Goal: Task Accomplishment & Management: Use online tool/utility

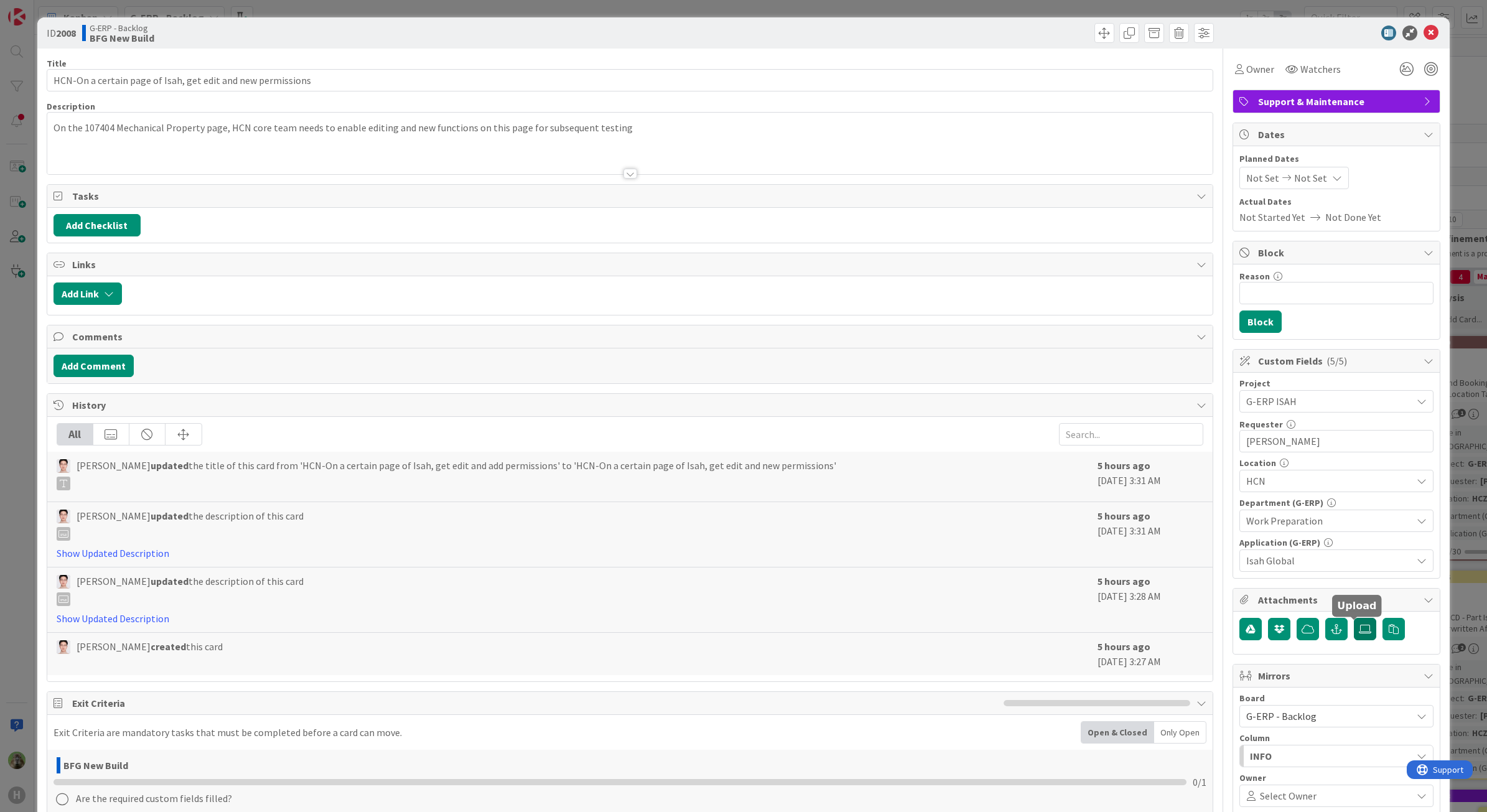
click at [1359, 626] on icon at bounding box center [1365, 629] width 12 height 10
click at [1354, 617] on input "file" at bounding box center [1354, 617] width 0 height 0
click at [34, 382] on div "ID 2008 G-ERP - Backlog BFG New Build Title 59 / 128 HCN-On a certain page of I…" at bounding box center [743, 406] width 1487 height 812
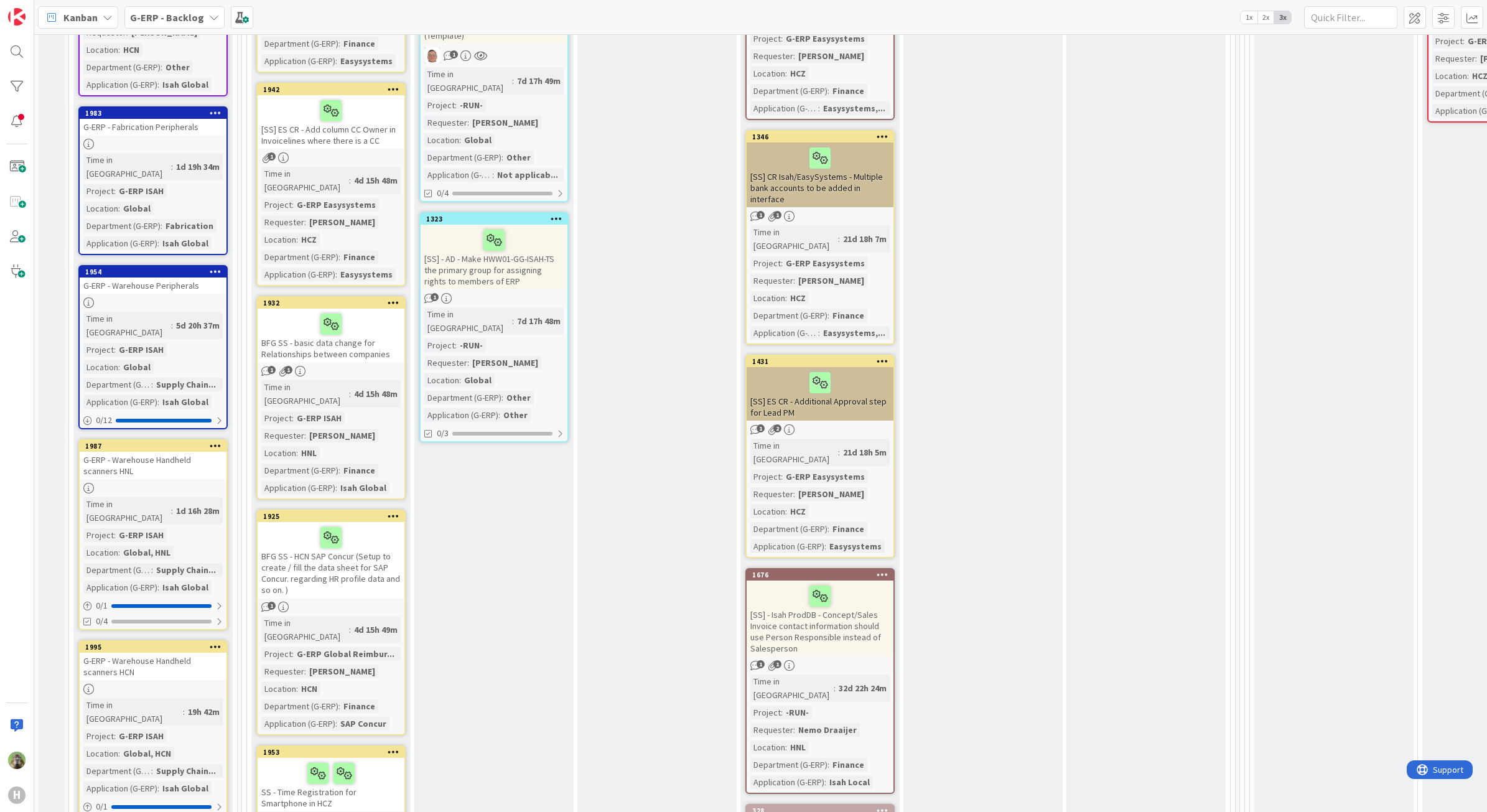
scroll to position [1477, 0]
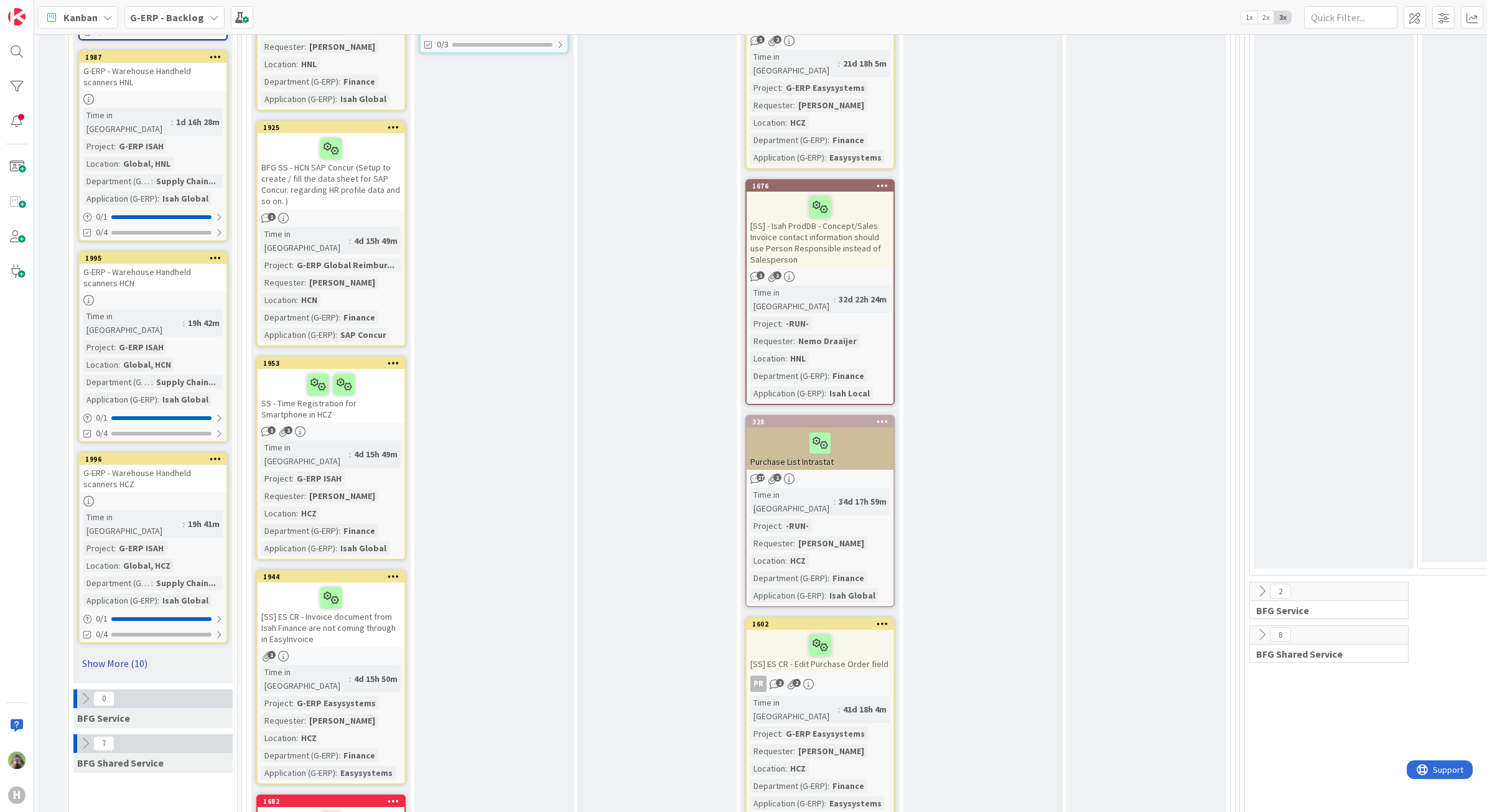
click at [151, 653] on link "Show More (10)" at bounding box center [153, 663] width 149 height 20
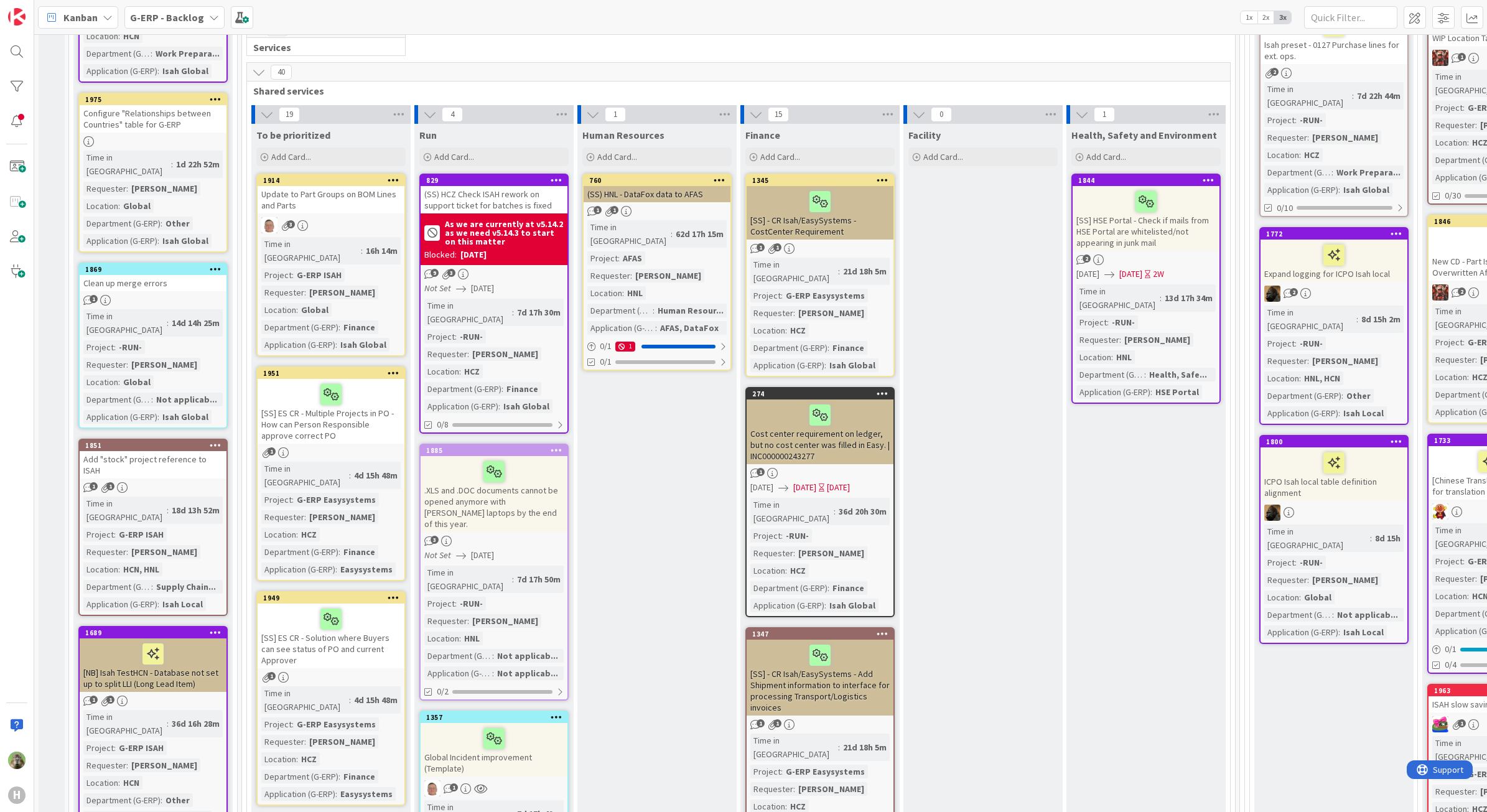
scroll to position [389, 0]
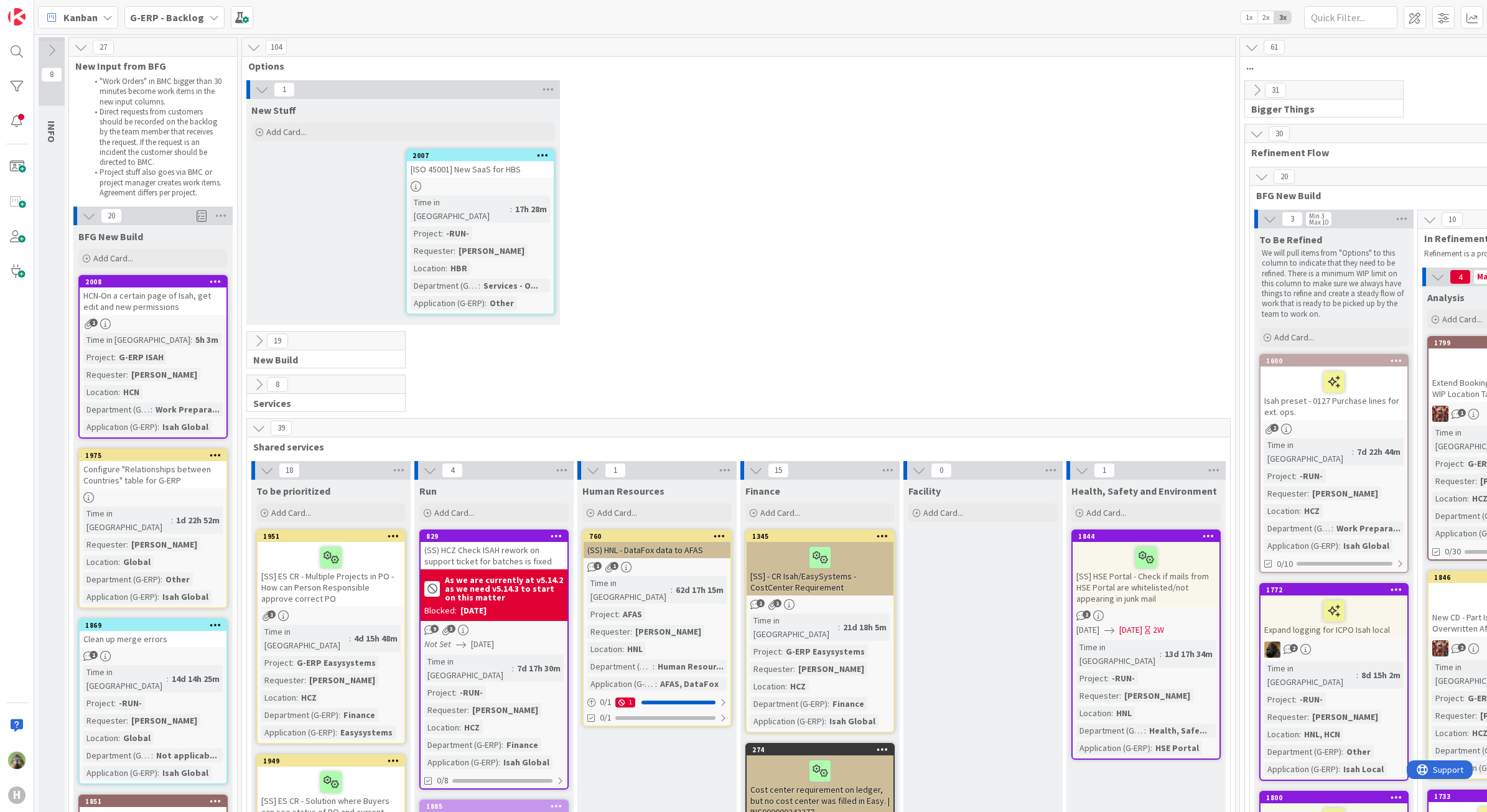
click at [184, 21] on b "G-ERP - Backlog" at bounding box center [167, 17] width 74 height 12
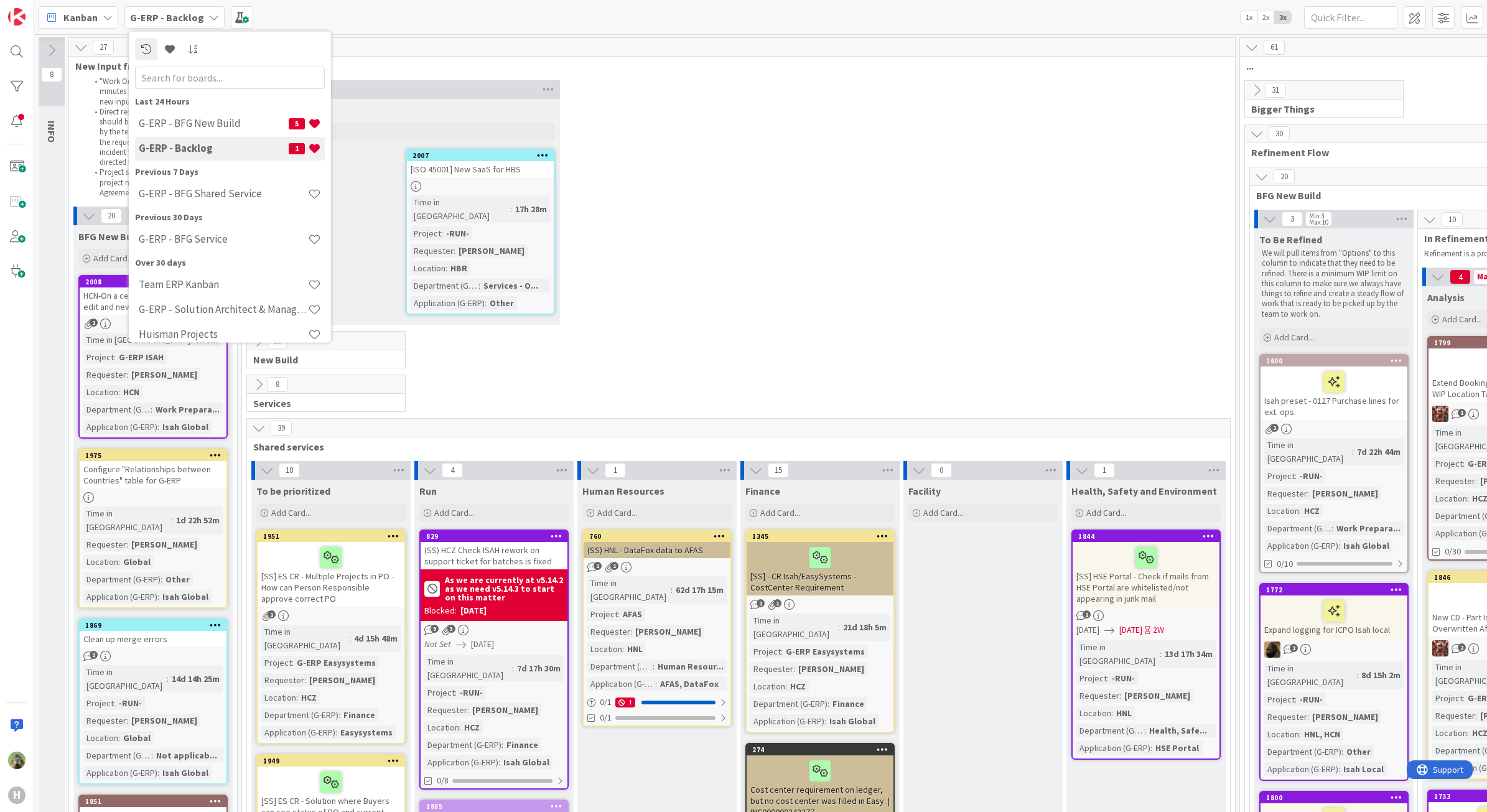
click at [224, 110] on div "Last 24 Hours G-ERP - BFG New Build 5 G-ERP - Backlog 1" at bounding box center [230, 128] width 190 height 67
click at [219, 116] on div "G-ERP - BFG New Build 5" at bounding box center [230, 122] width 190 height 24
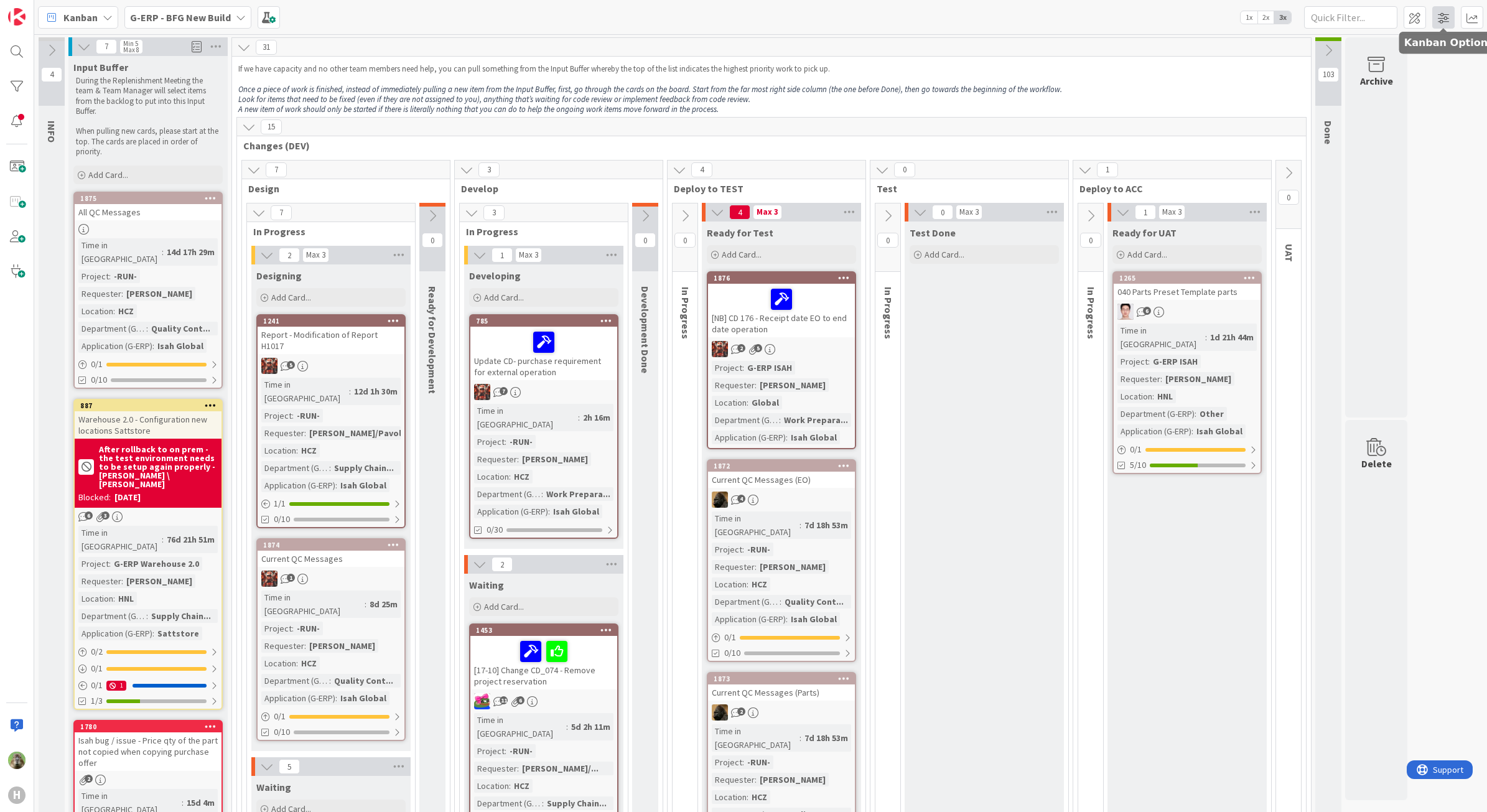
click at [1446, 13] on span at bounding box center [1443, 17] width 22 height 22
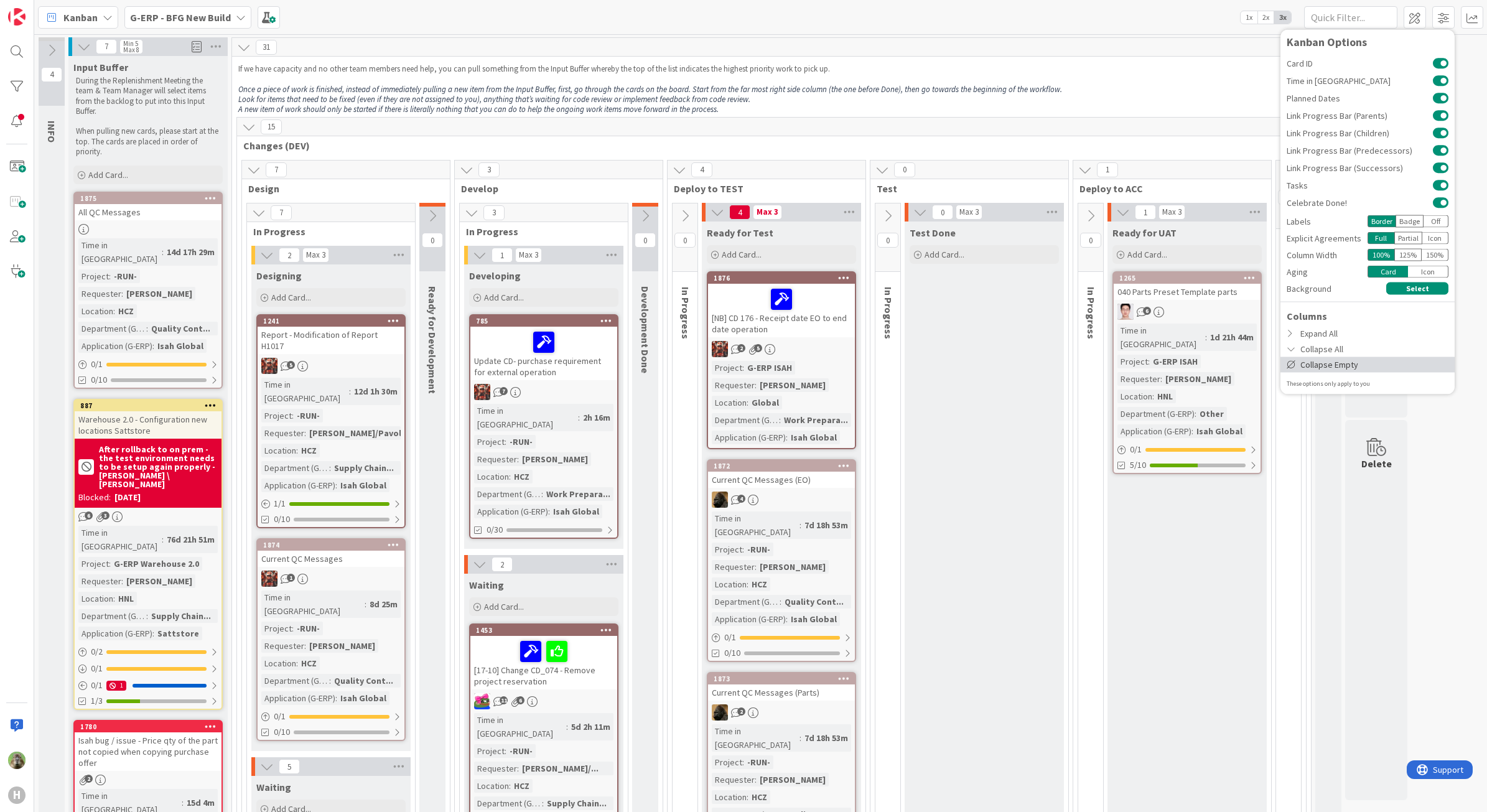
click at [1364, 363] on div "Collapse Empty" at bounding box center [1368, 364] width 174 height 15
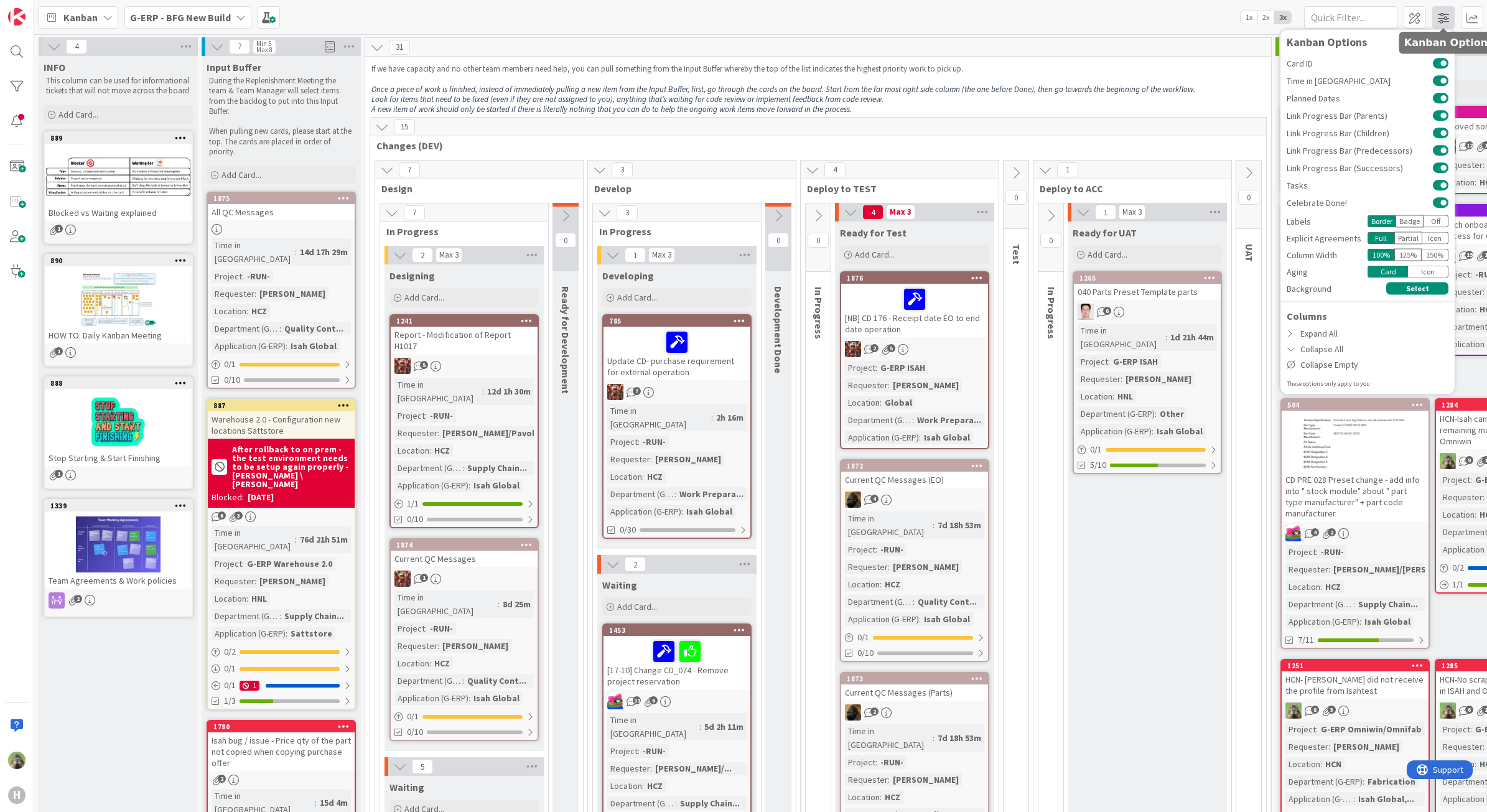
click at [1435, 17] on span at bounding box center [1443, 17] width 22 height 22
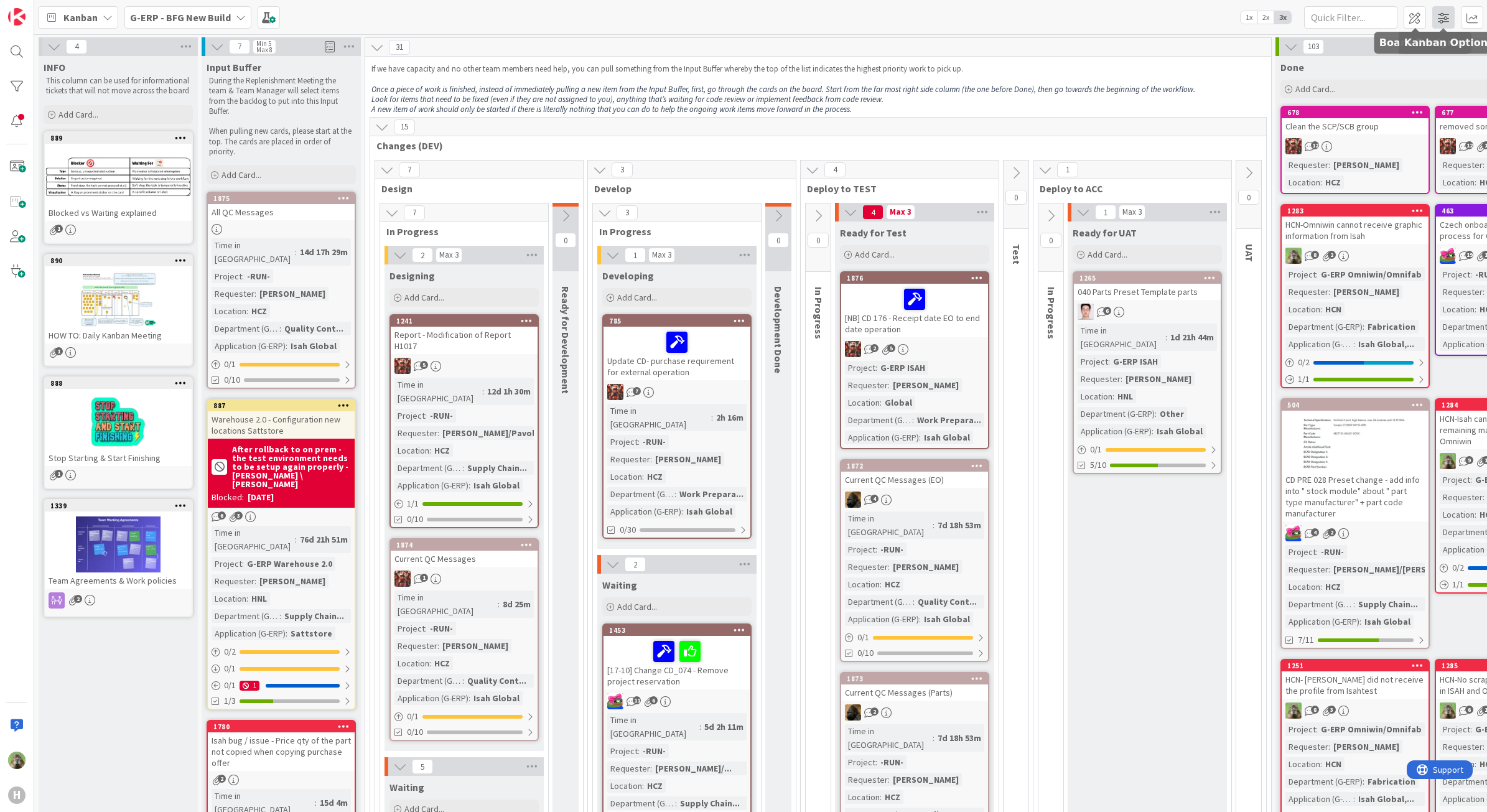
click at [1433, 14] on span at bounding box center [1443, 17] width 22 height 22
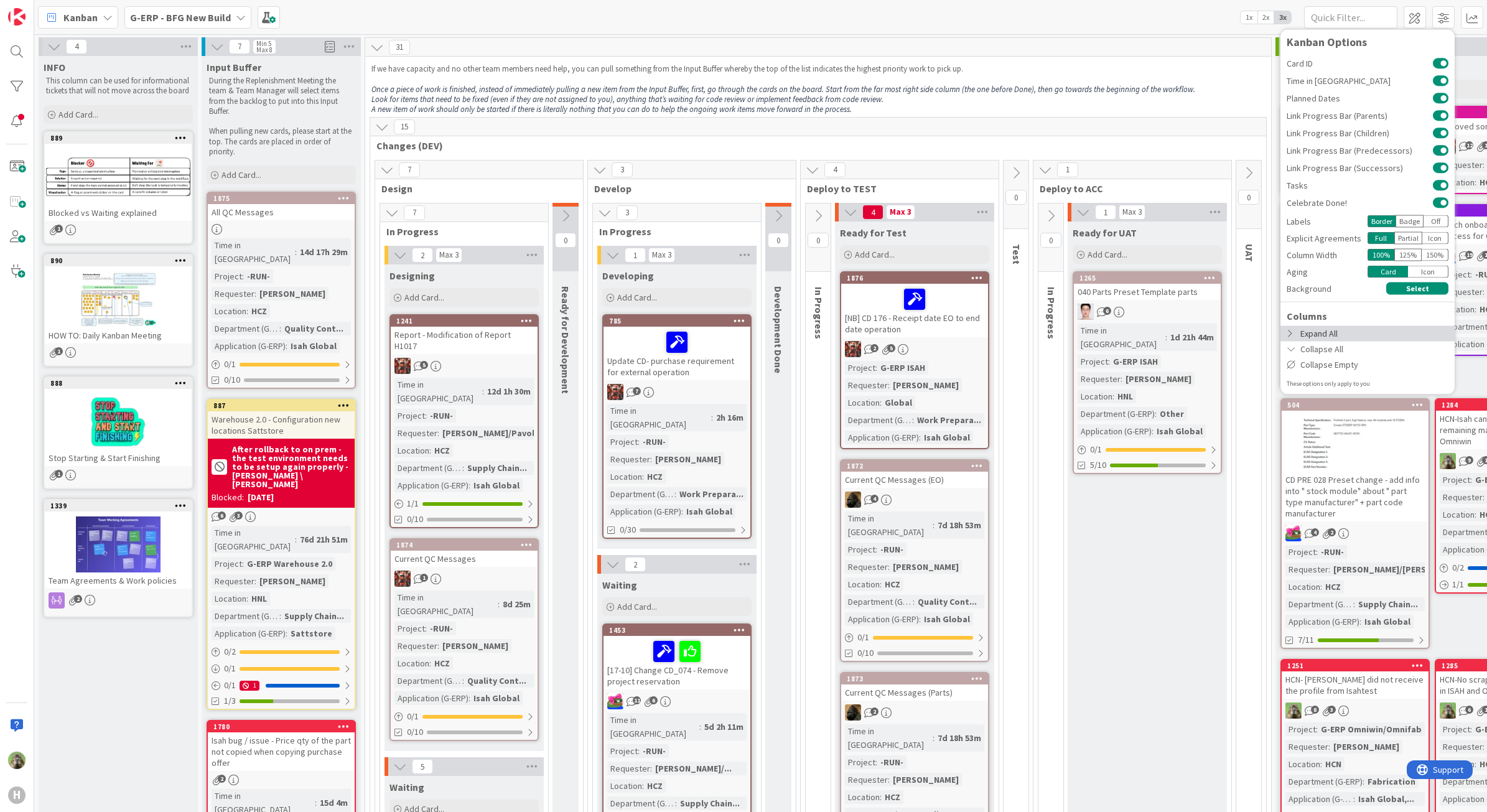
click at [1339, 331] on div "Expand All" at bounding box center [1368, 333] width 174 height 15
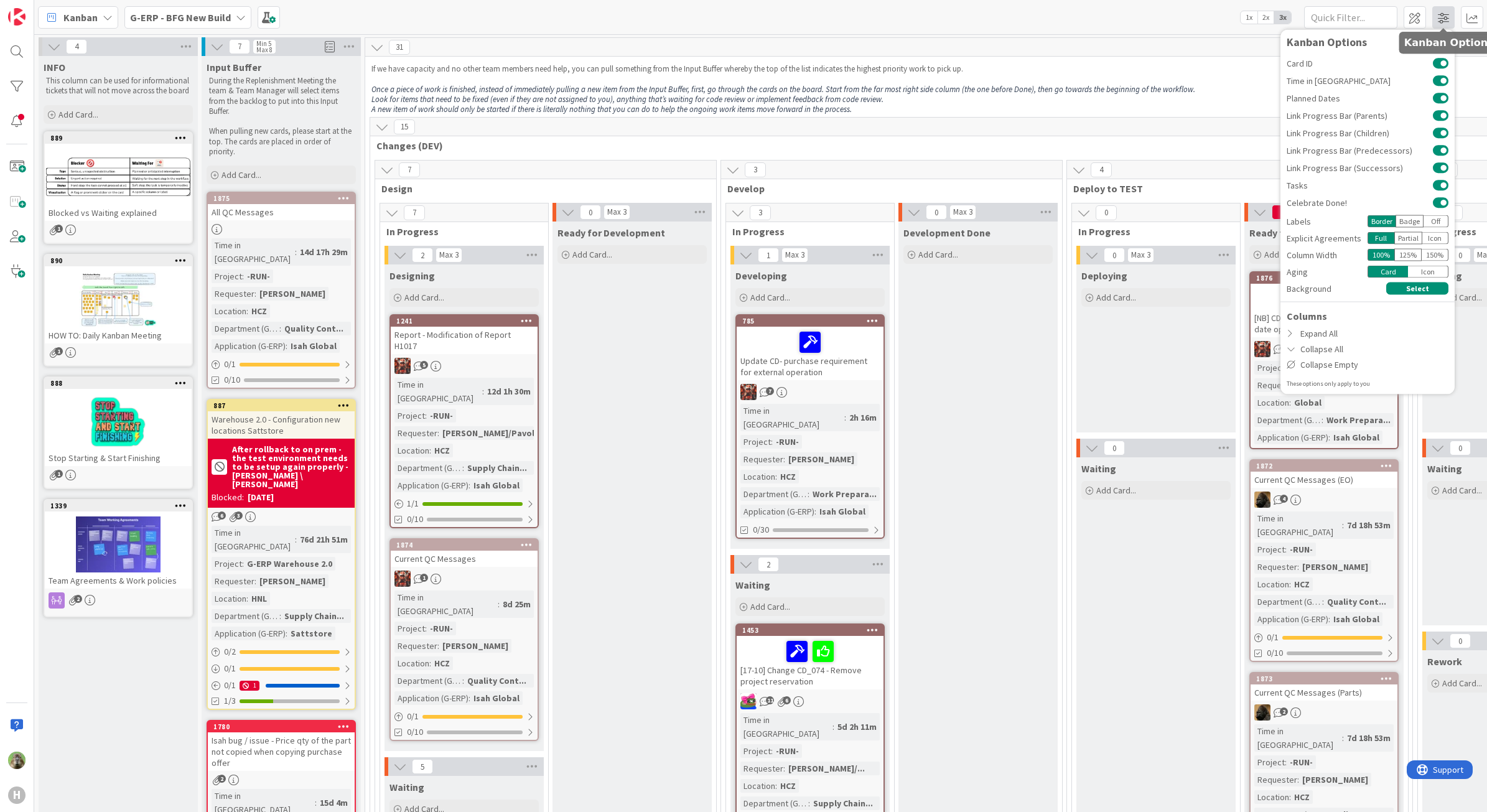
click at [1450, 11] on span at bounding box center [1443, 17] width 22 height 22
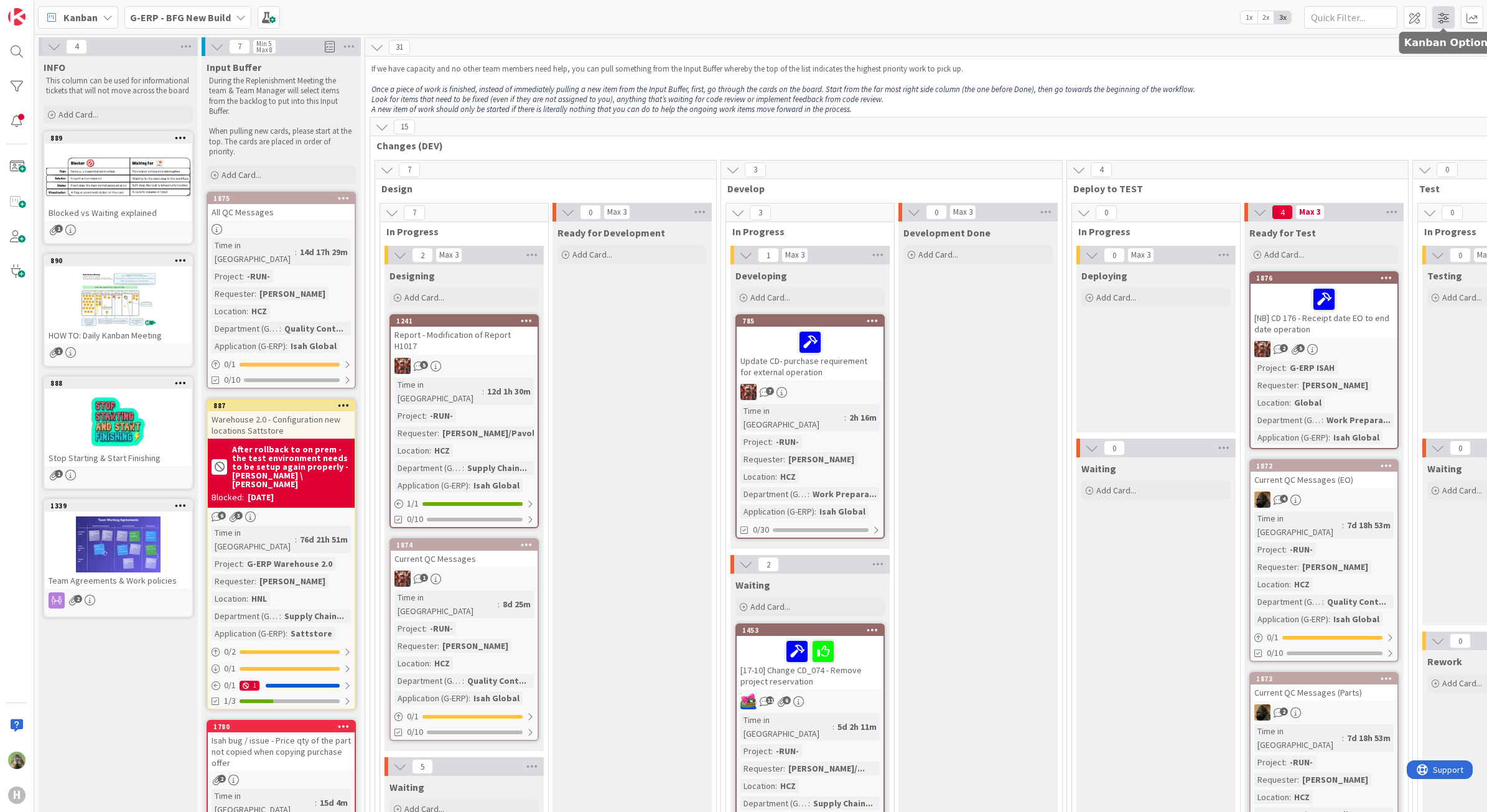
click at [1452, 11] on span at bounding box center [1443, 17] width 22 height 22
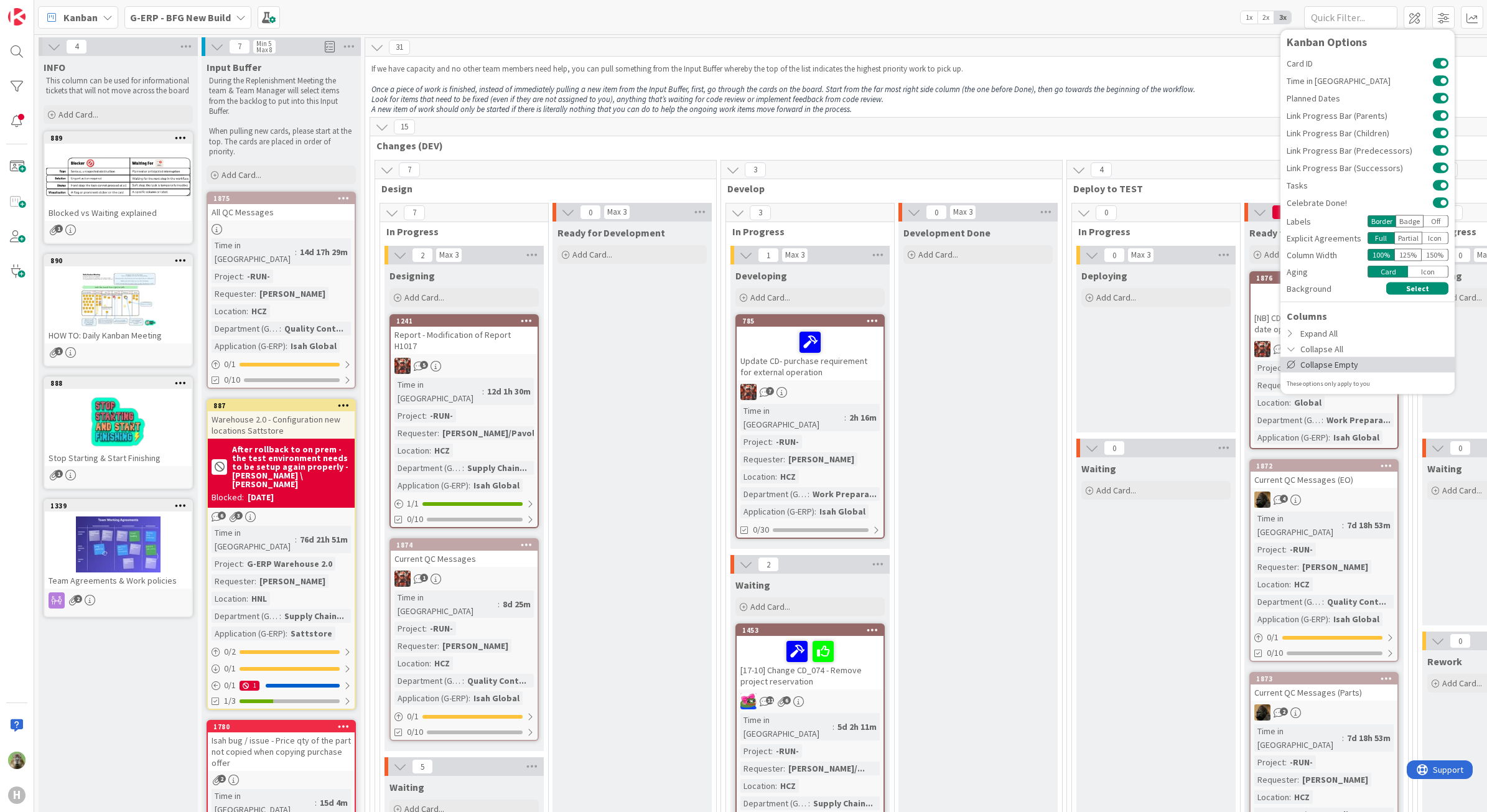
click at [1350, 361] on div "Collapse Empty" at bounding box center [1368, 364] width 174 height 15
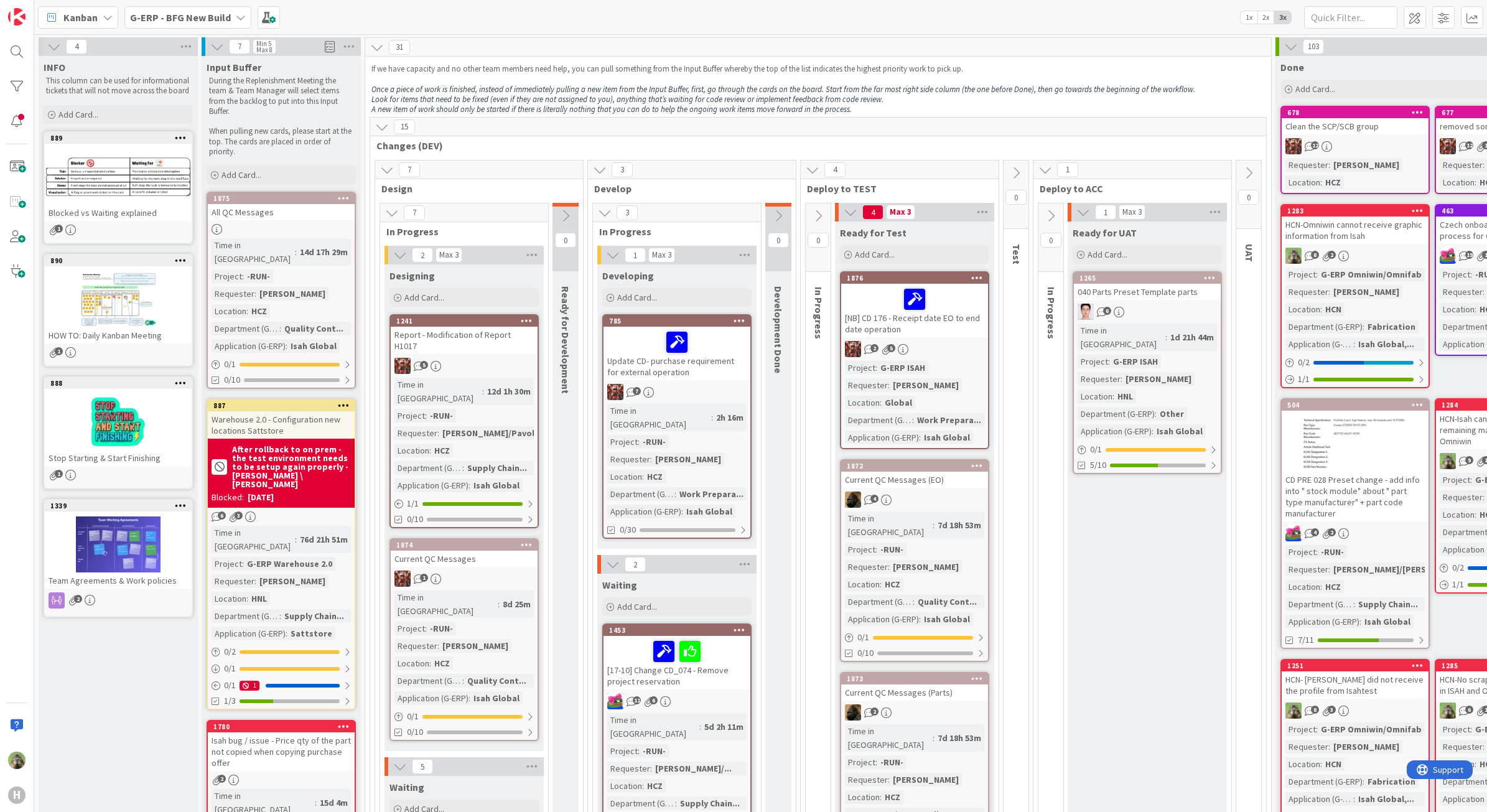
click at [1199, 290] on div "040 Parts Preset Template parts" at bounding box center [1147, 291] width 147 height 16
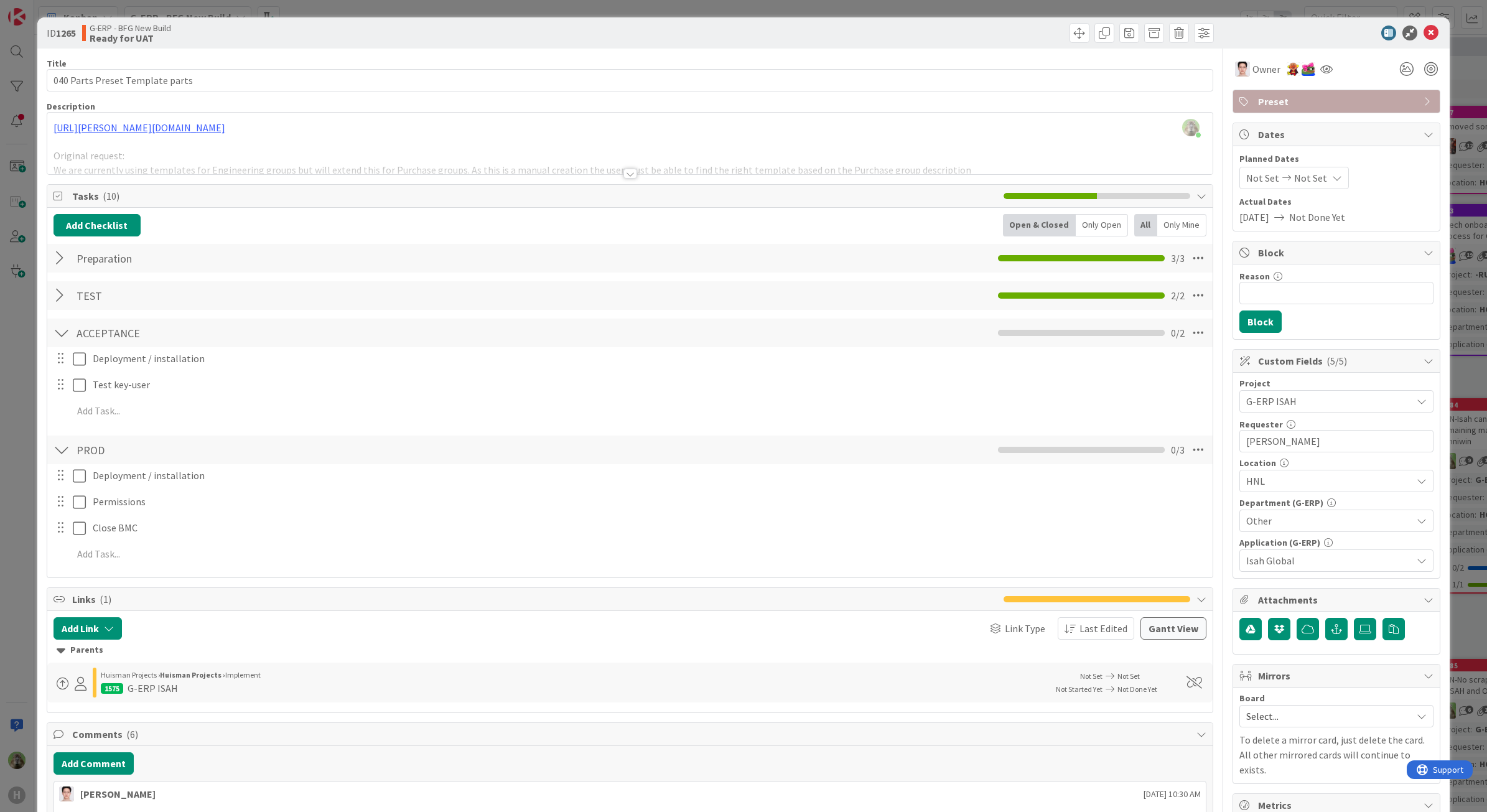
click at [16, 515] on div "ID 1265 G-ERP - BFG New Build Ready for UAT Title 31 / 128 040 Parts Preset Tem…" at bounding box center [743, 406] width 1487 height 812
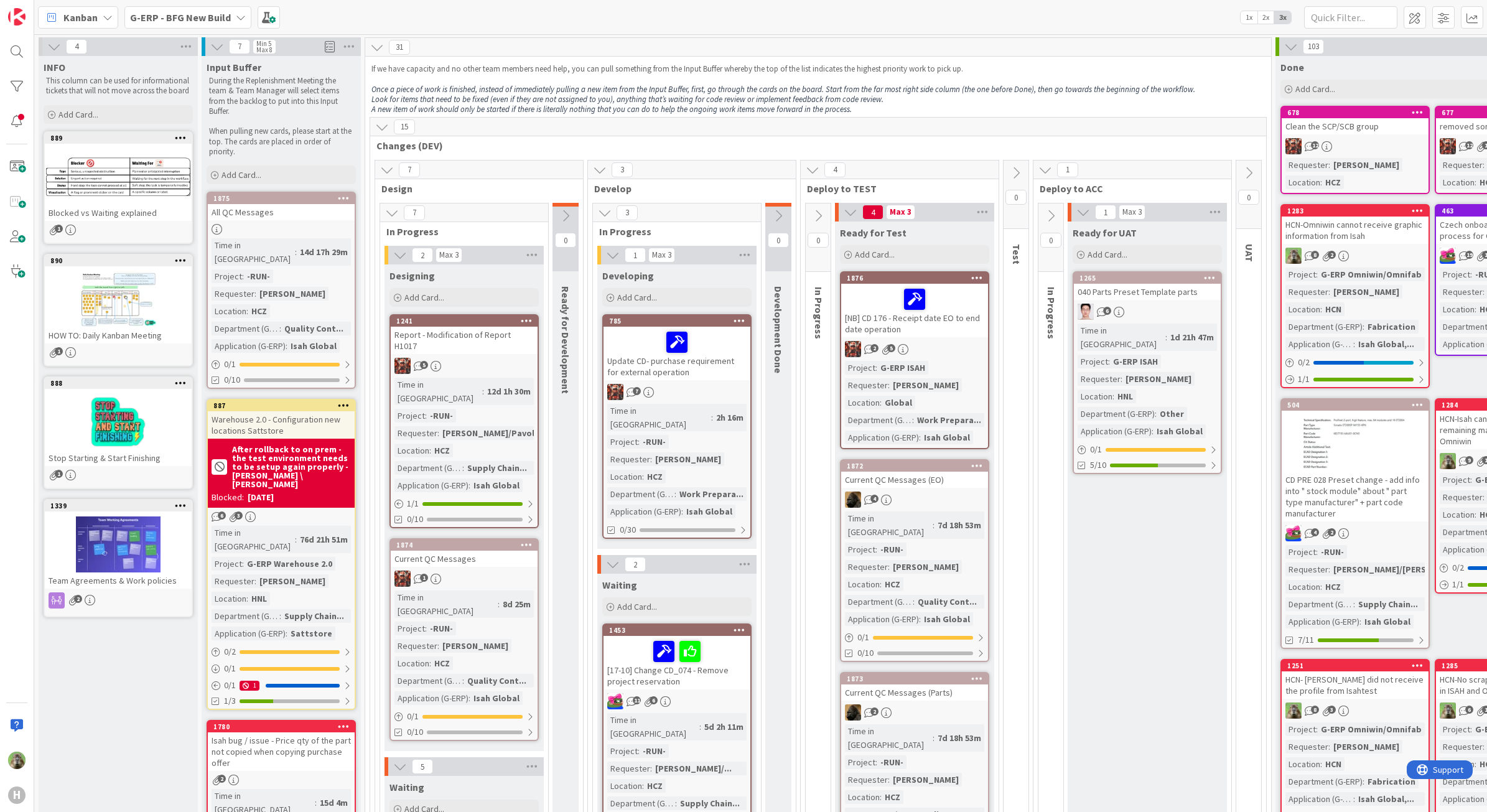
click at [1254, 173] on icon at bounding box center [1249, 173] width 14 height 14
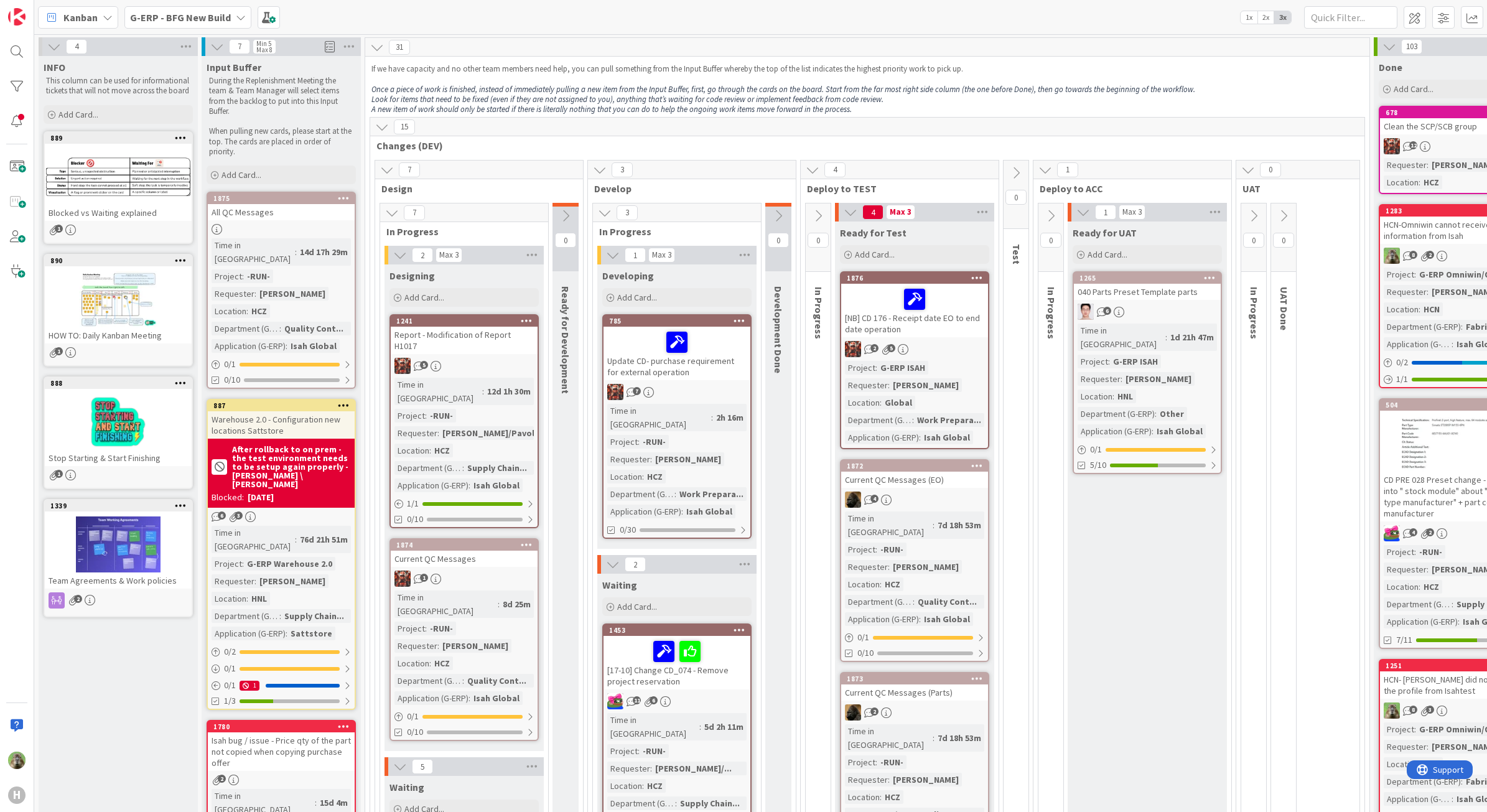
click at [1279, 212] on icon at bounding box center [1284, 216] width 14 height 14
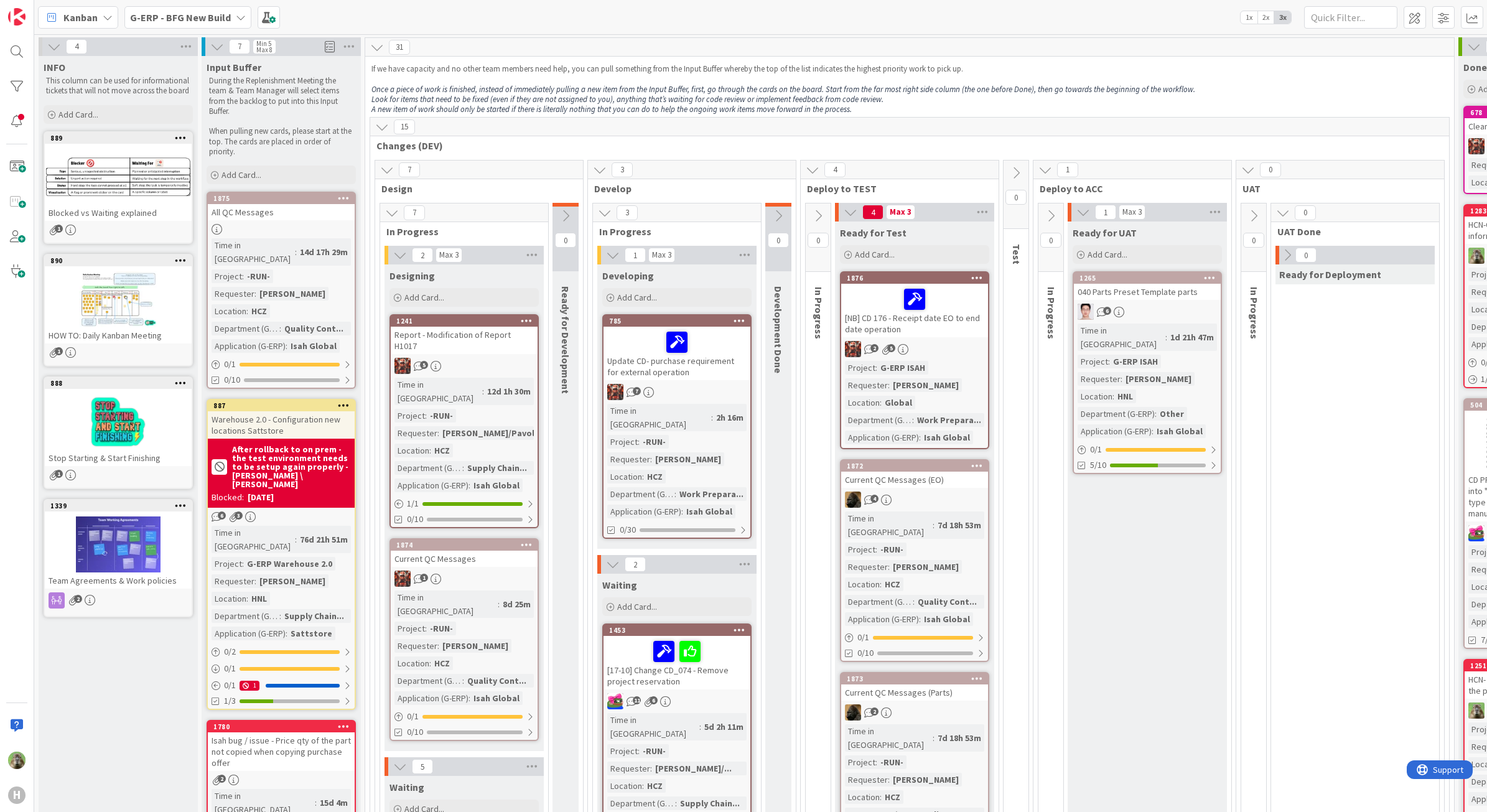
click at [1253, 214] on icon at bounding box center [1254, 216] width 14 height 14
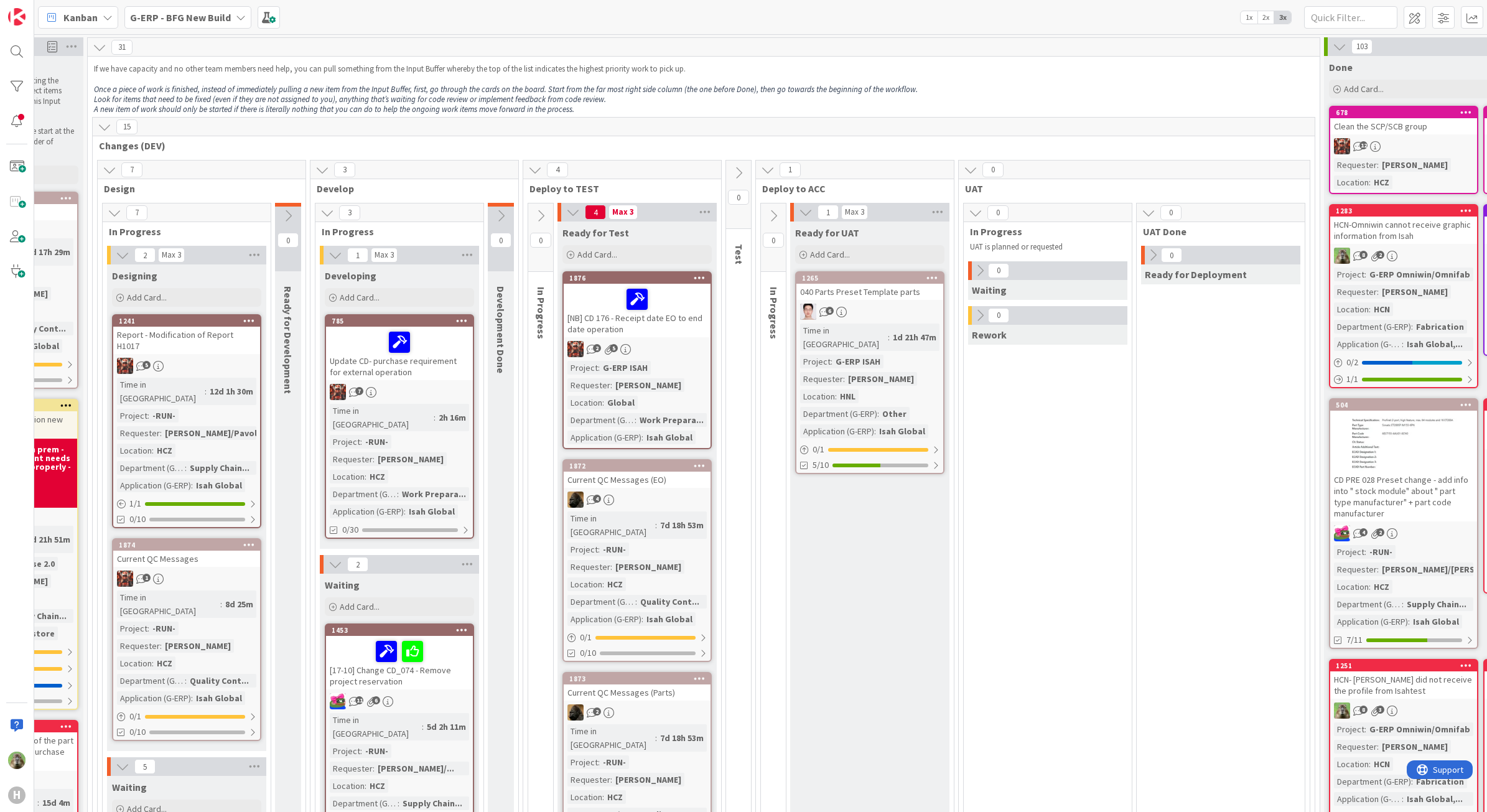
scroll to position [0, 316]
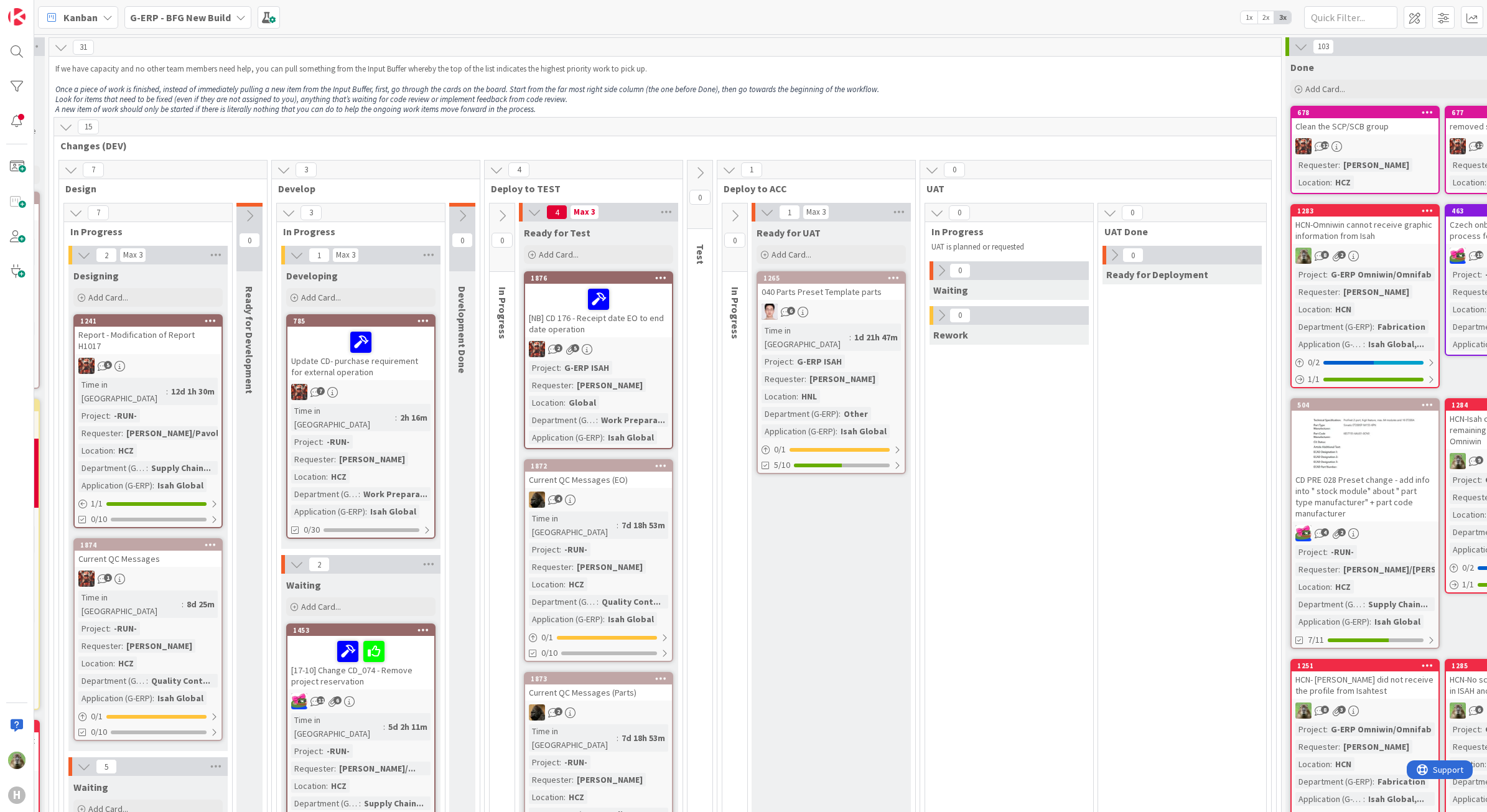
click at [1113, 259] on icon at bounding box center [1114, 255] width 14 height 14
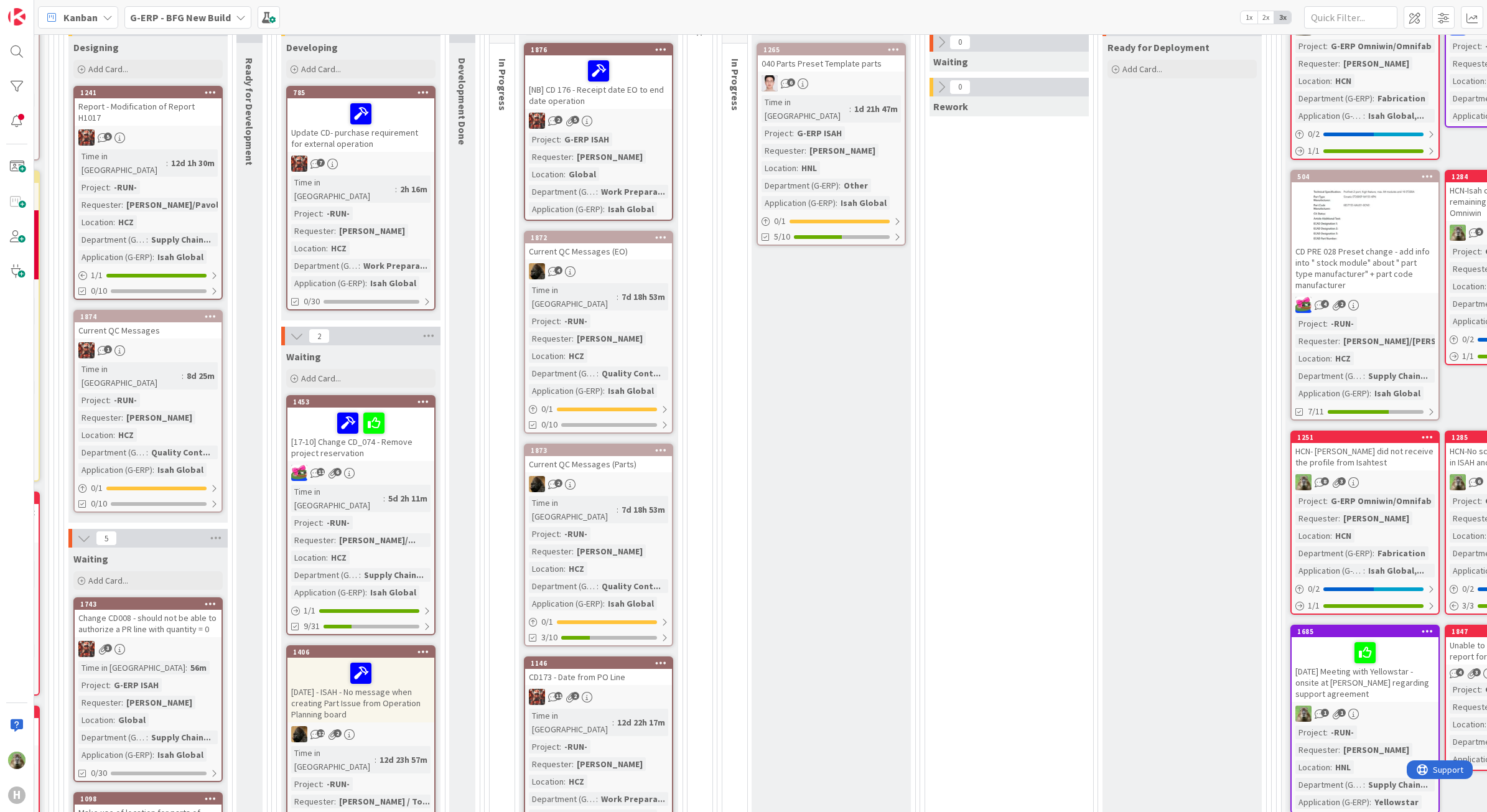
scroll to position [233, 316]
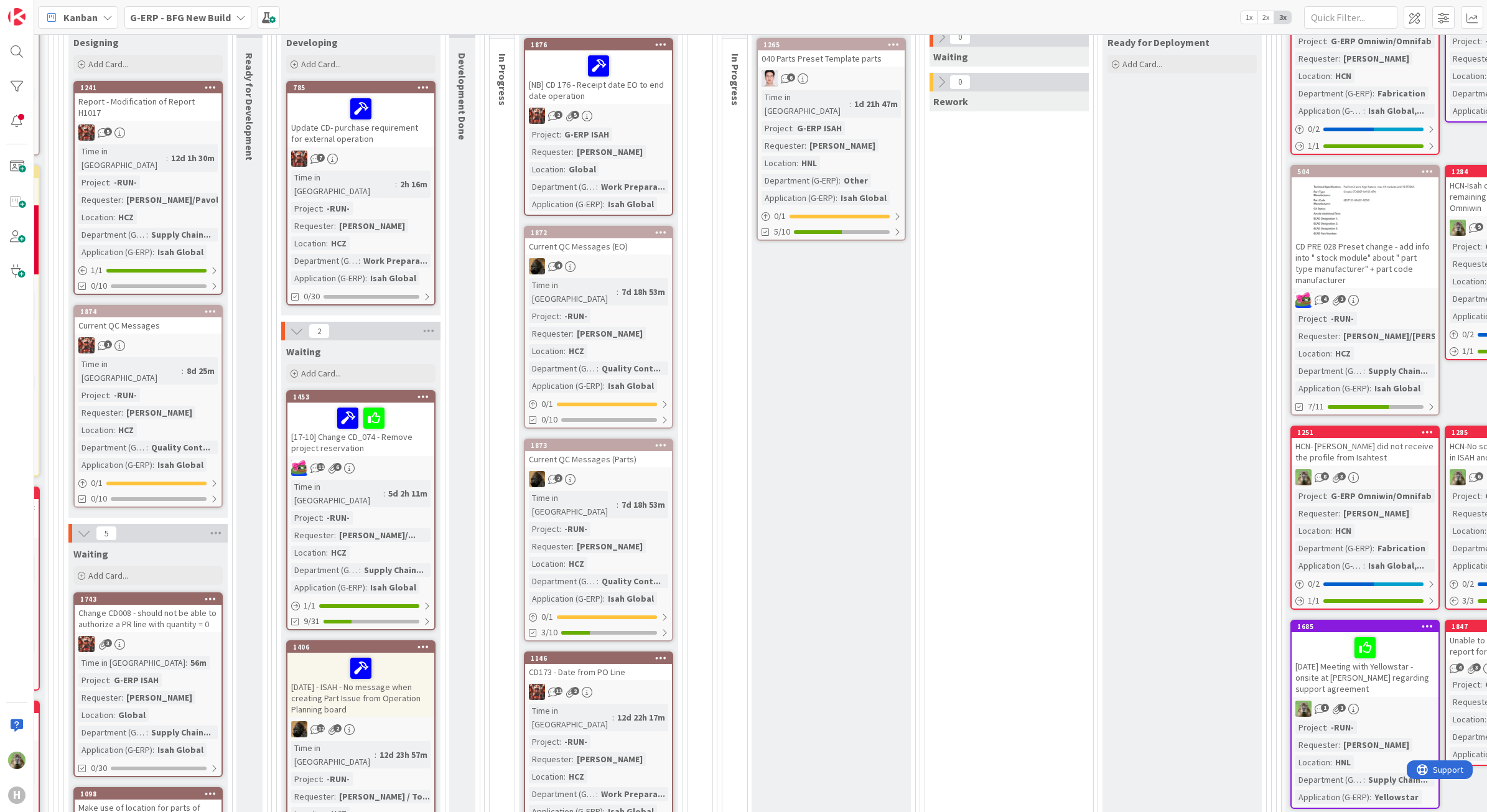
click at [645, 664] on div "CD173 - Date from PO Line" at bounding box center [599, 671] width 147 height 16
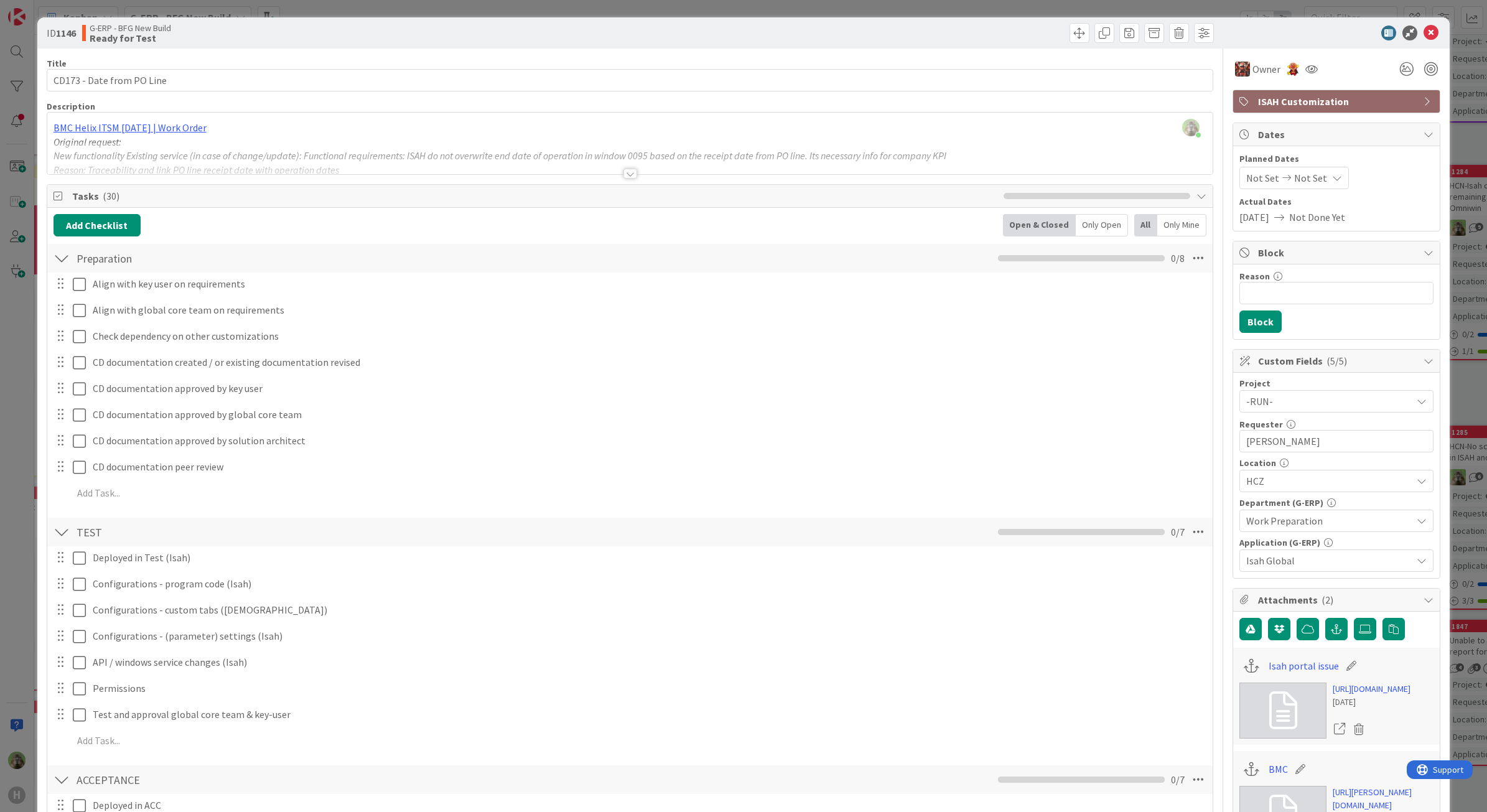
click at [451, 163] on div at bounding box center [630, 158] width 1166 height 32
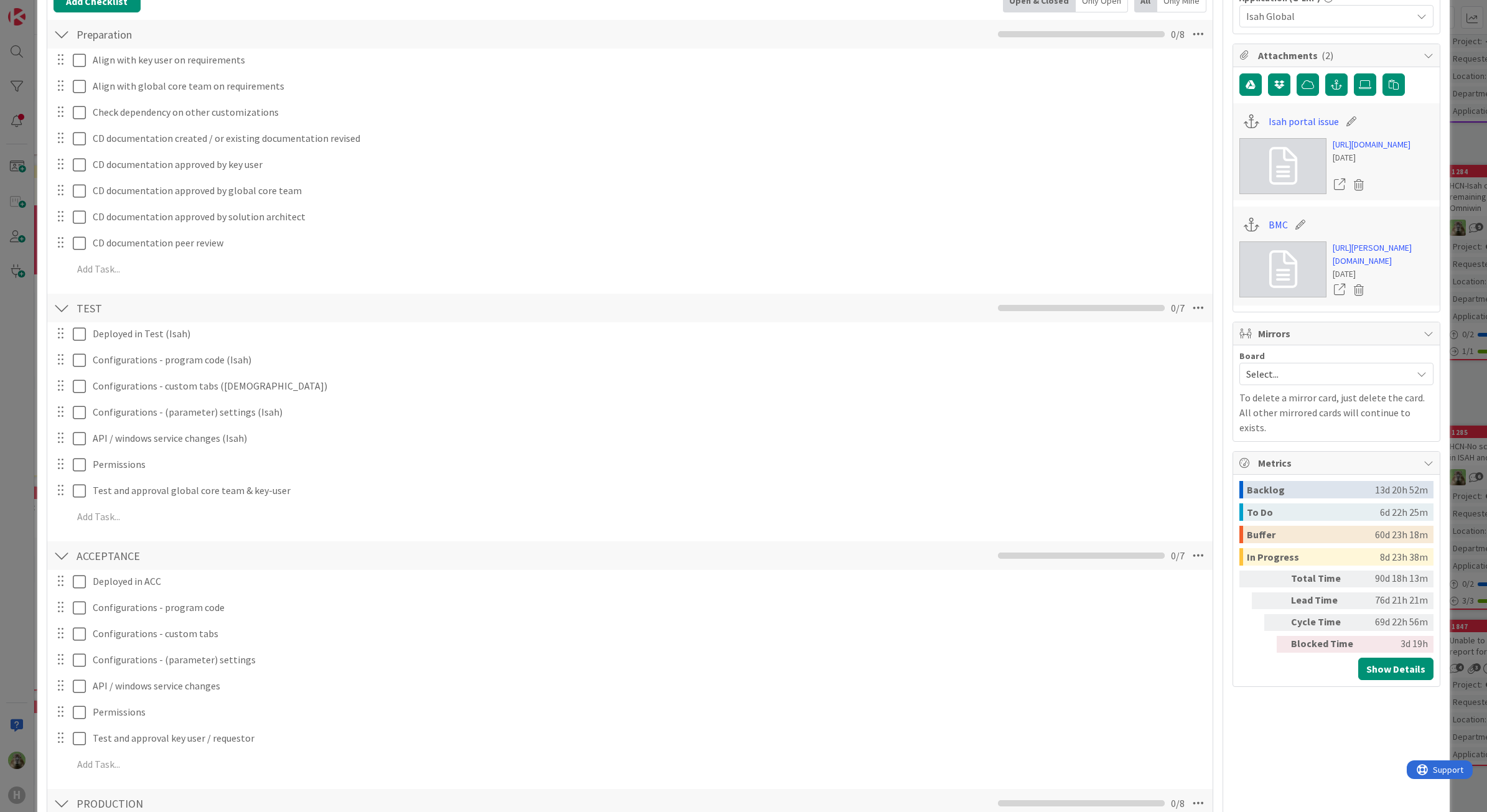
scroll to position [1010, 0]
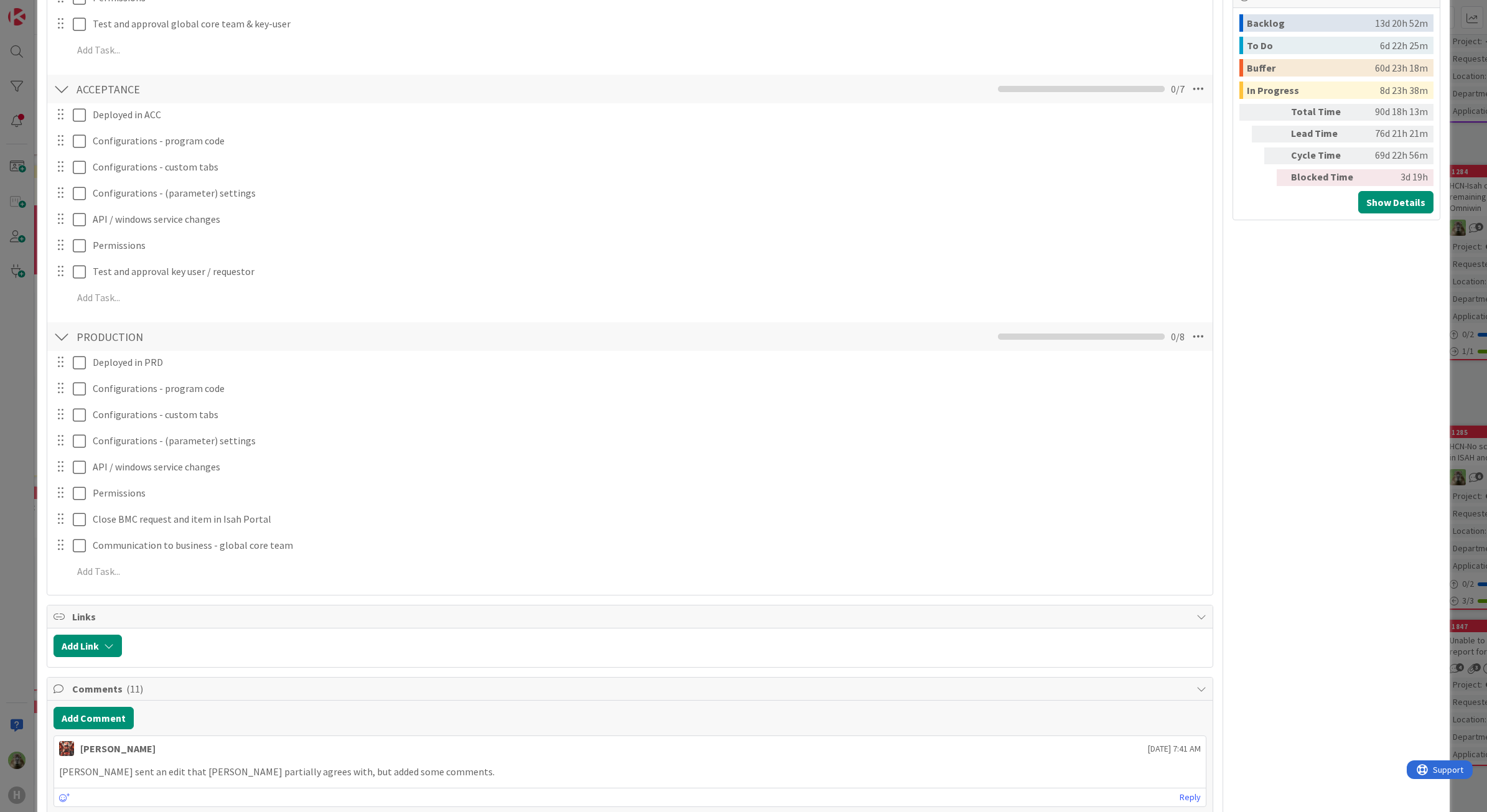
click at [35, 552] on div "ID 1146 G-ERP - BFG New Build Ready for Test Title 25 / 128 CD173 - Date from P…" at bounding box center [743, 406] width 1487 height 812
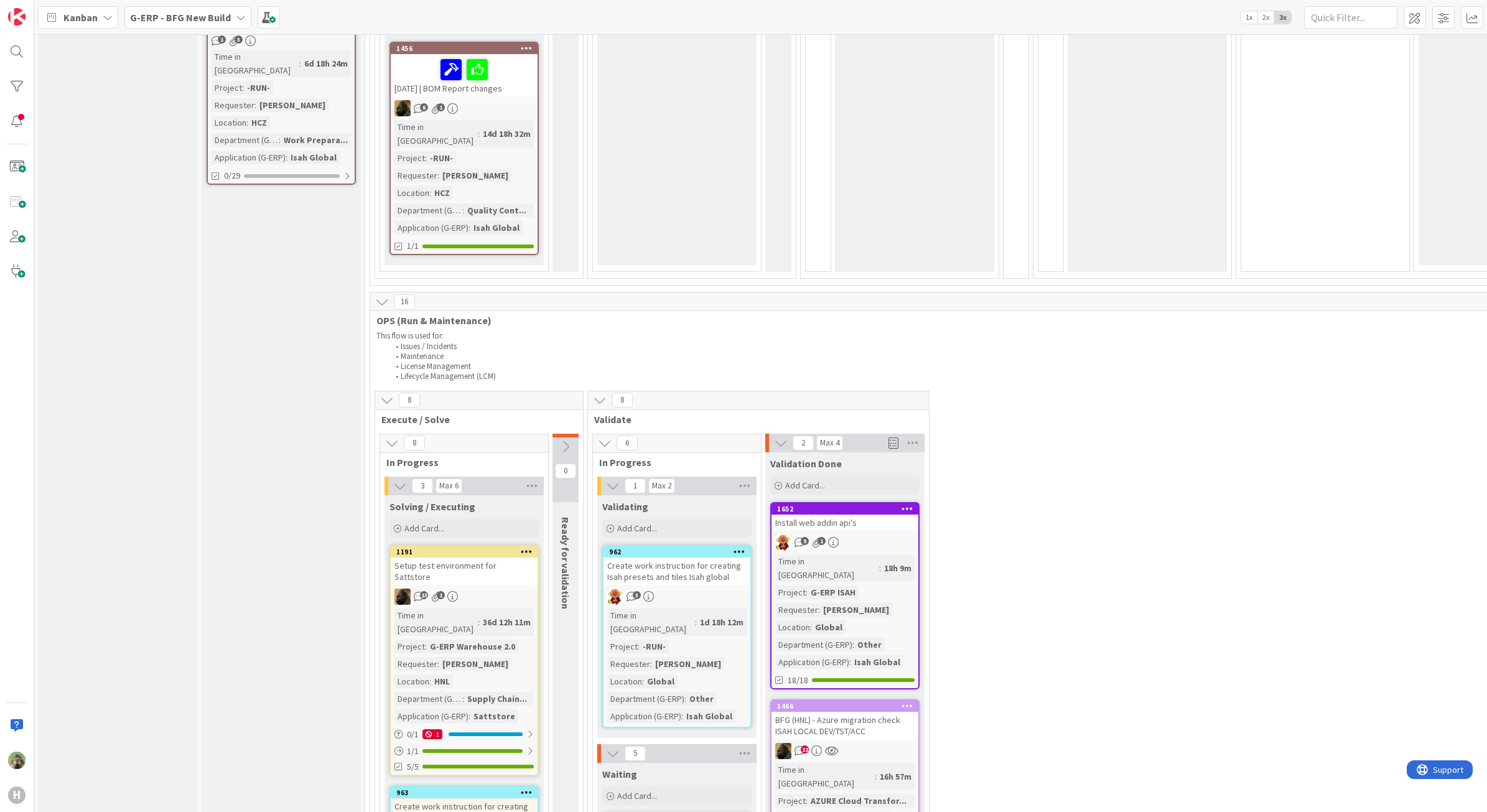
scroll to position [1571, 0]
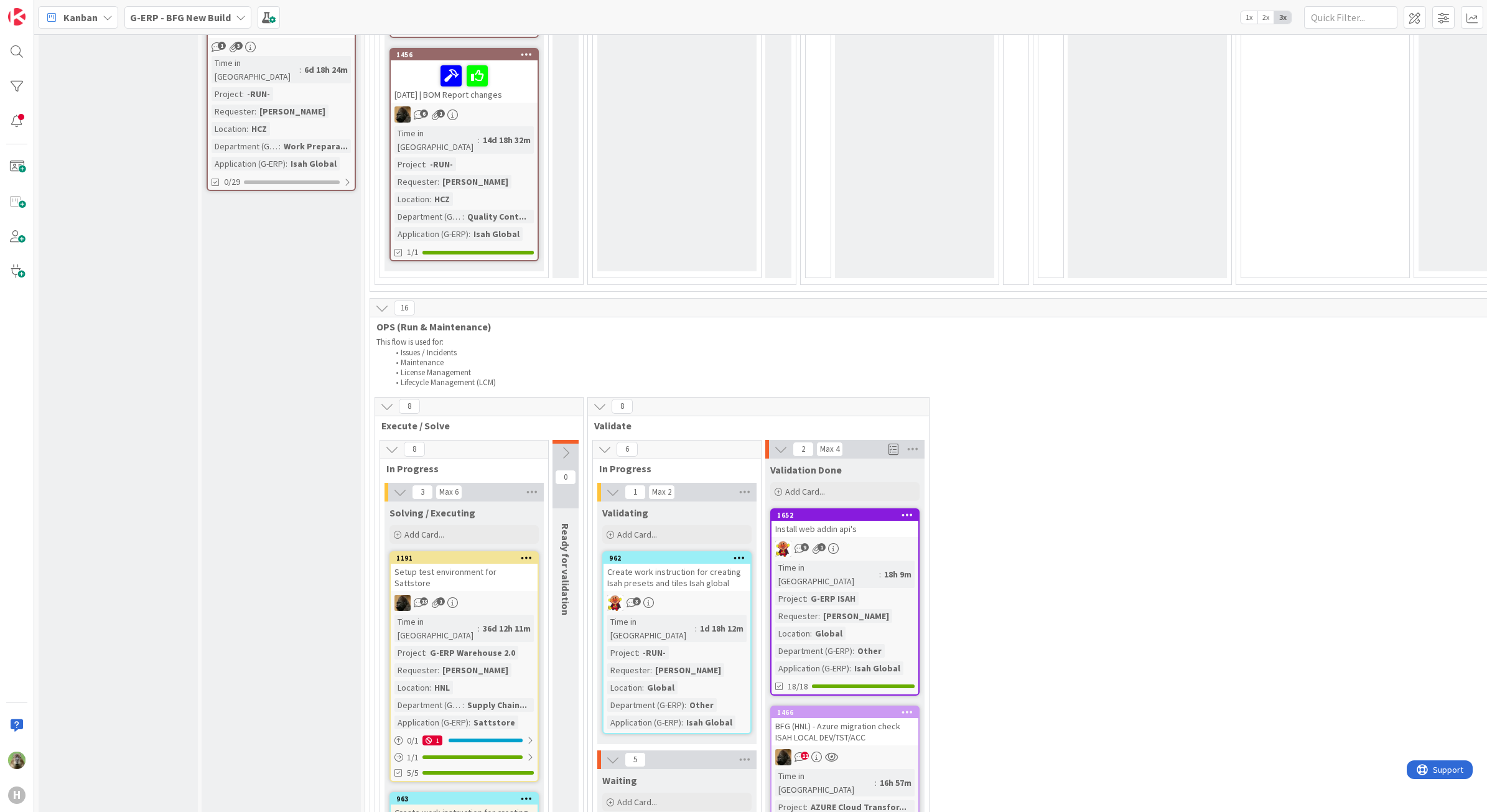
click at [874, 521] on div "Install web addin api's" at bounding box center [844, 528] width 147 height 16
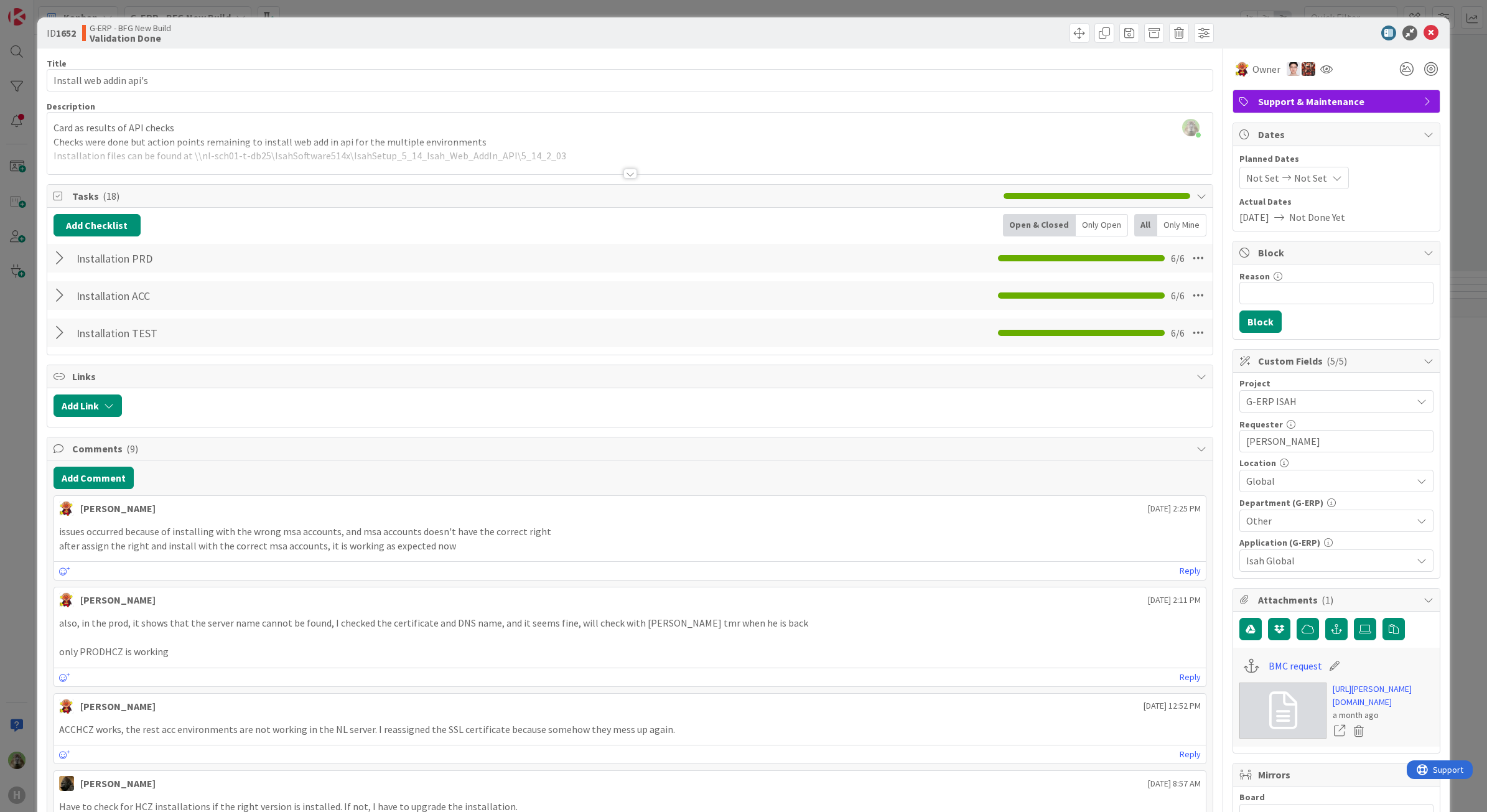
click at [26, 565] on div "ID 1652 G-ERP - BFG New Build Validation Done Title 23 / 128 Install web addin …" at bounding box center [743, 406] width 1487 height 812
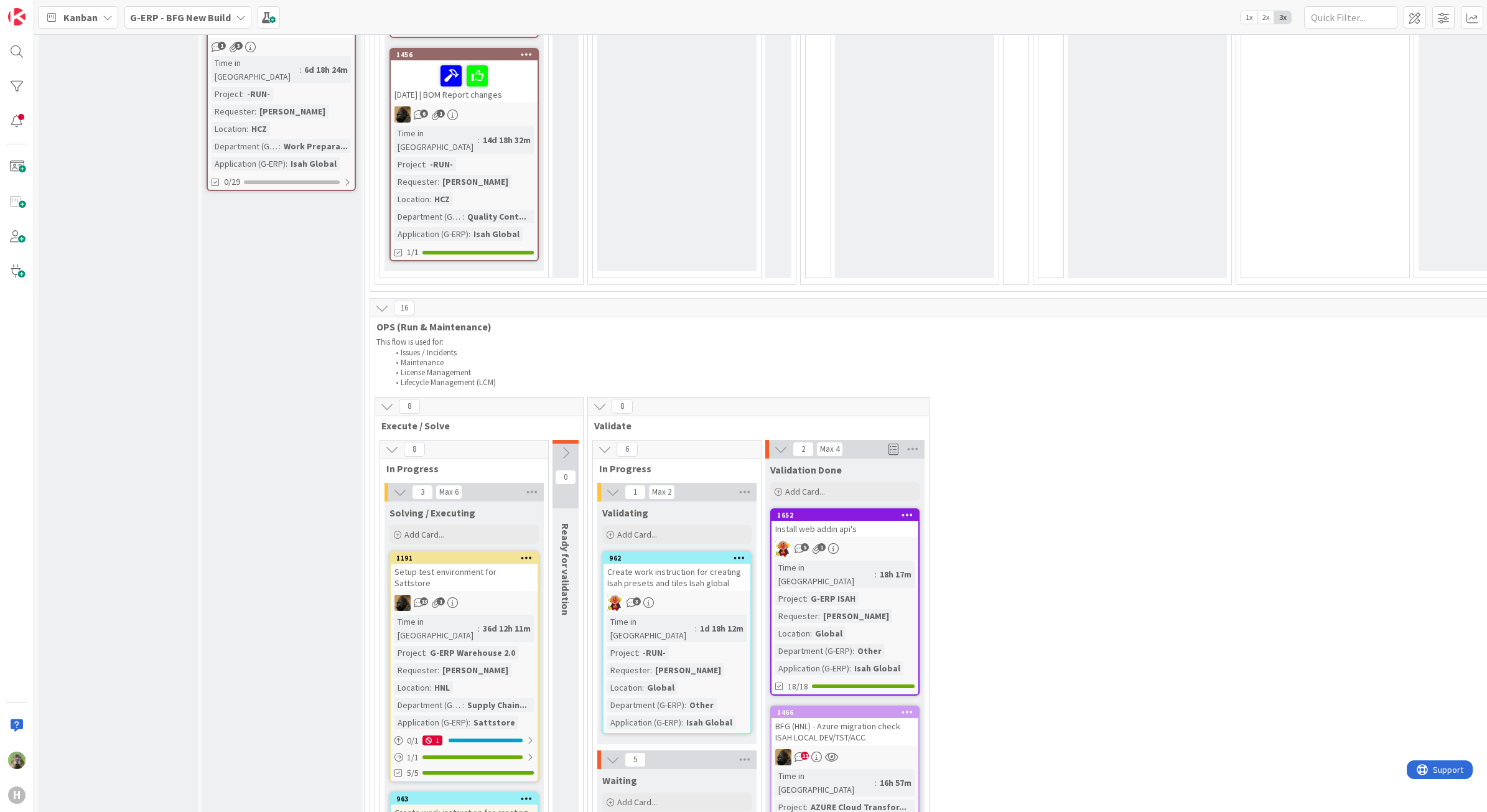
click at [908, 718] on div "BFG (HNL) - Azure migration check ISAH LOCAL DEV/TST/ACC" at bounding box center [844, 731] width 147 height 27
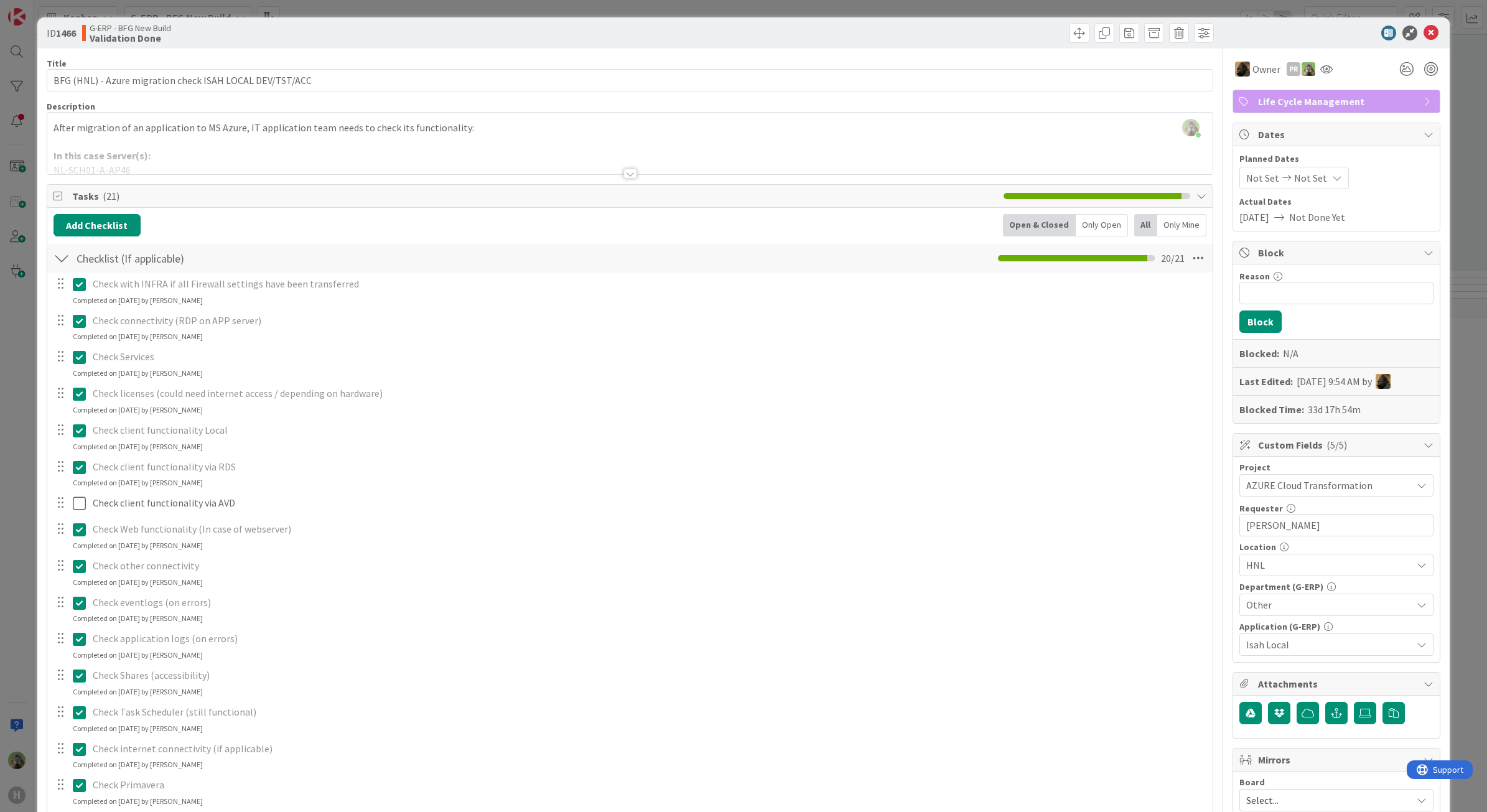
click at [22, 563] on div "ID 1466 G-ERP - BFG New Build Validation Done Title 56 / 128 BFG (HNL) - Azure …" at bounding box center [743, 406] width 1487 height 812
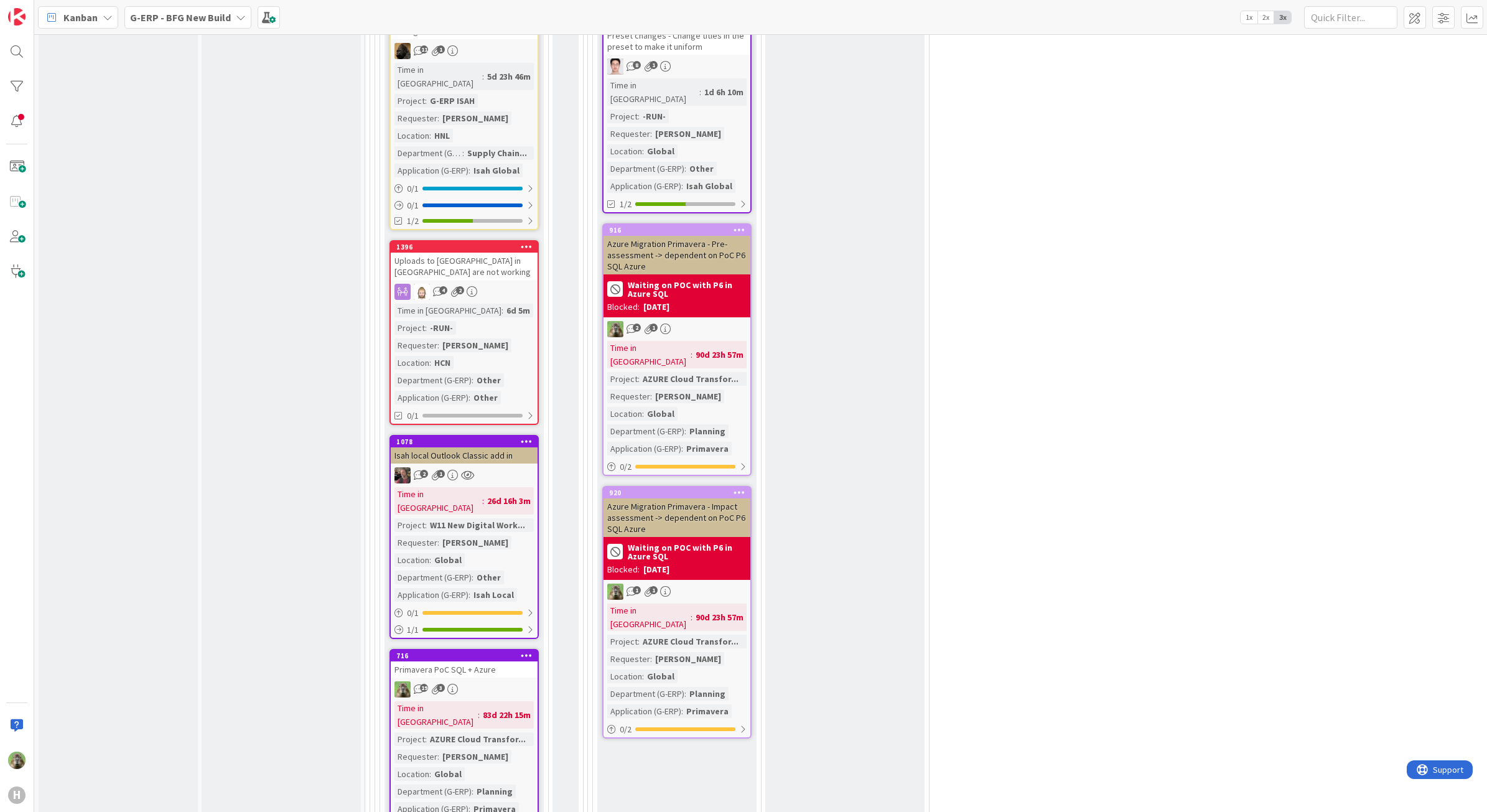
scroll to position [2815, 0]
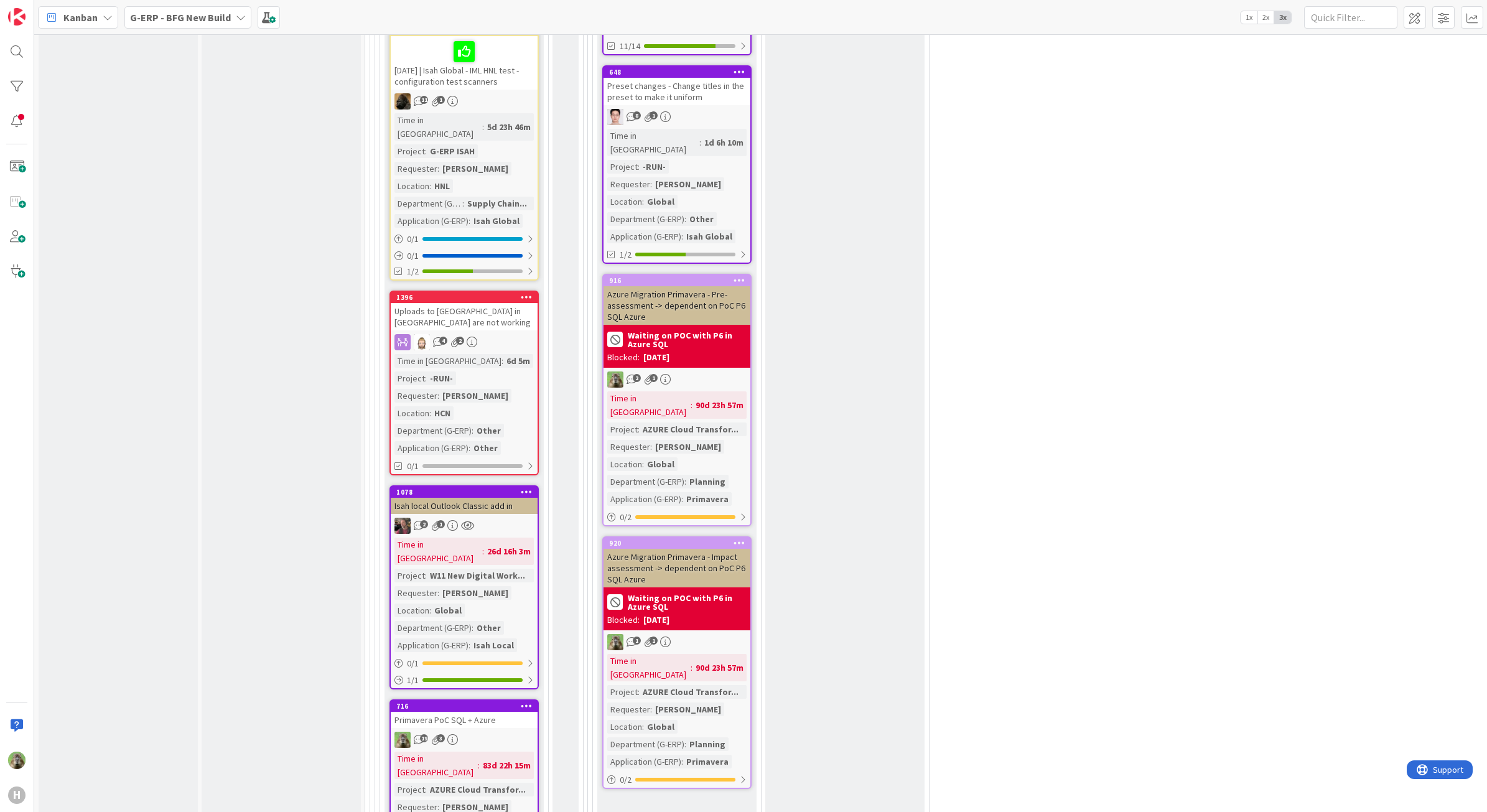
click at [506, 498] on div "Isah local Outlook Classic add in" at bounding box center [464, 506] width 147 height 16
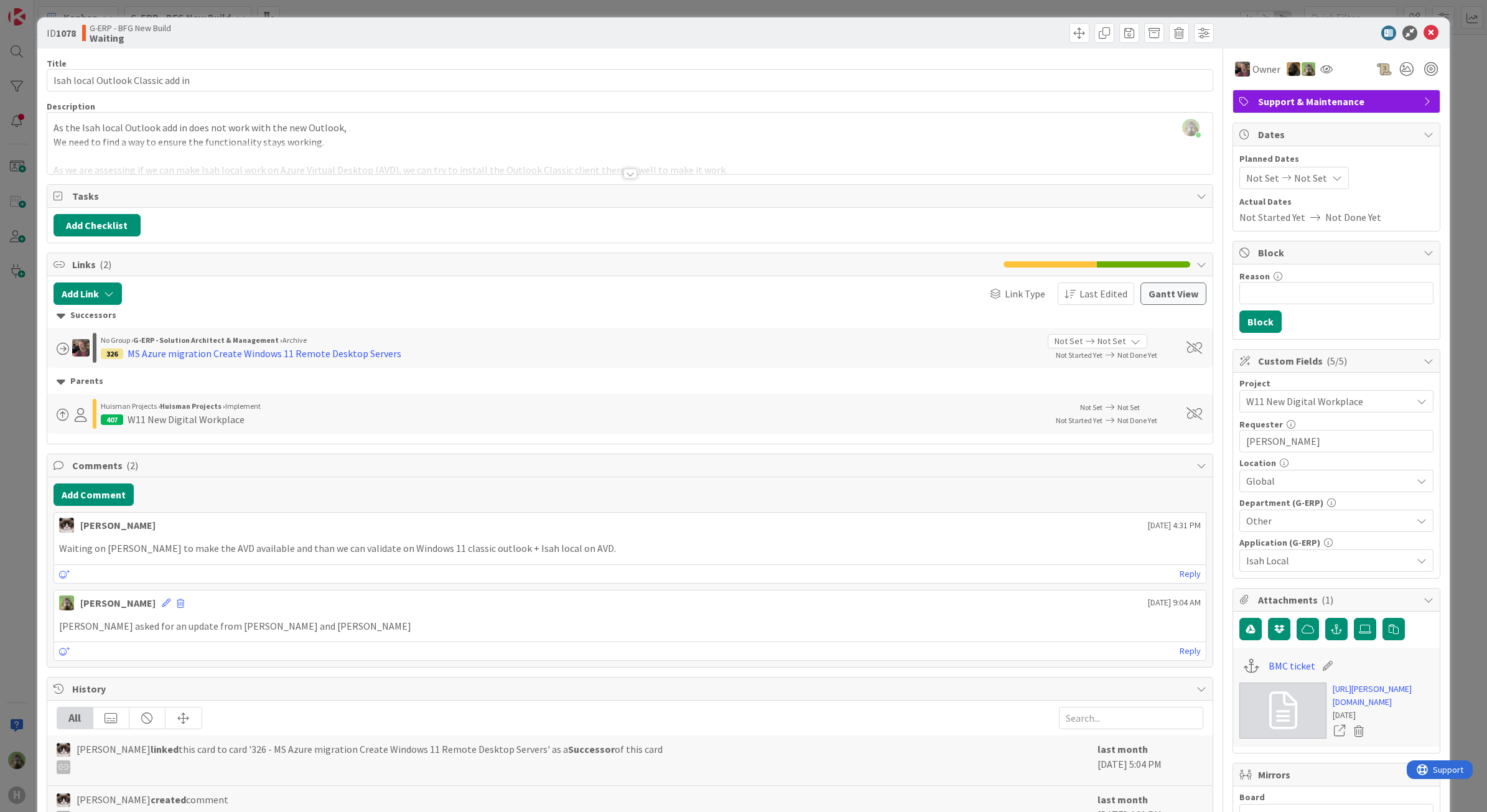
click at [5, 471] on div "ID 1078 G-ERP - BFG New Build Waiting Title 33 / 128 Isah local Outlook Classic…" at bounding box center [743, 406] width 1487 height 812
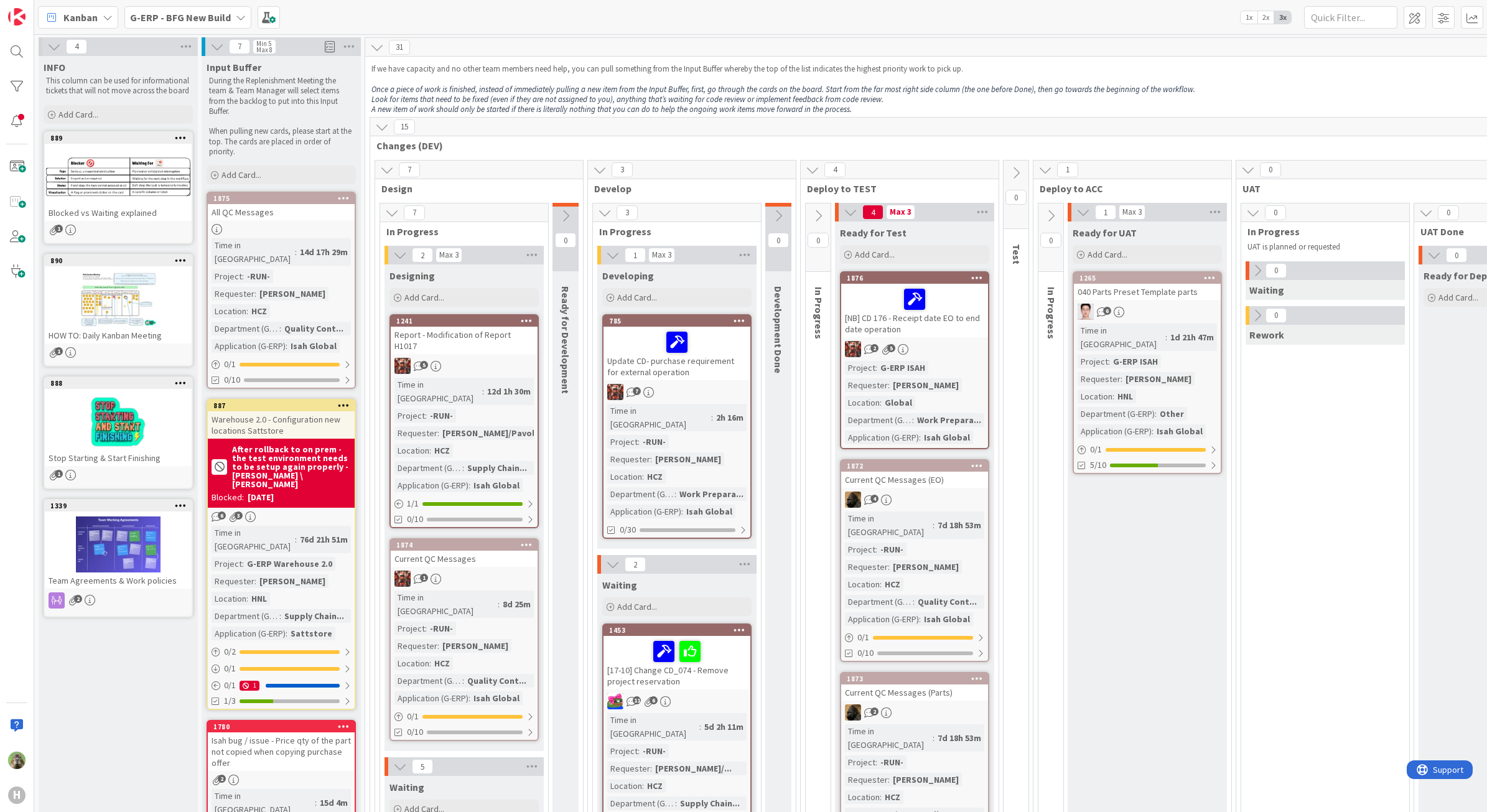
click at [1251, 163] on icon at bounding box center [1248, 170] width 14 height 14
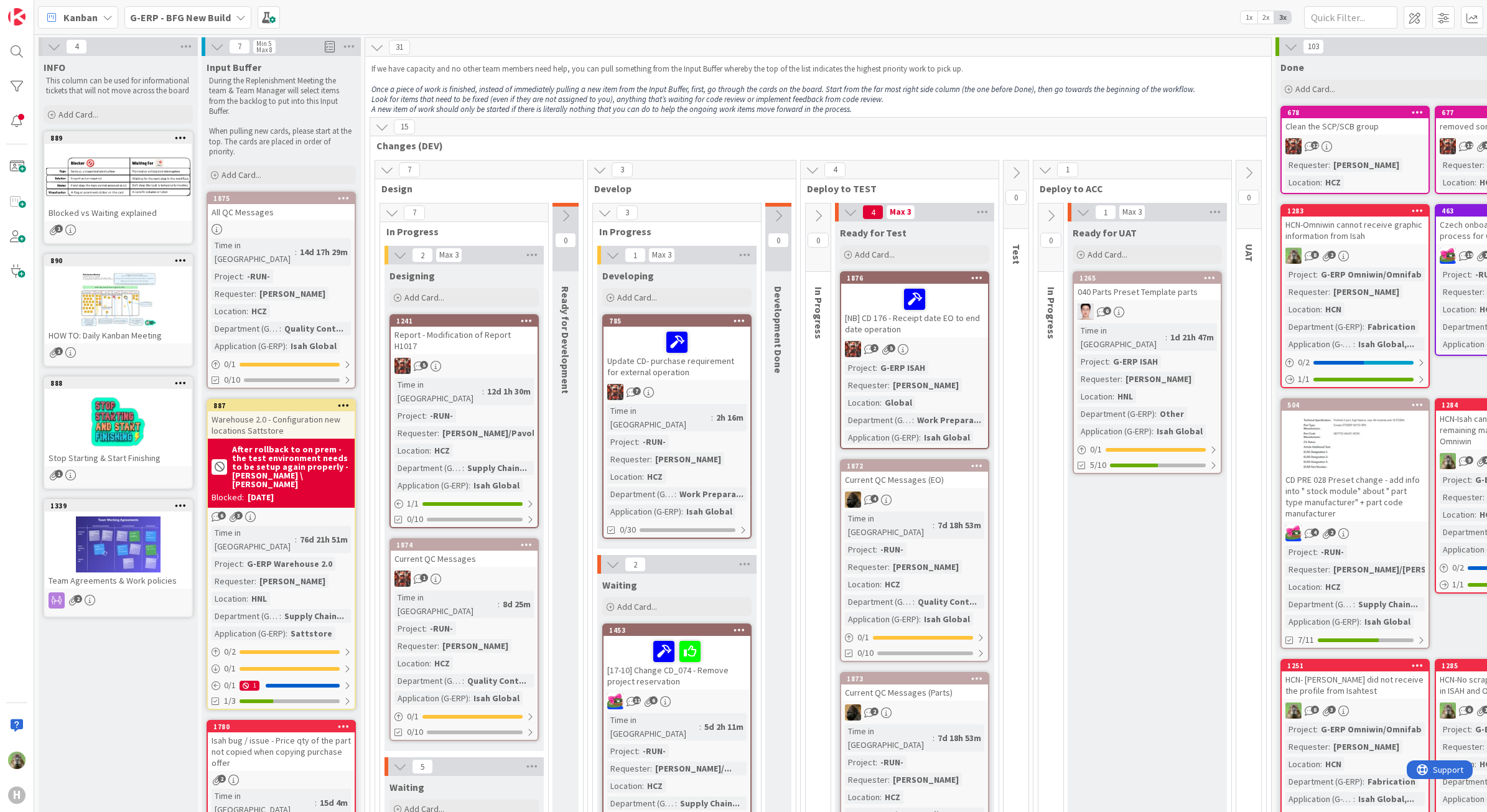
click at [1253, 176] on icon at bounding box center [1249, 173] width 14 height 14
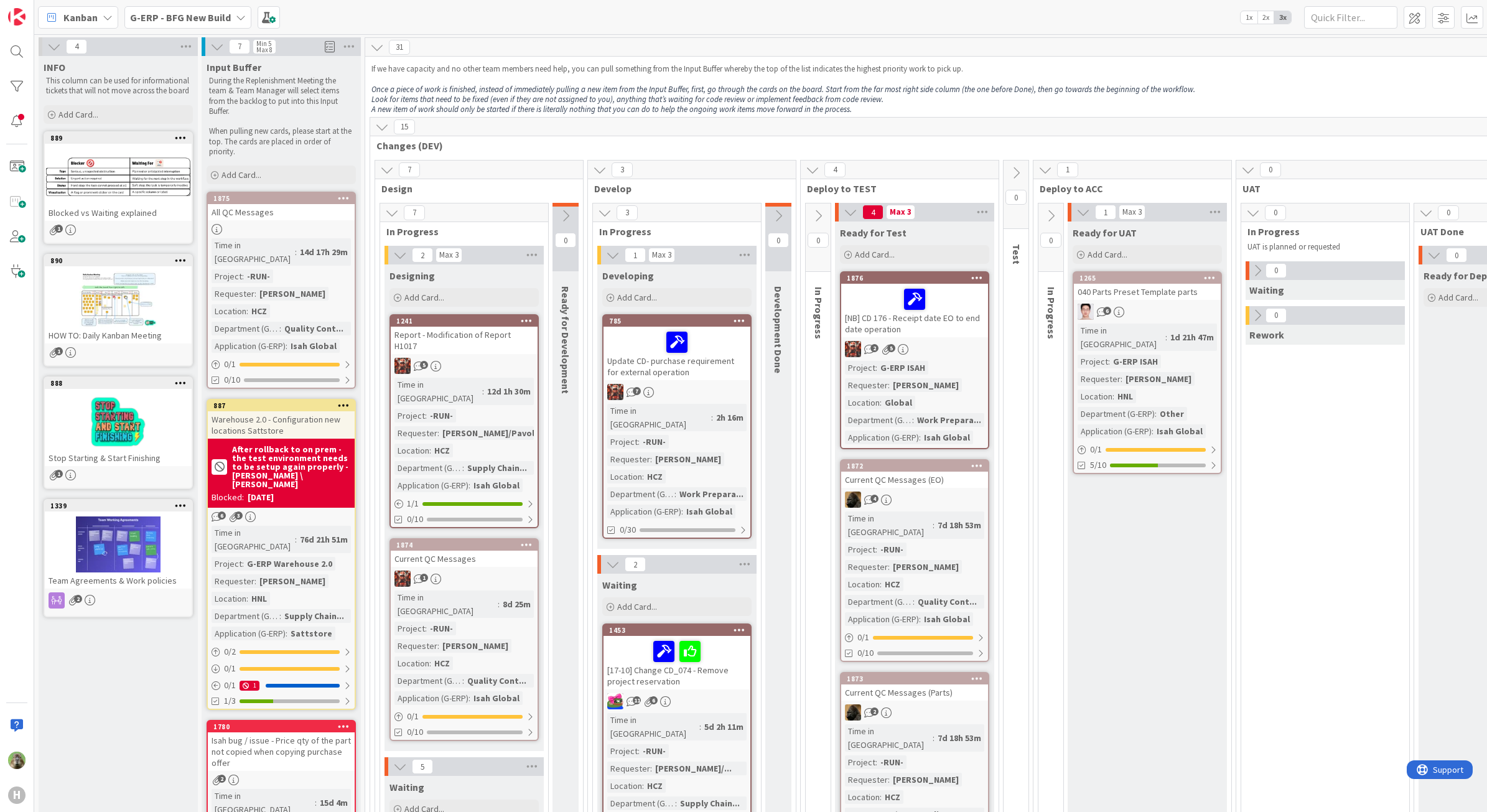
click at [1257, 214] on icon at bounding box center [1253, 213] width 14 height 14
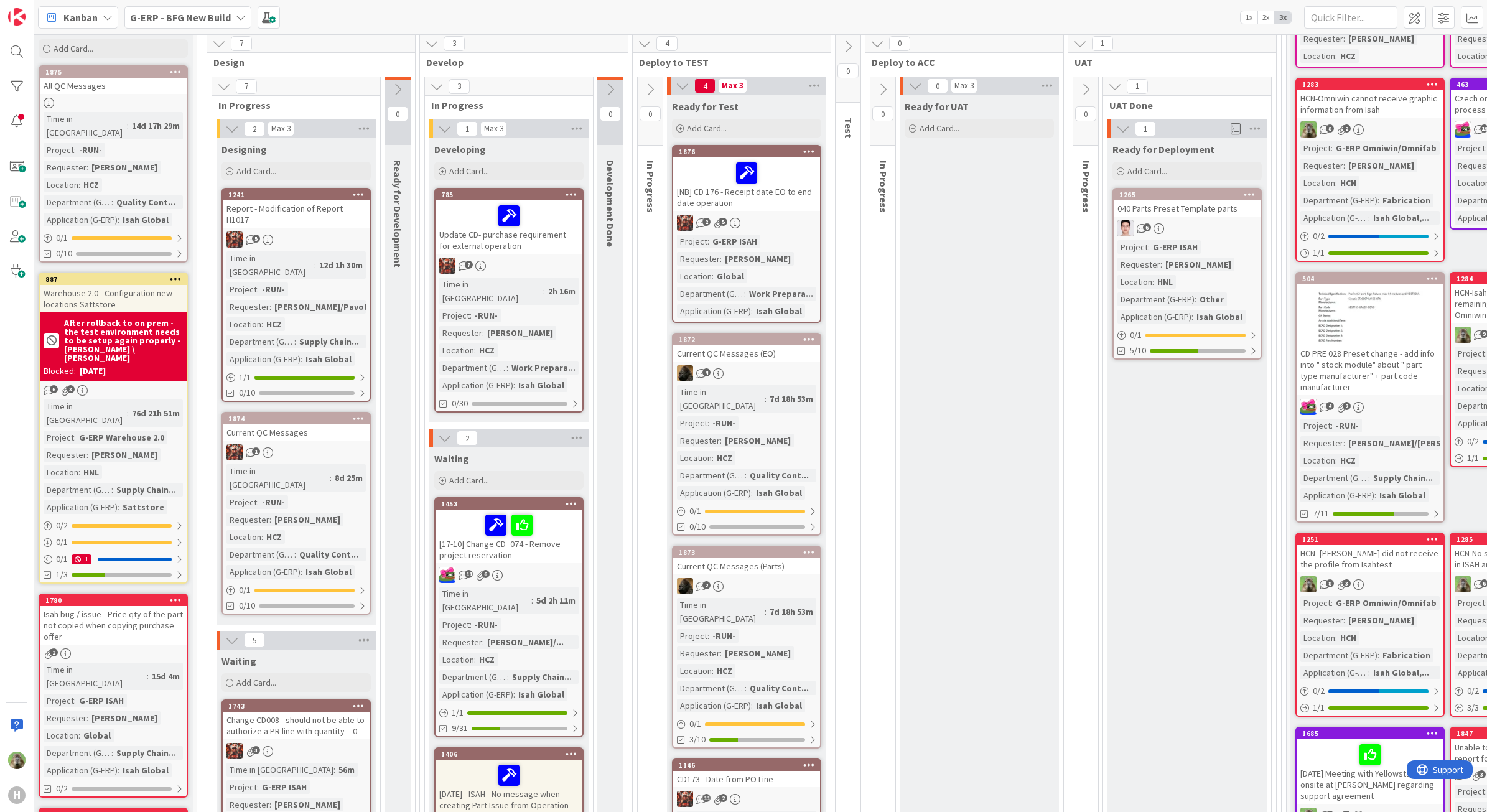
scroll to position [78, 168]
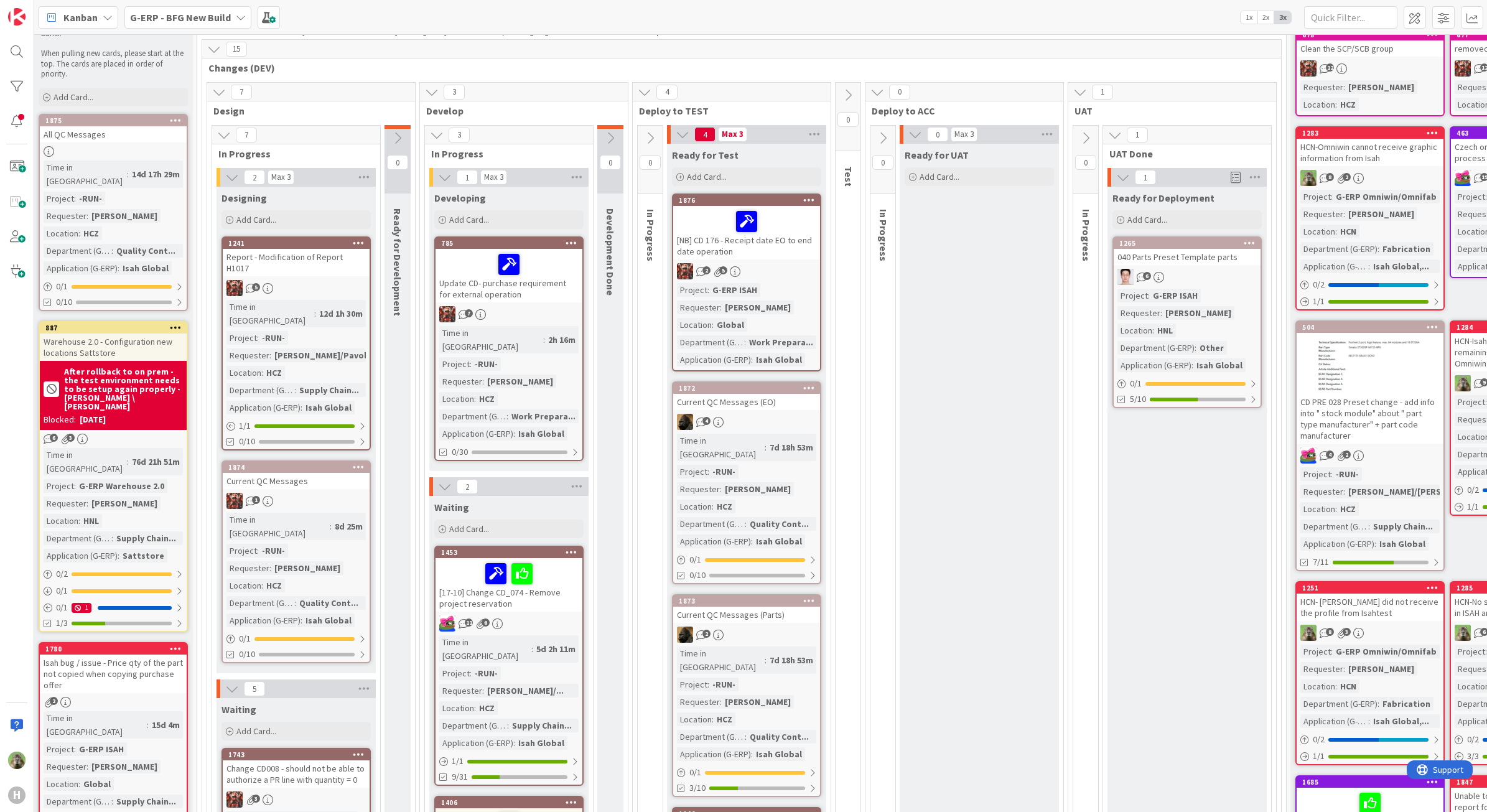
click at [798, 243] on div "[NB] CD 176 - Receipt date EO to end date operation" at bounding box center [746, 233] width 147 height 53
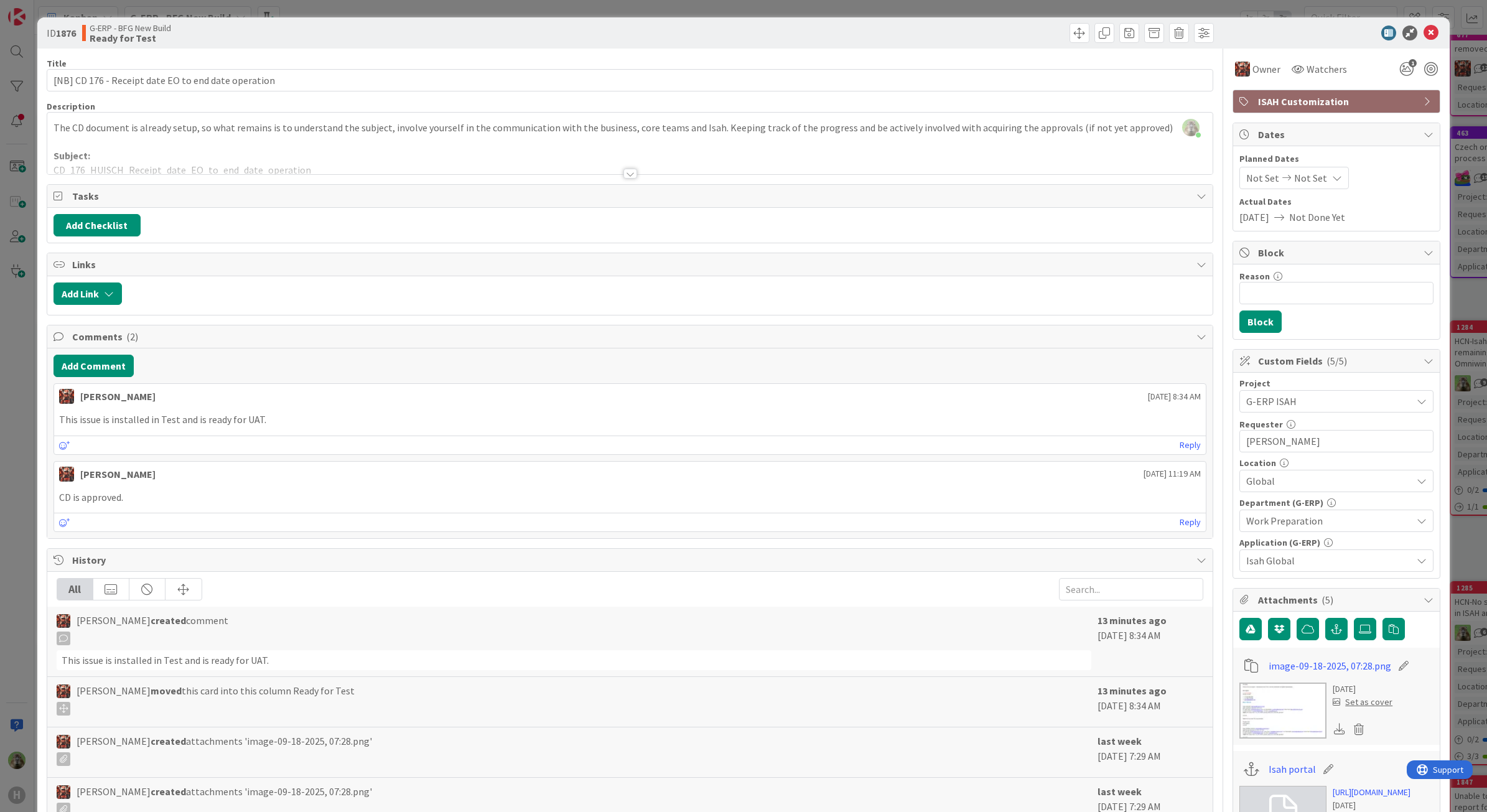
click at [19, 405] on div "ID 1876 G-ERP - BFG New Build Ready for Test Title 51 / 128 [NB] CD 176 - Recei…" at bounding box center [743, 406] width 1487 height 812
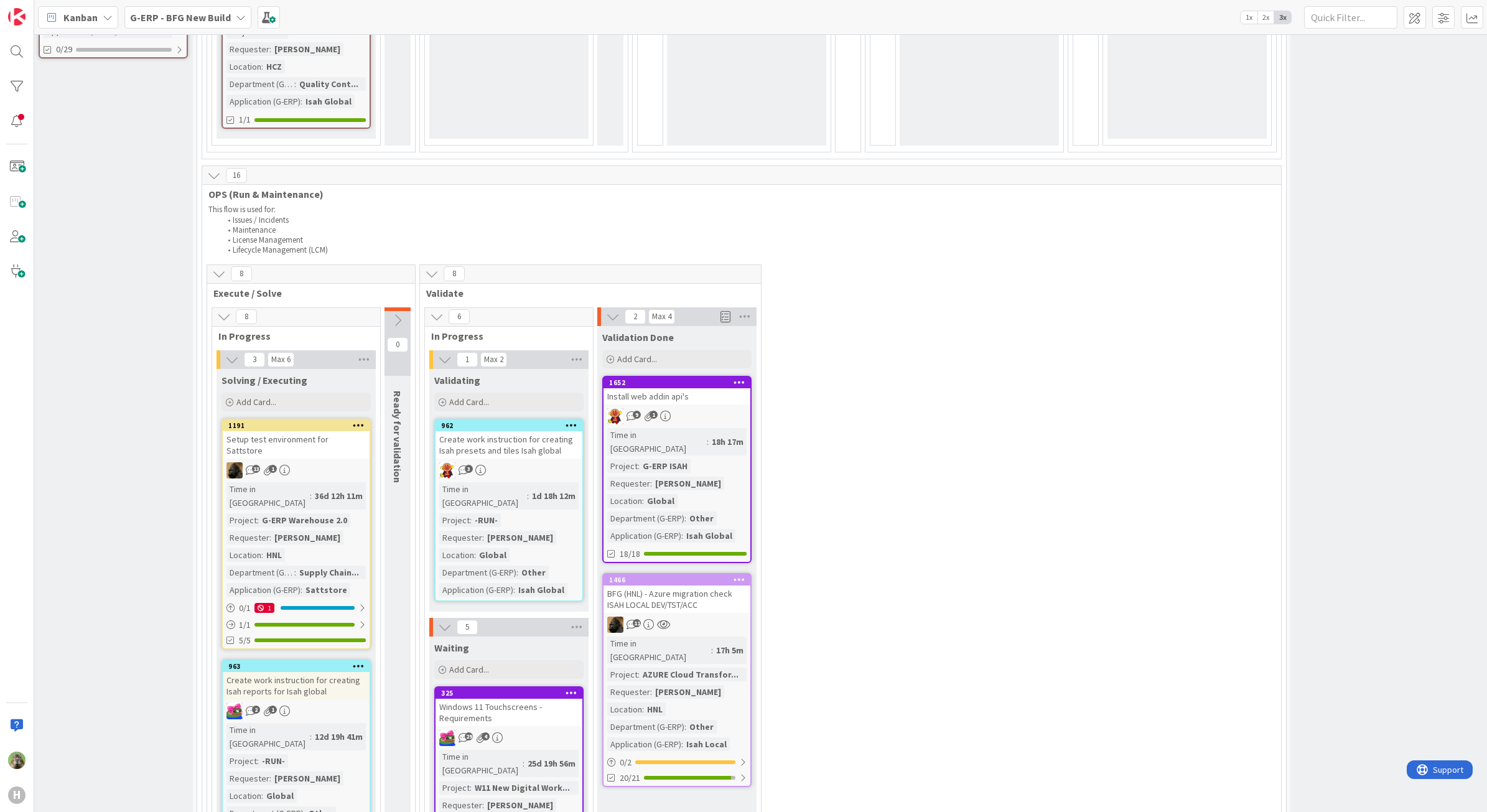
scroll to position [1711, 168]
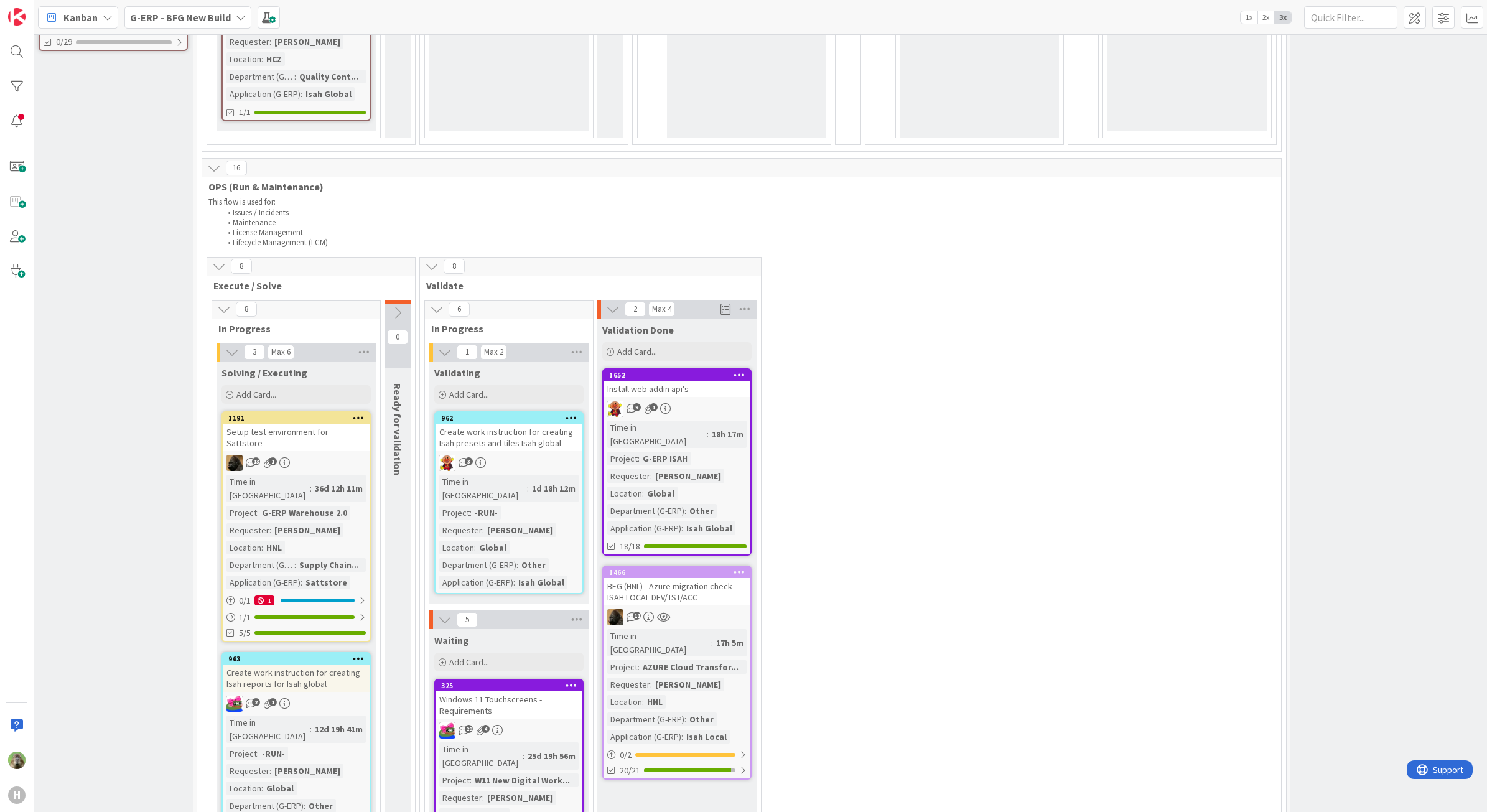
click at [739, 370] on icon at bounding box center [740, 374] width 12 height 8
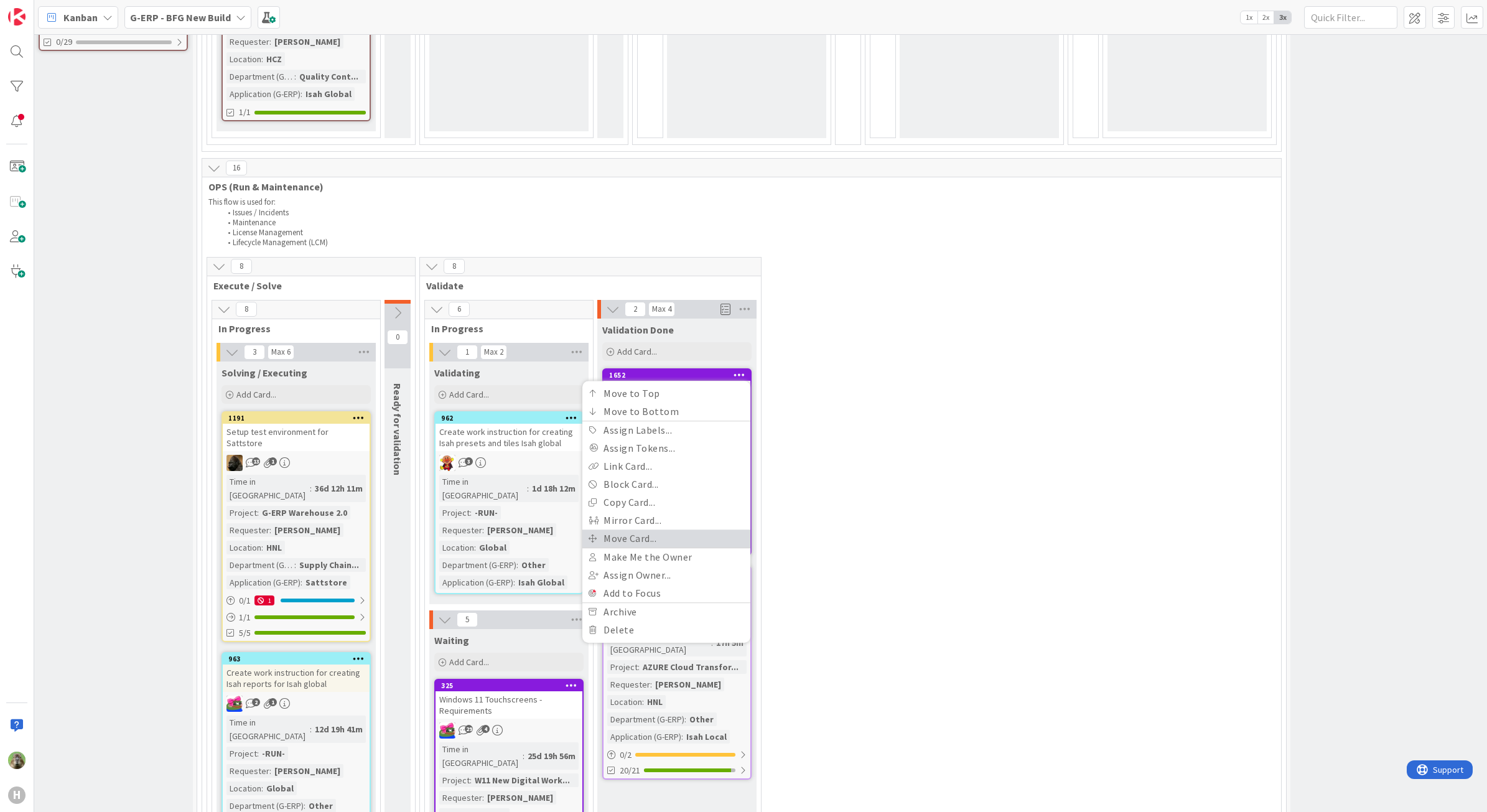
click at [685, 529] on link "Move Card..." at bounding box center [666, 538] width 168 height 18
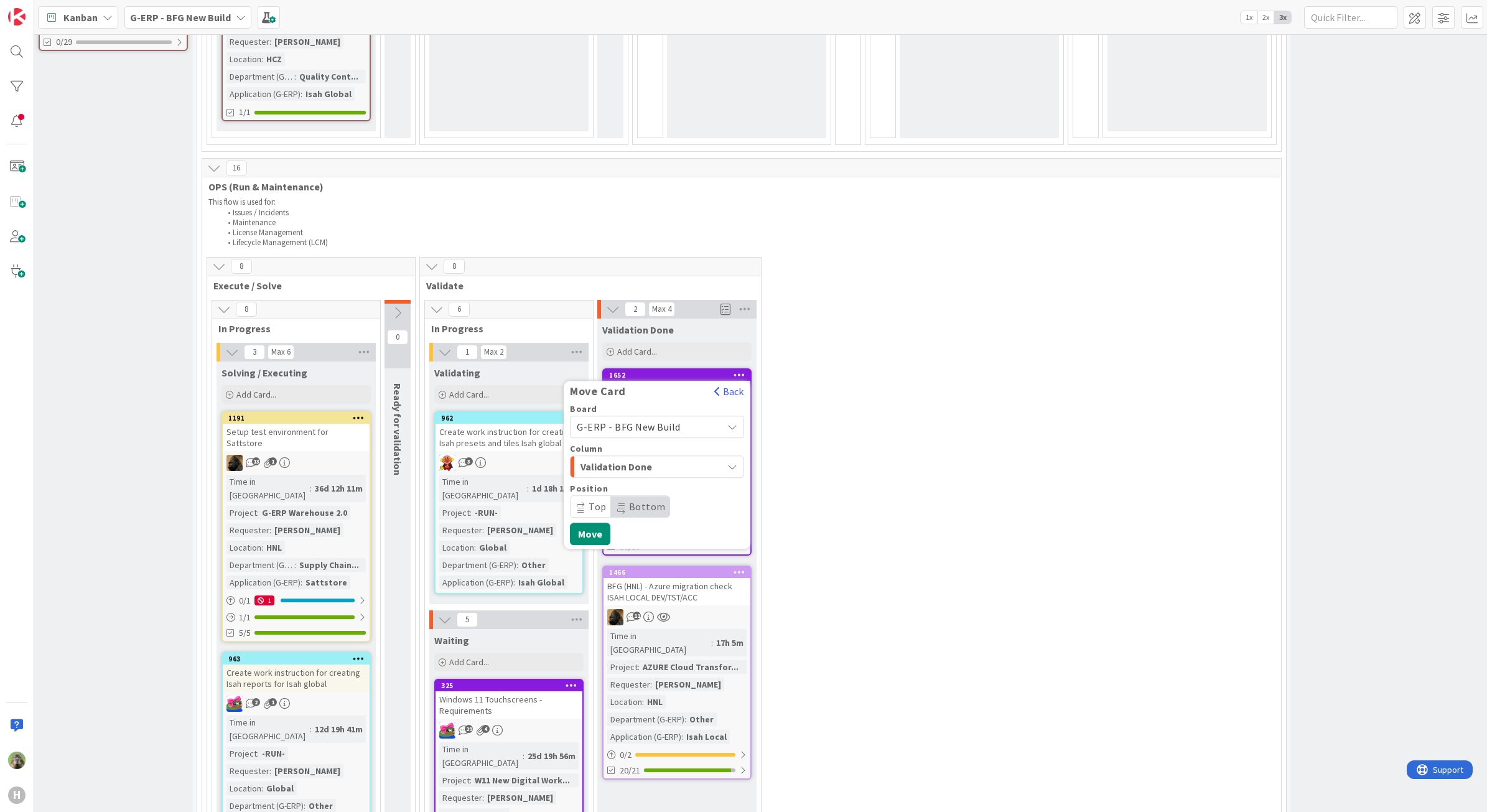
click at [689, 455] on button "Validation Done" at bounding box center [656, 466] width 174 height 22
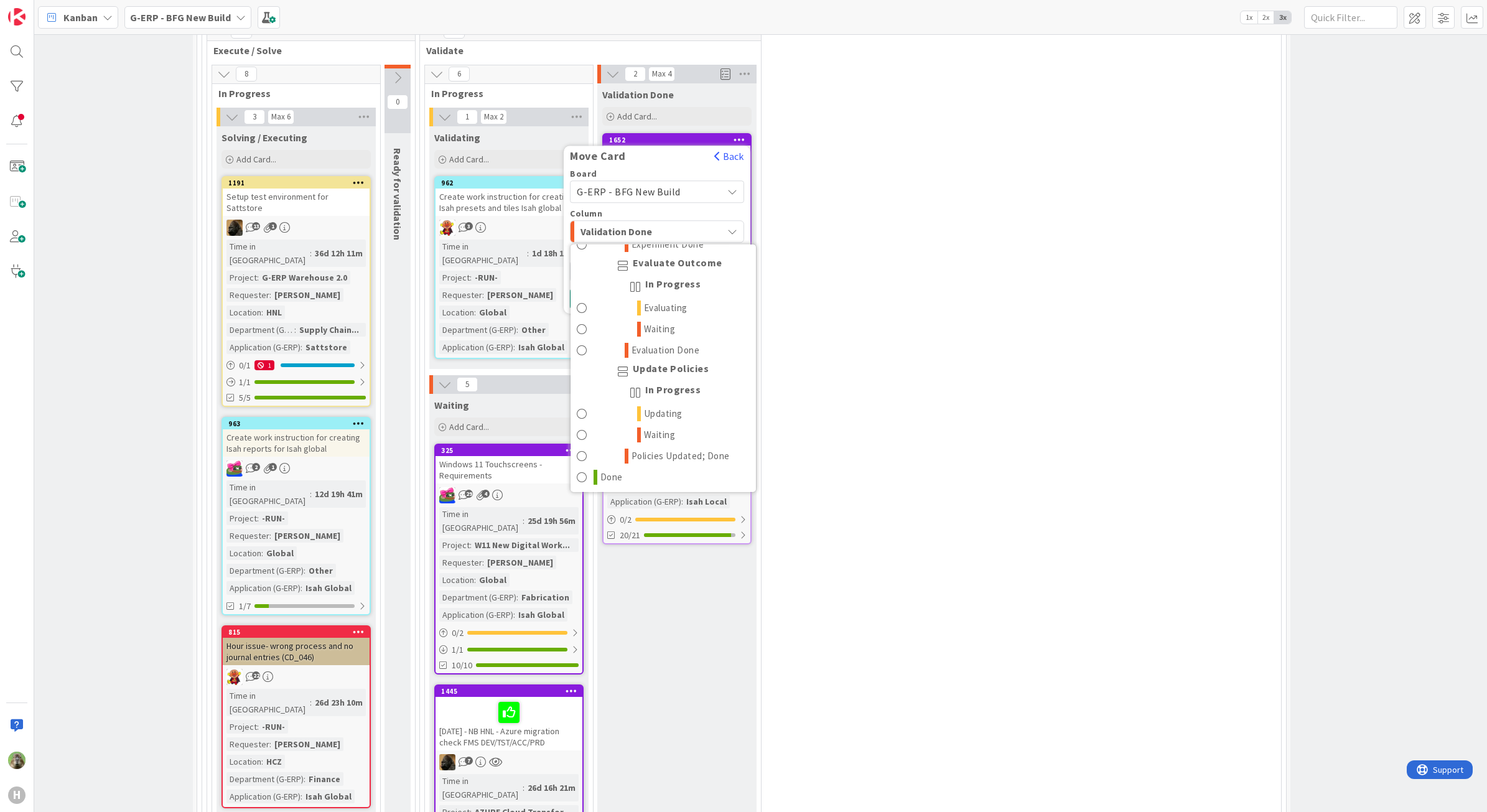
scroll to position [1866, 168]
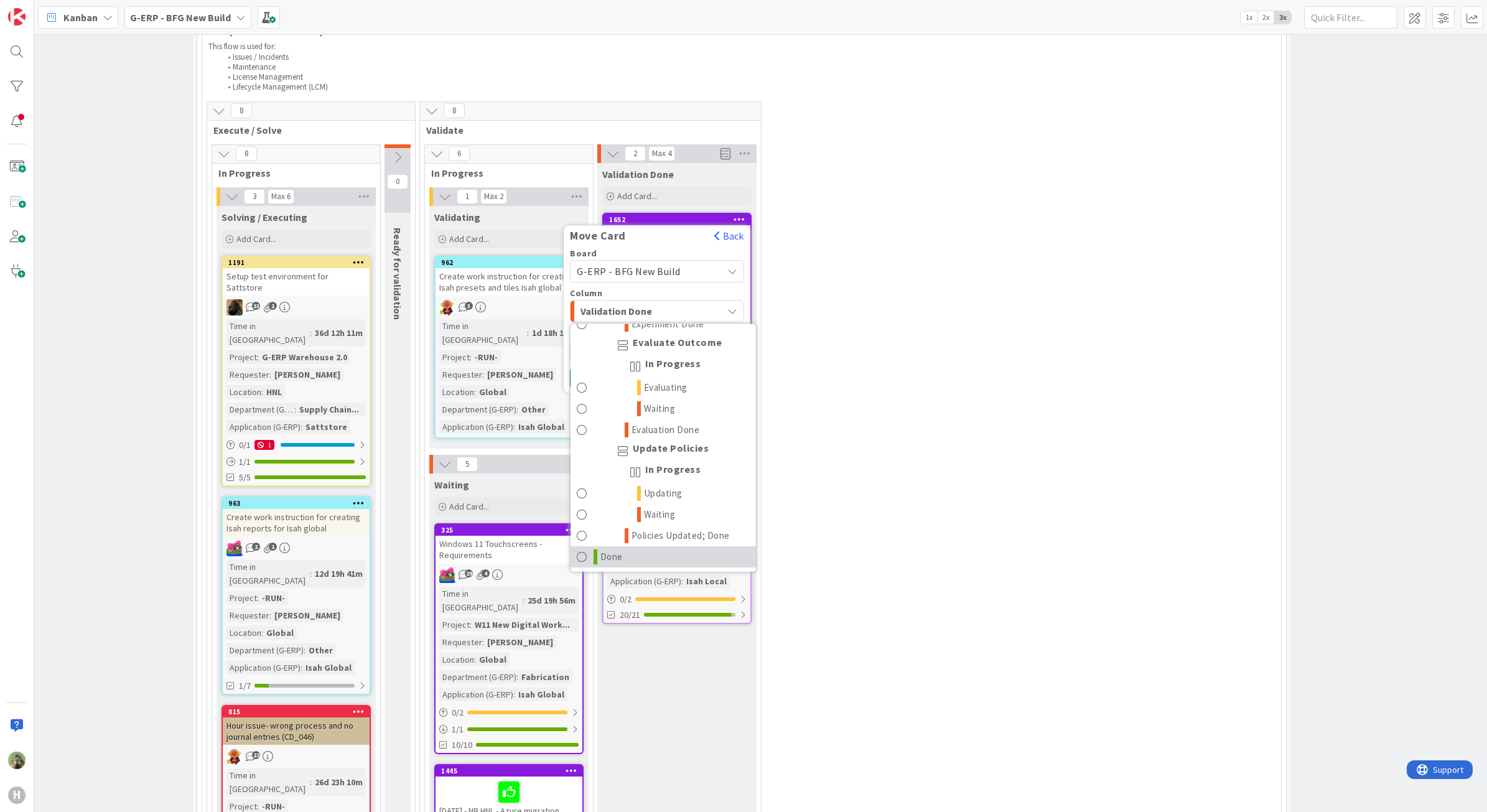
click at [675, 546] on link "Done" at bounding box center [663, 557] width 186 height 21
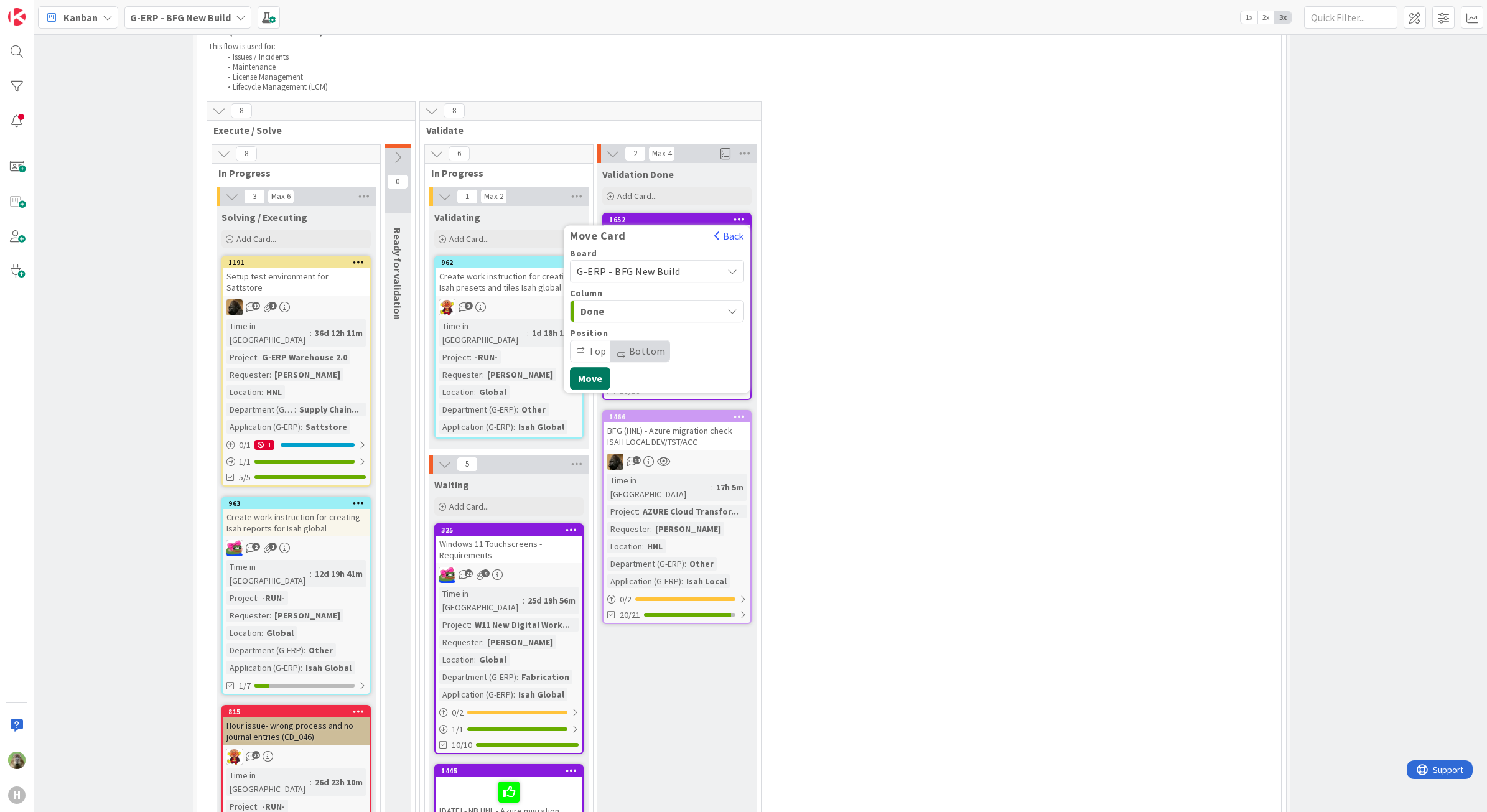
click at [602, 367] on button "Move" at bounding box center [589, 378] width 40 height 22
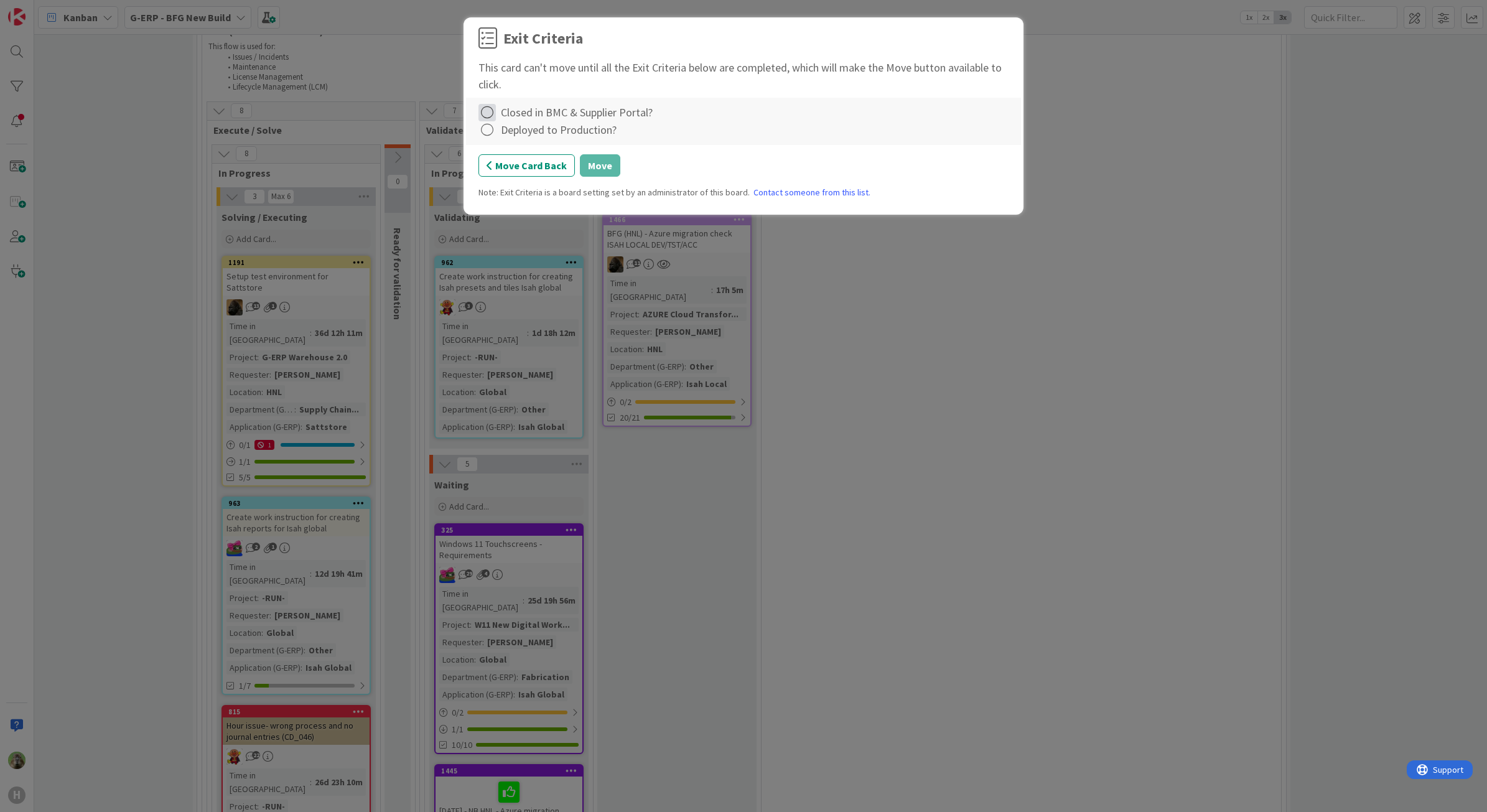
click at [490, 113] on icon at bounding box center [487, 113] width 17 height 17
click at [549, 159] on link "Not Applicable" at bounding box center [556, 157] width 156 height 18
click at [488, 132] on icon at bounding box center [487, 130] width 17 height 17
click at [565, 159] on link "Complete" at bounding box center [556, 156] width 156 height 18
click at [604, 169] on button "Move" at bounding box center [599, 165] width 40 height 22
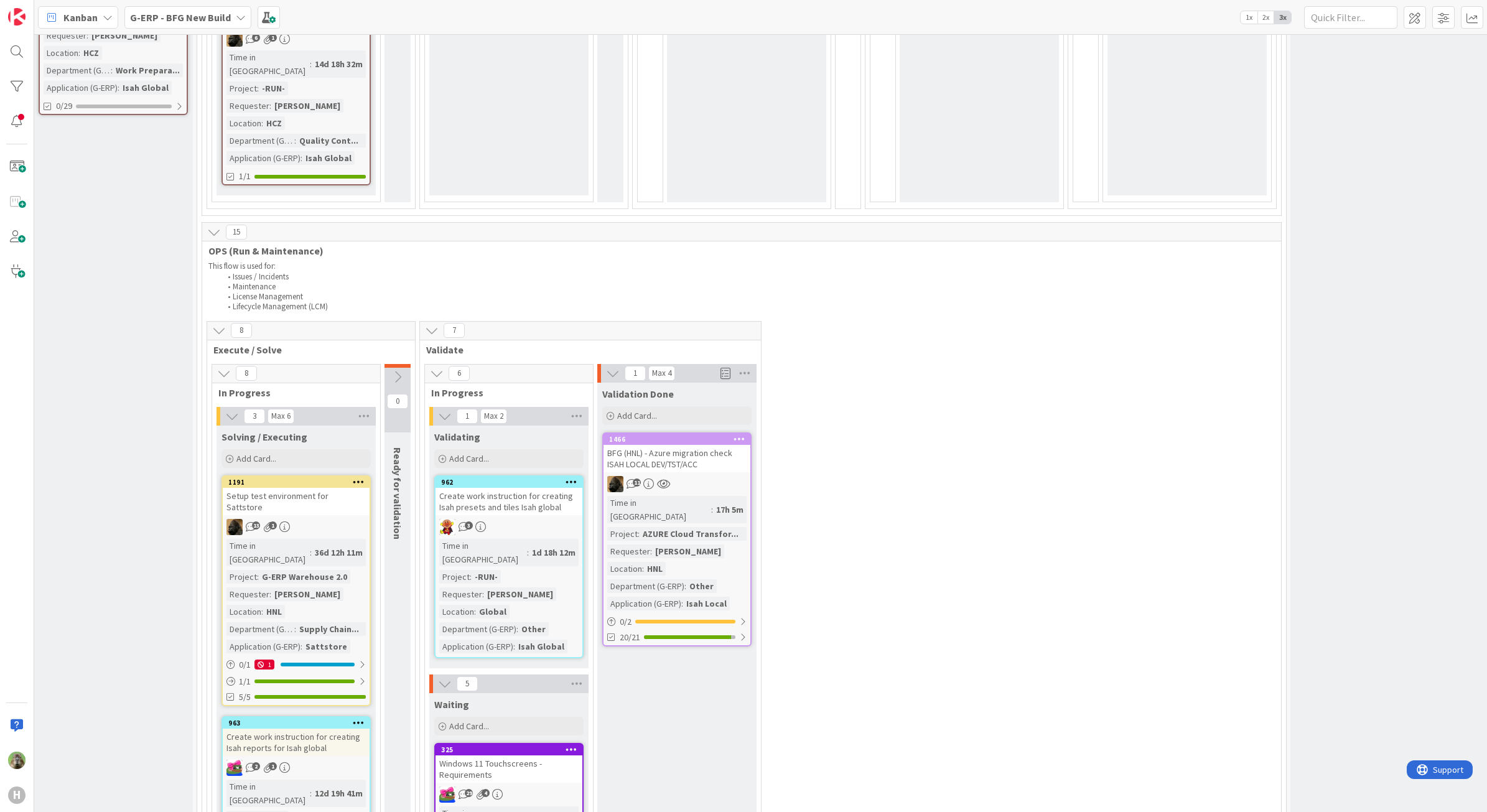
scroll to position [1633, 168]
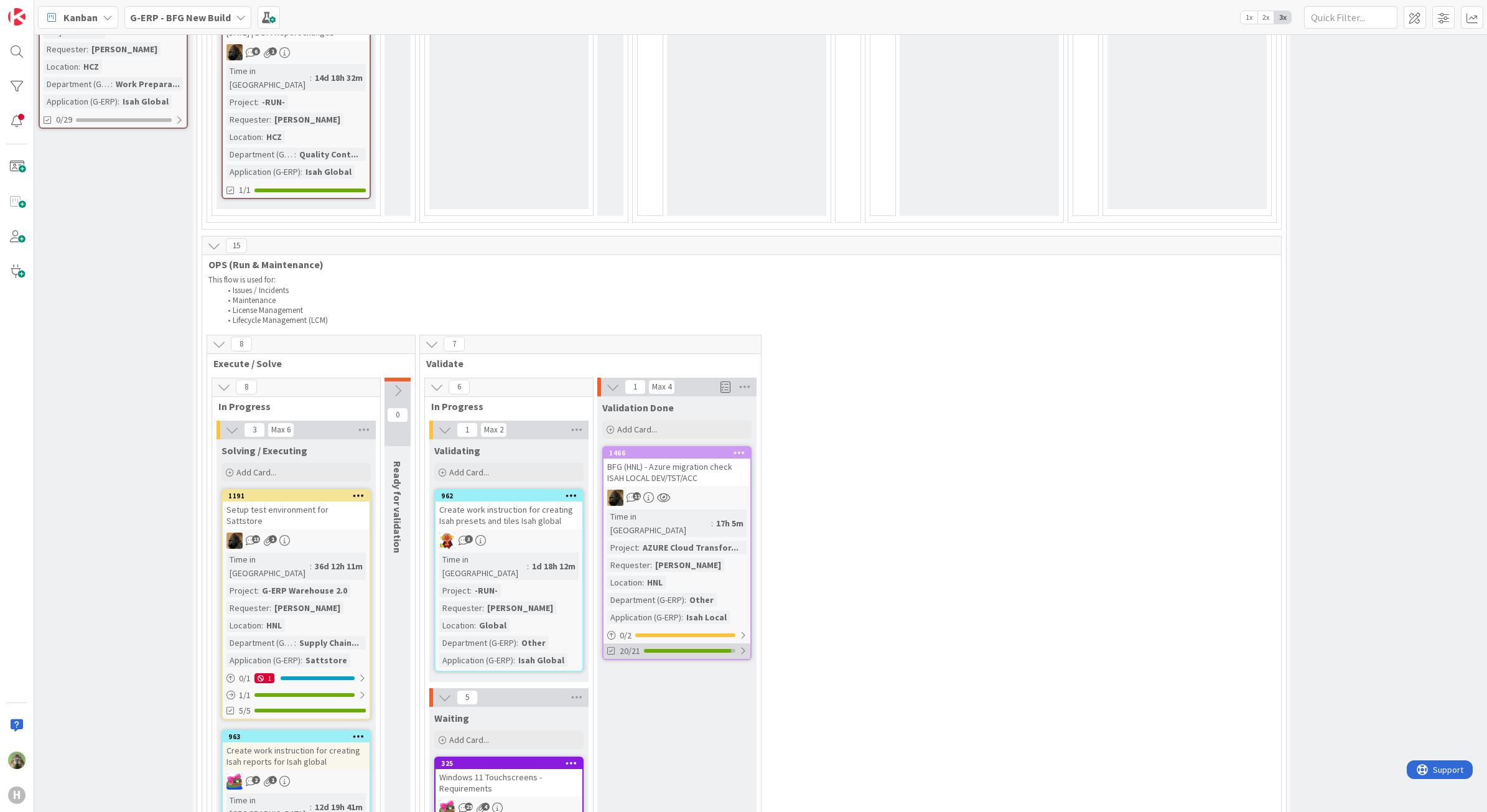
click at [734, 643] on div "20/21" at bounding box center [677, 651] width 147 height 15
click at [611, 676] on icon at bounding box center [612, 680] width 10 height 10
click at [738, 448] on icon at bounding box center [740, 452] width 12 height 8
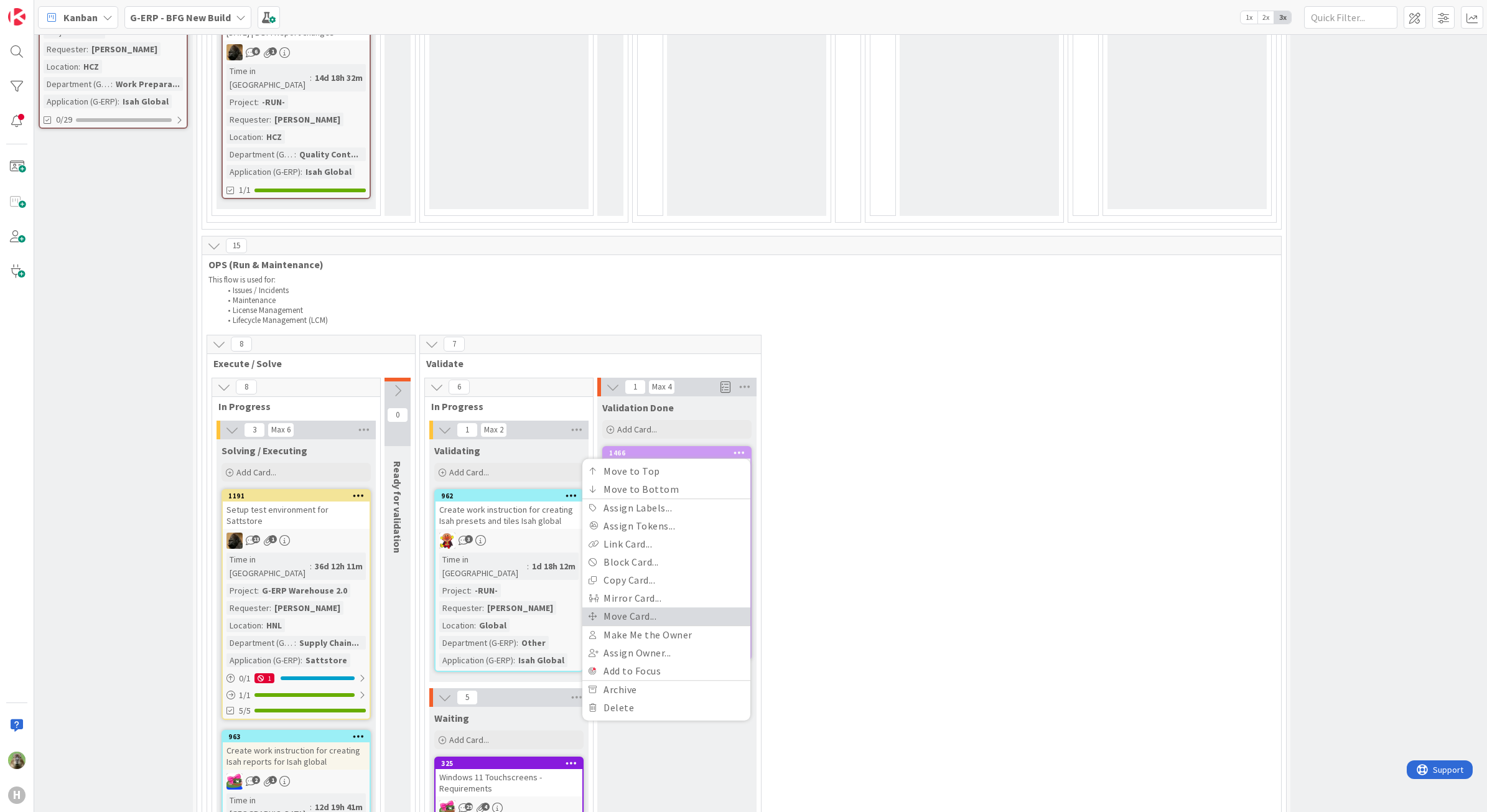
click at [661, 607] on link "Move Card..." at bounding box center [666, 616] width 168 height 18
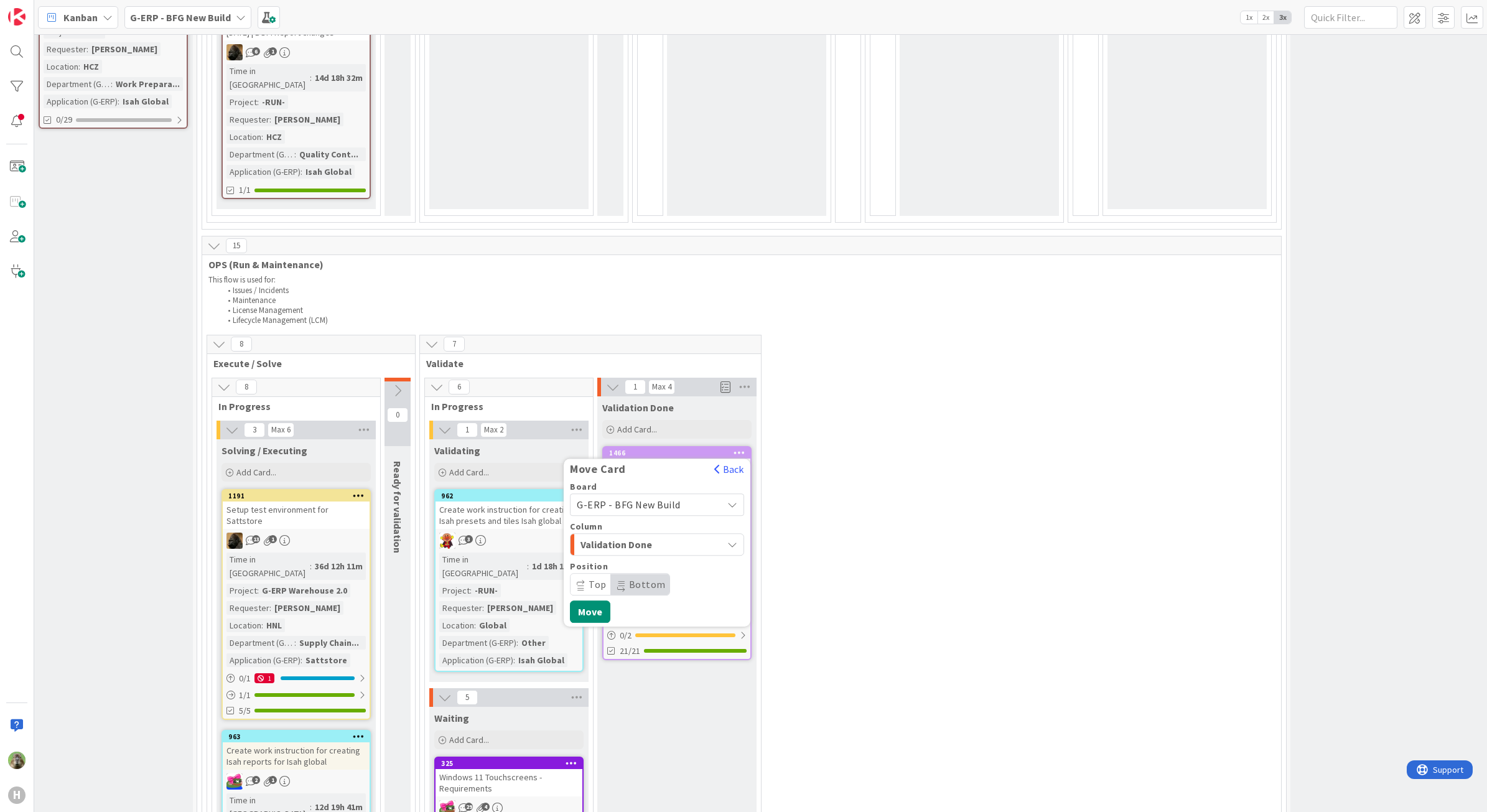
click at [696, 534] on div "Validation Done" at bounding box center [650, 544] width 145 height 20
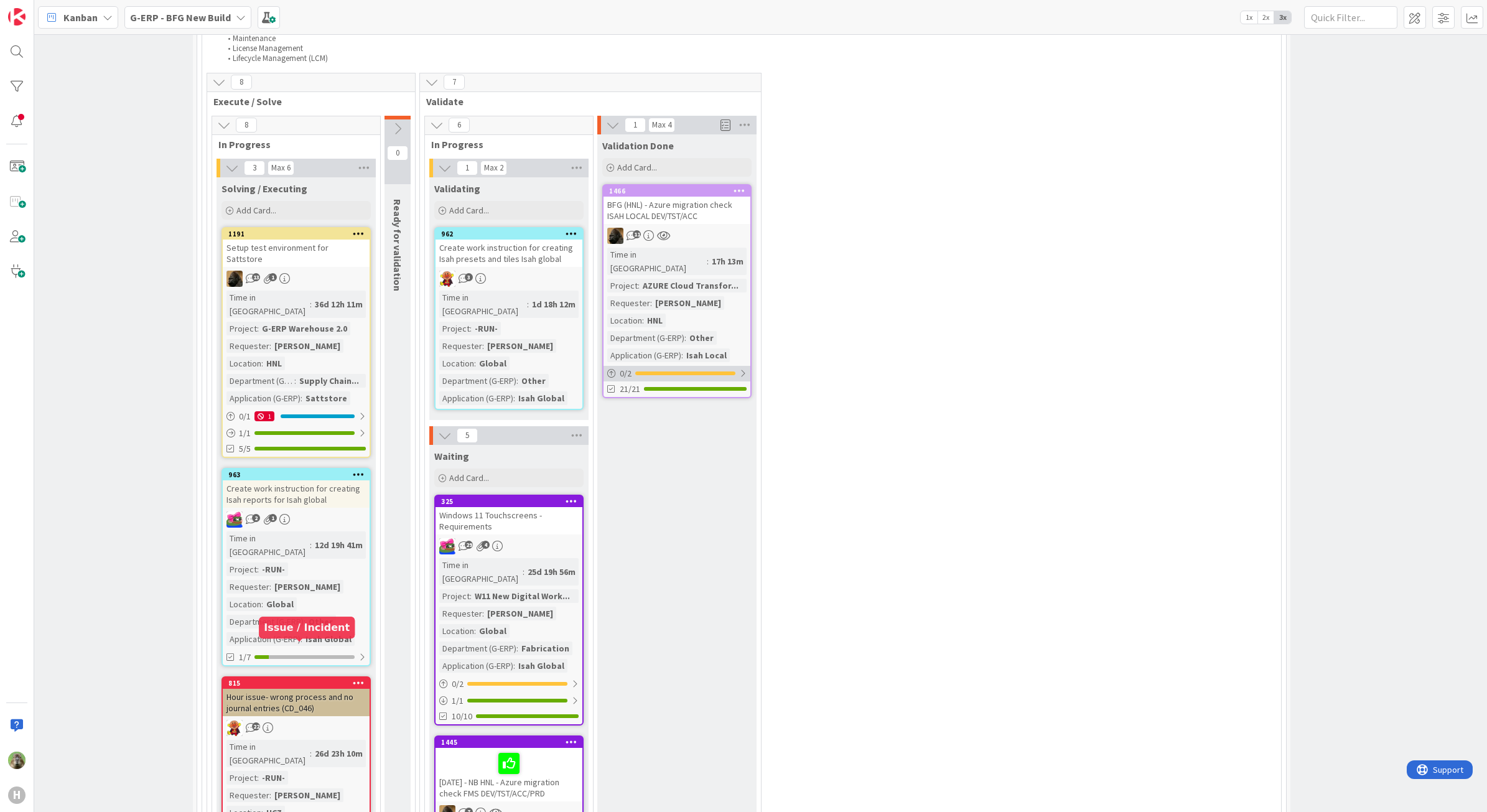
scroll to position [1788, 168]
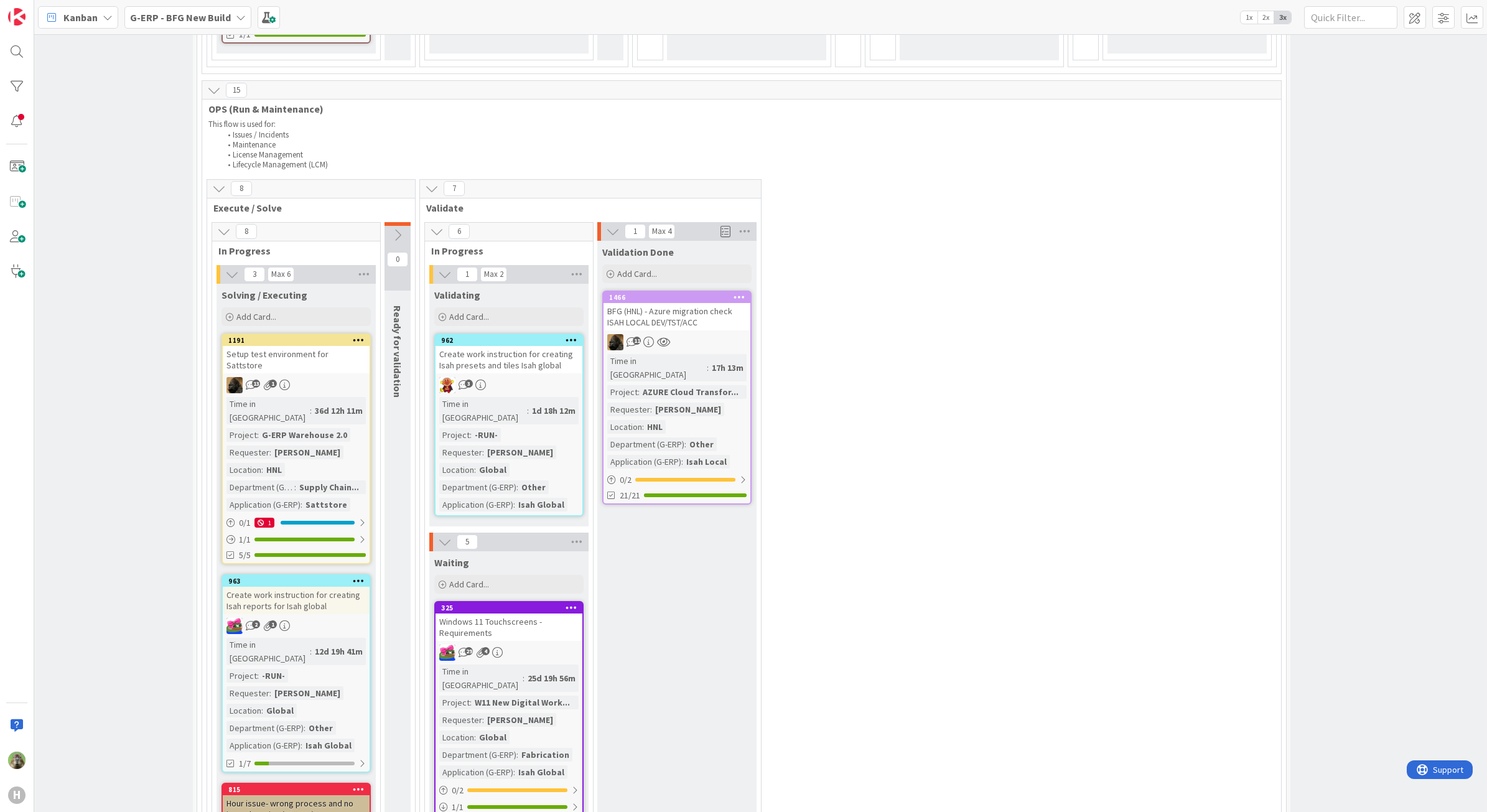
click at [697, 303] on div "BFG (HNL) - Azure migration check ISAH LOCAL DEV/TST/ACC" at bounding box center [677, 316] width 147 height 27
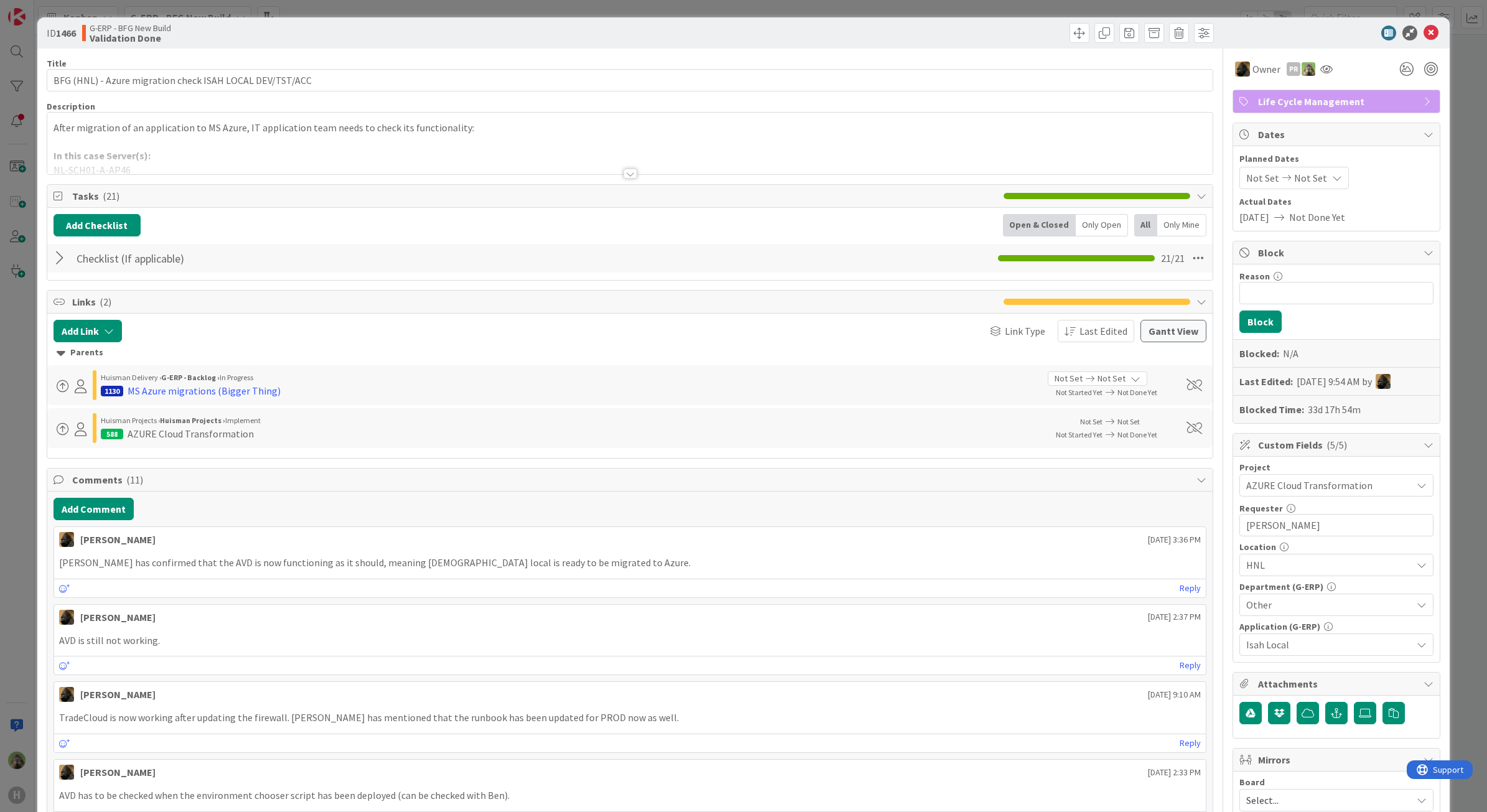
click at [19, 536] on div "ID 1466 G-ERP - BFG New Build Validation Done Title 56 / 128 BFG (HNL) - Azure …" at bounding box center [743, 406] width 1487 height 812
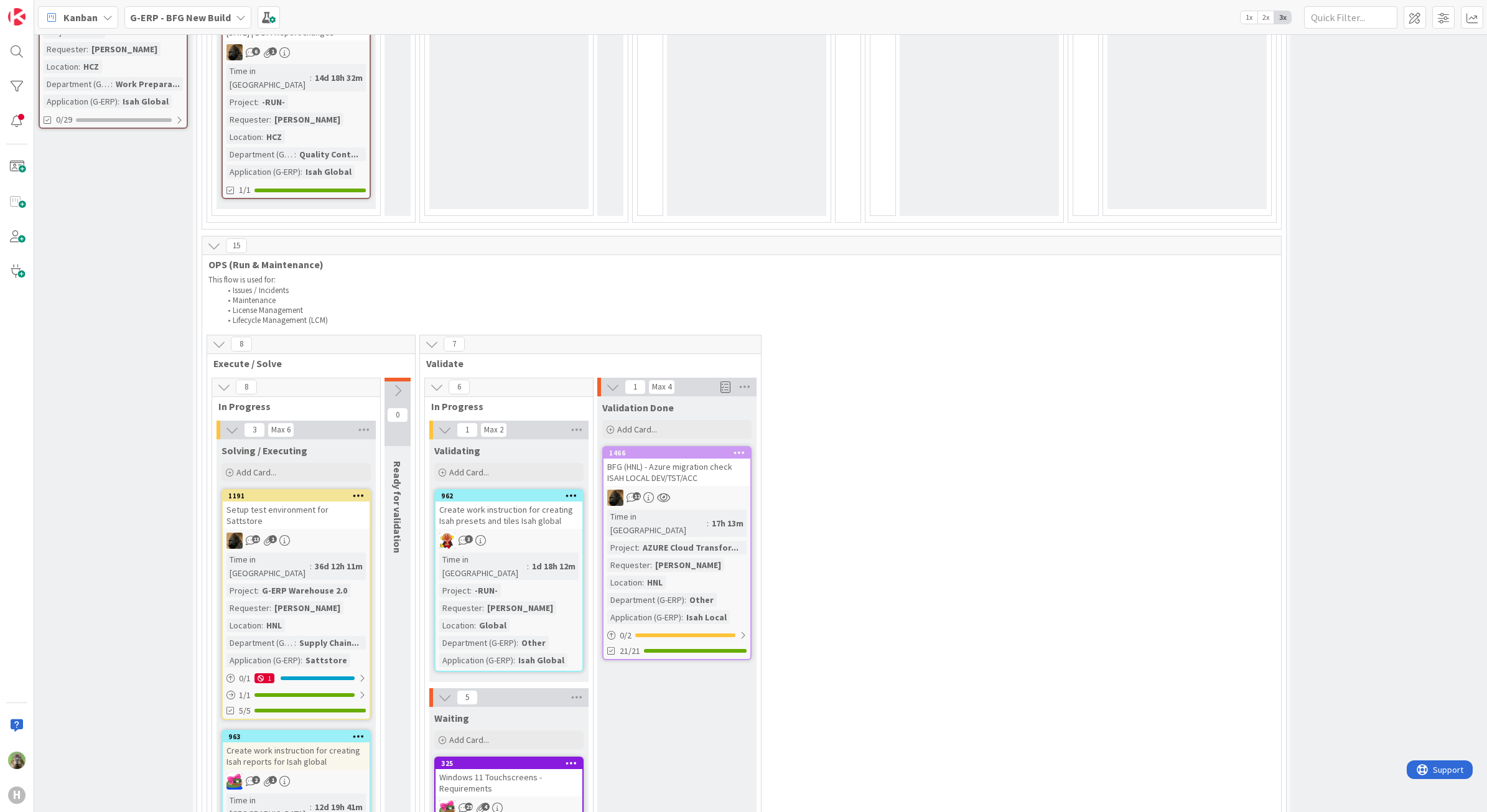
scroll to position [1555, 168]
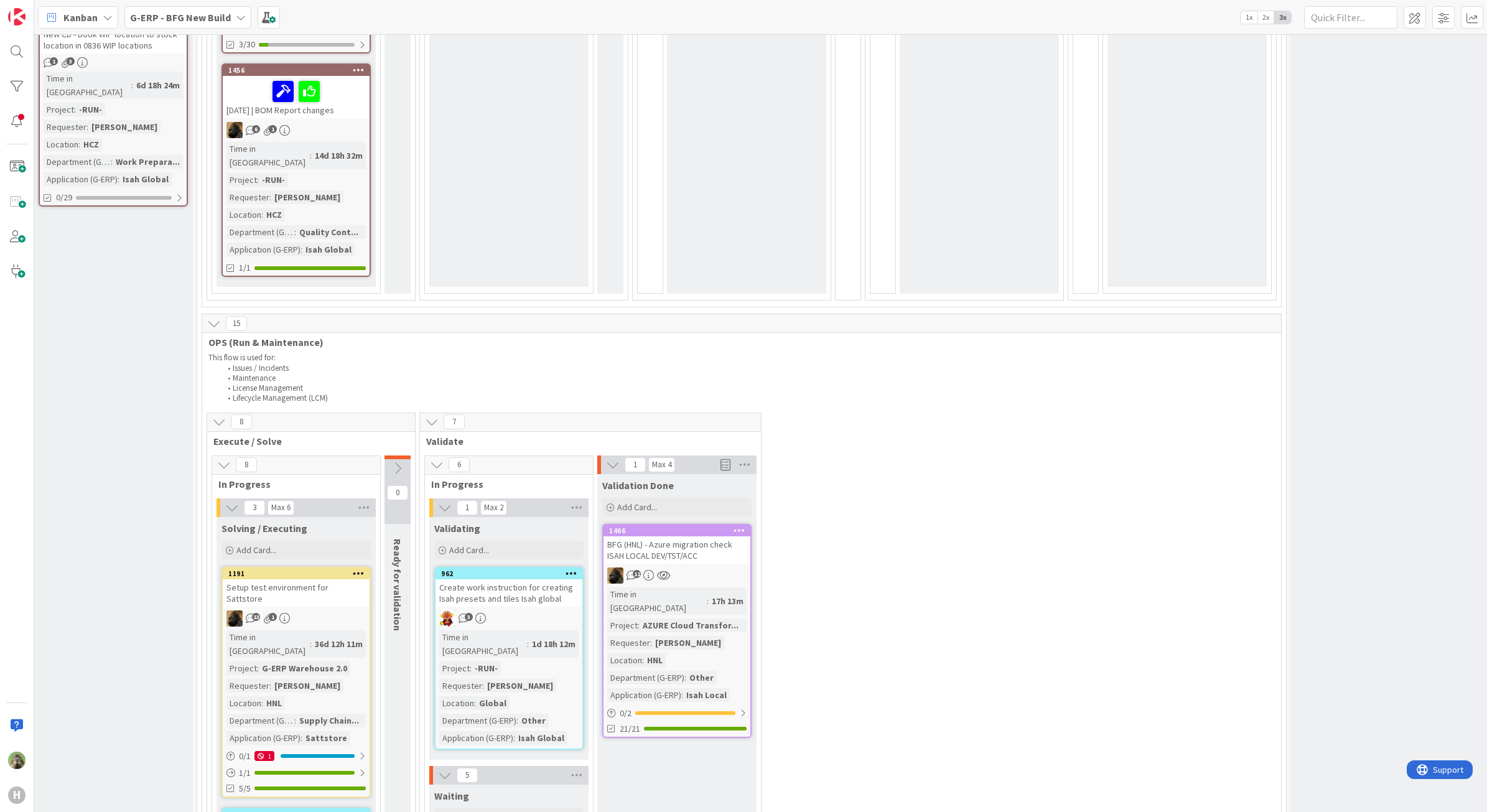
click at [744, 525] on icon at bounding box center [740, 529] width 12 height 8
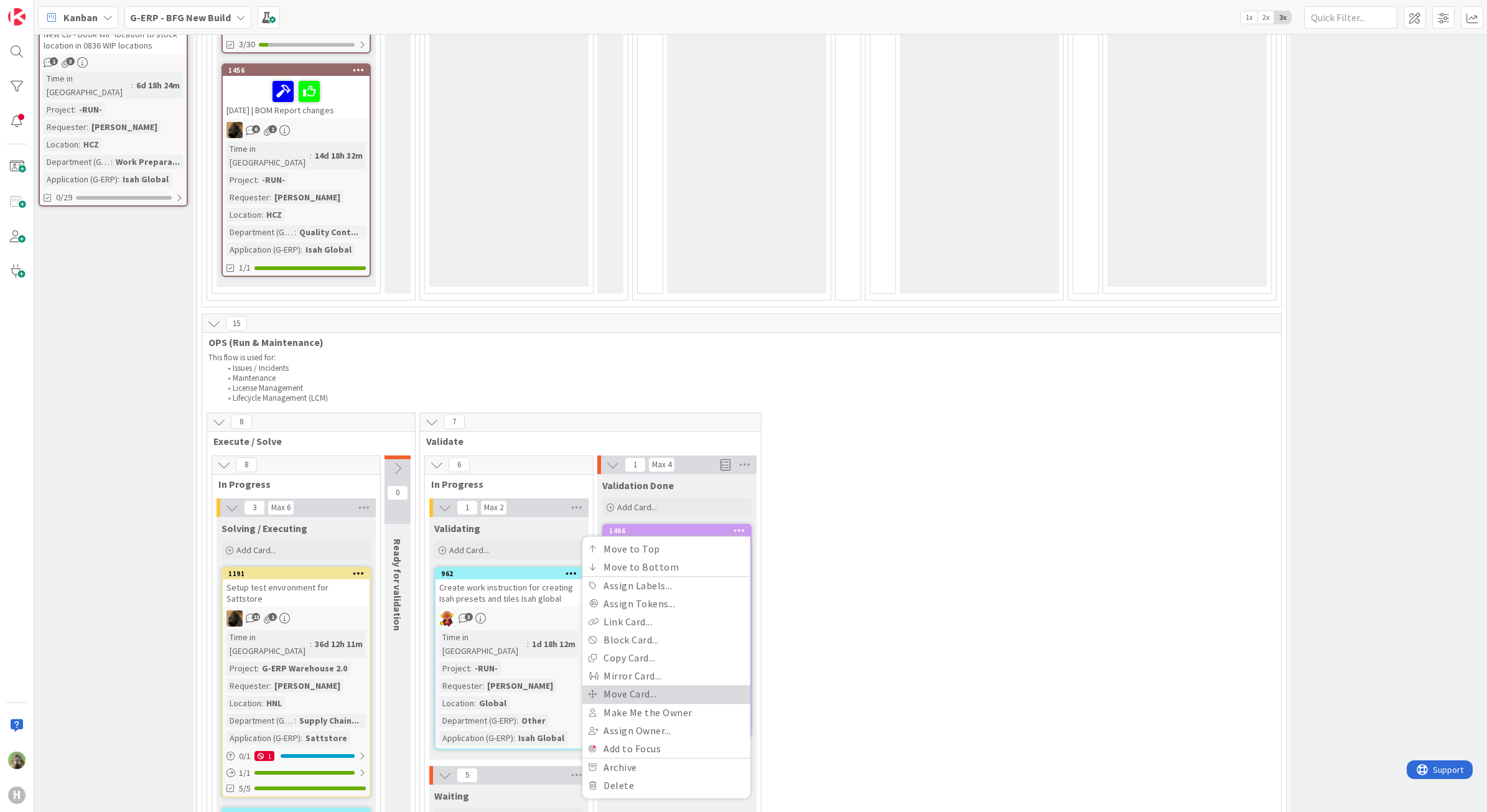
click at [685, 685] on link "Move Card..." at bounding box center [666, 694] width 168 height 18
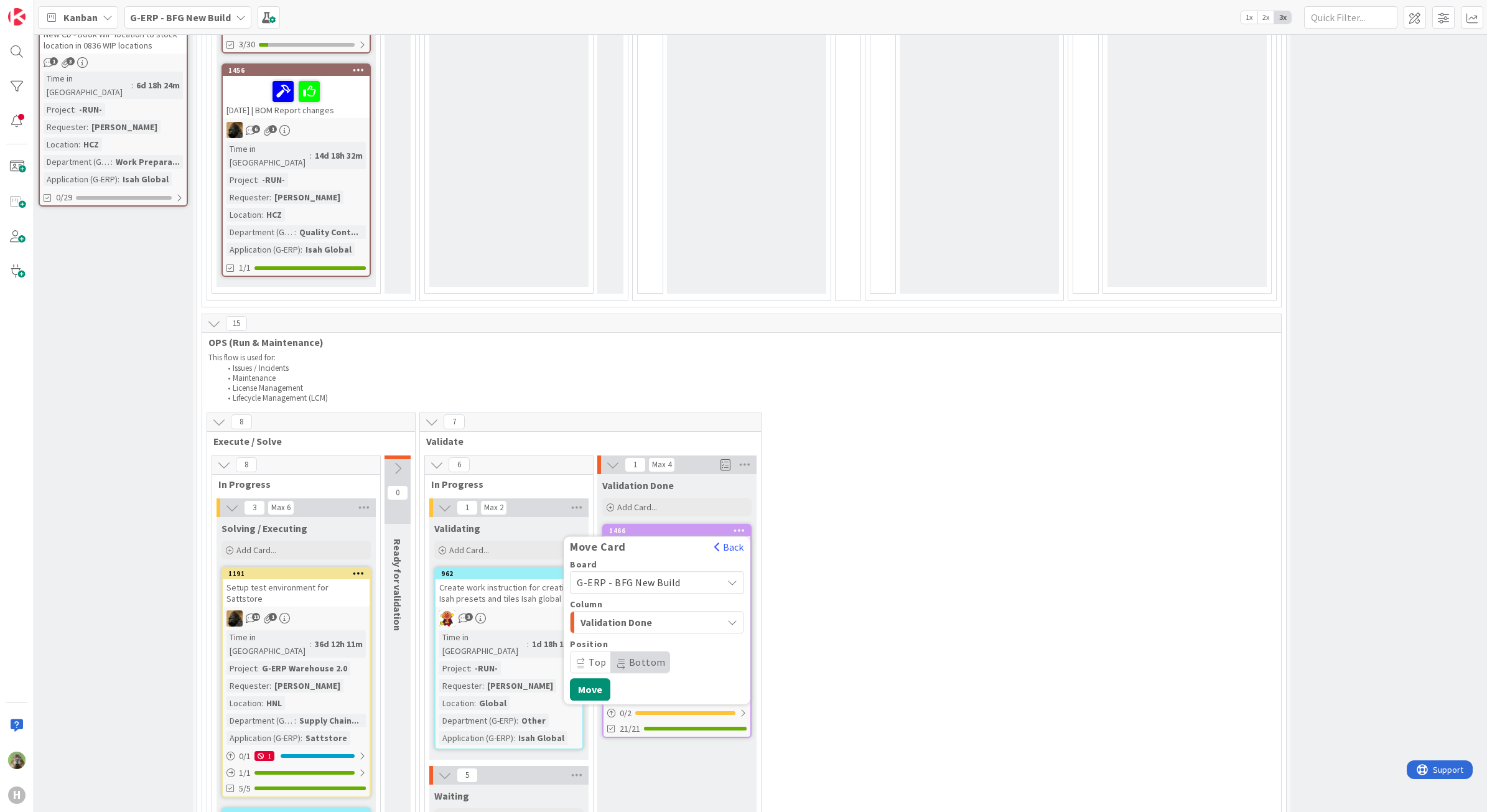
click at [693, 612] on div "Validation Done" at bounding box center [650, 622] width 145 height 20
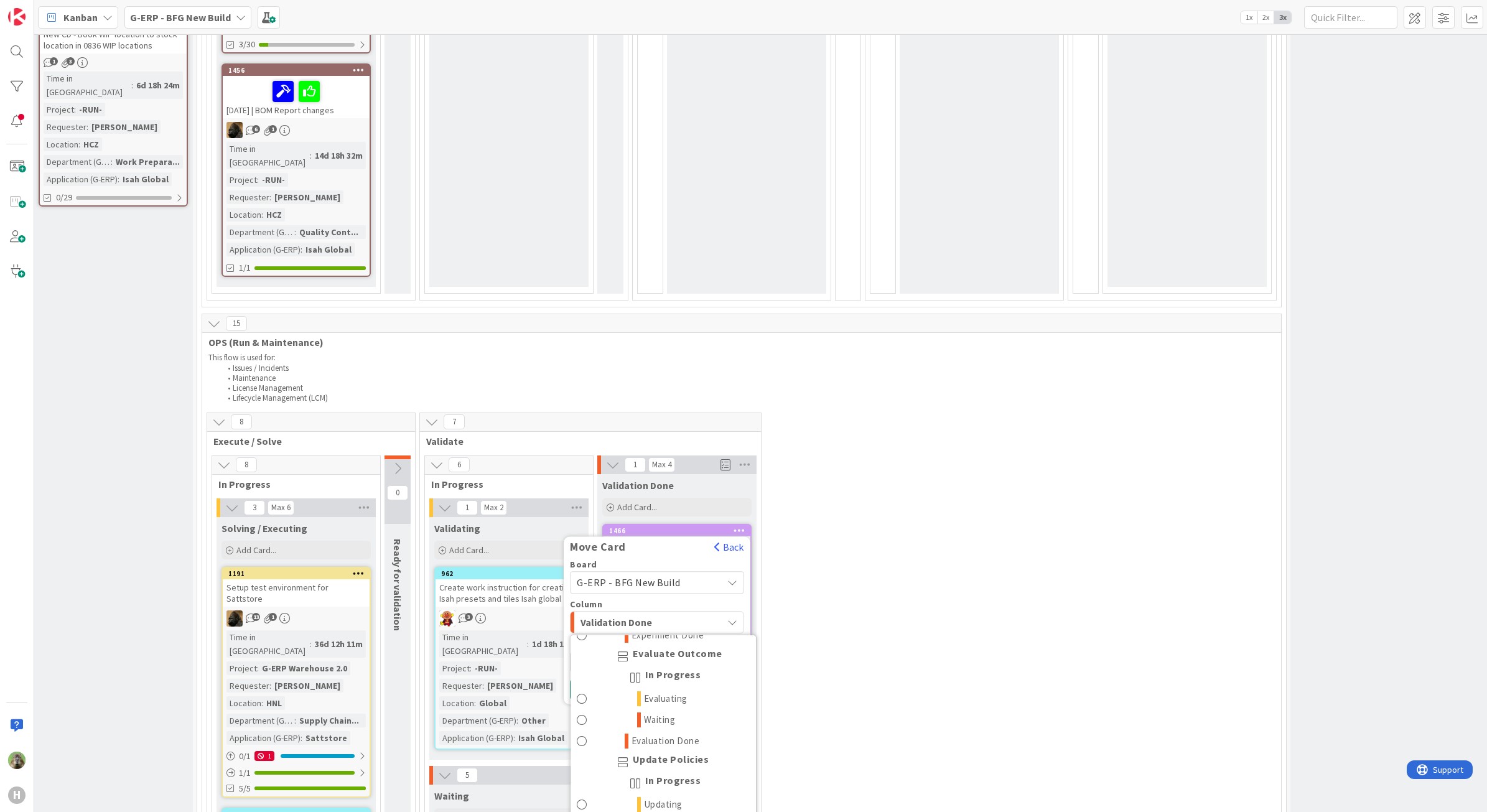
scroll to position [1866, 168]
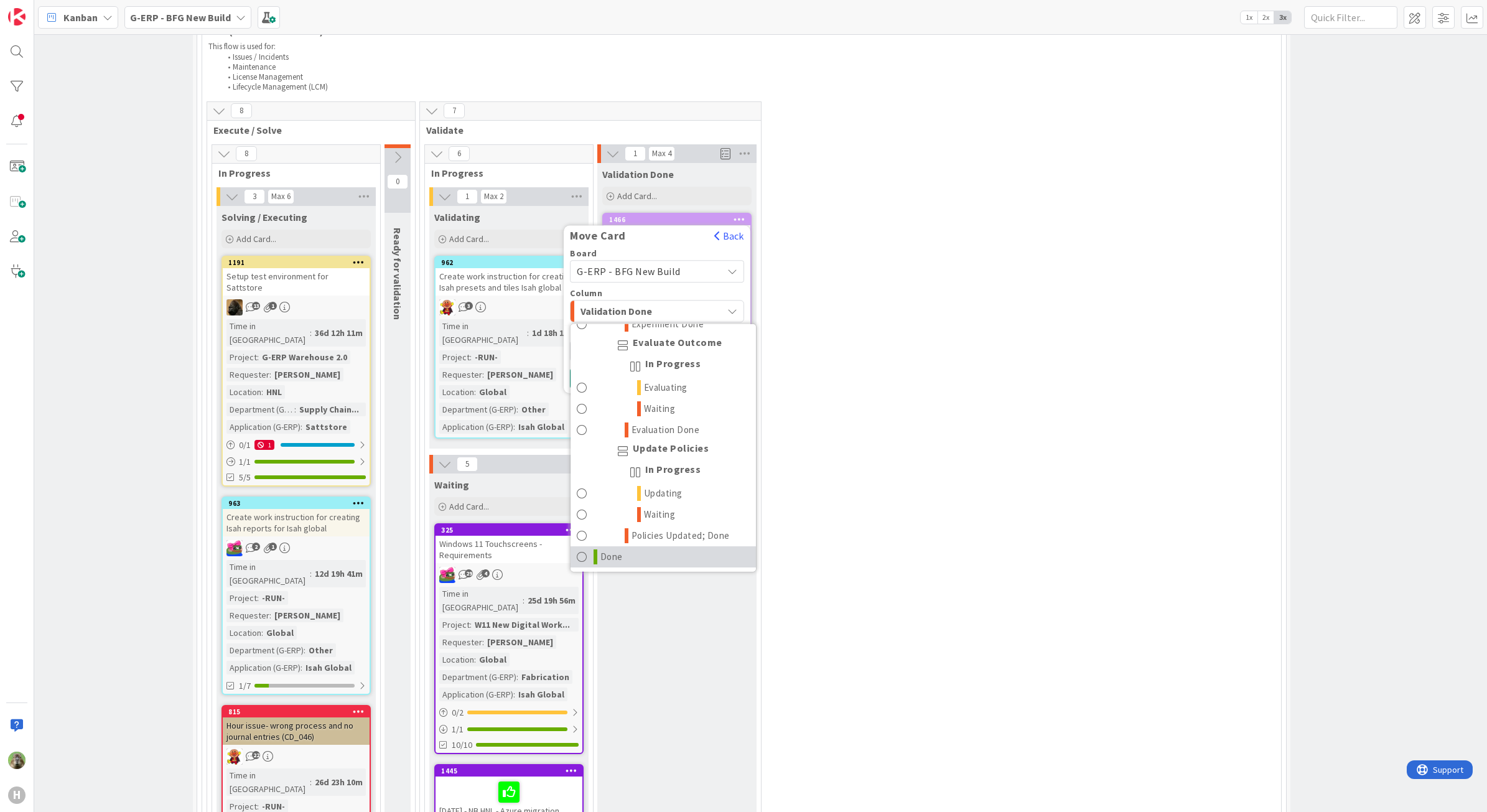
click at [685, 546] on link "Done" at bounding box center [663, 557] width 186 height 21
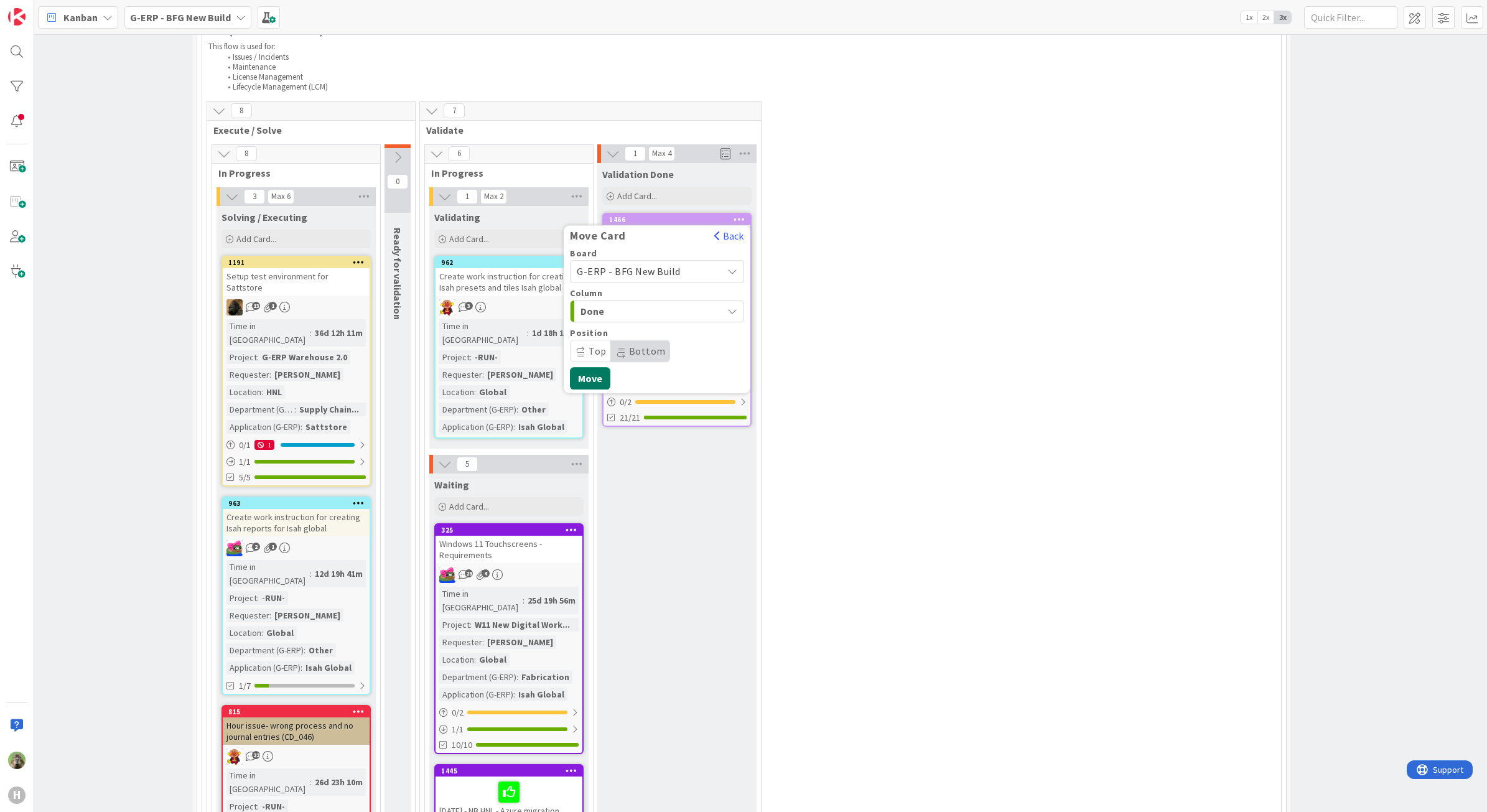
click at [599, 367] on button "Move" at bounding box center [589, 378] width 40 height 22
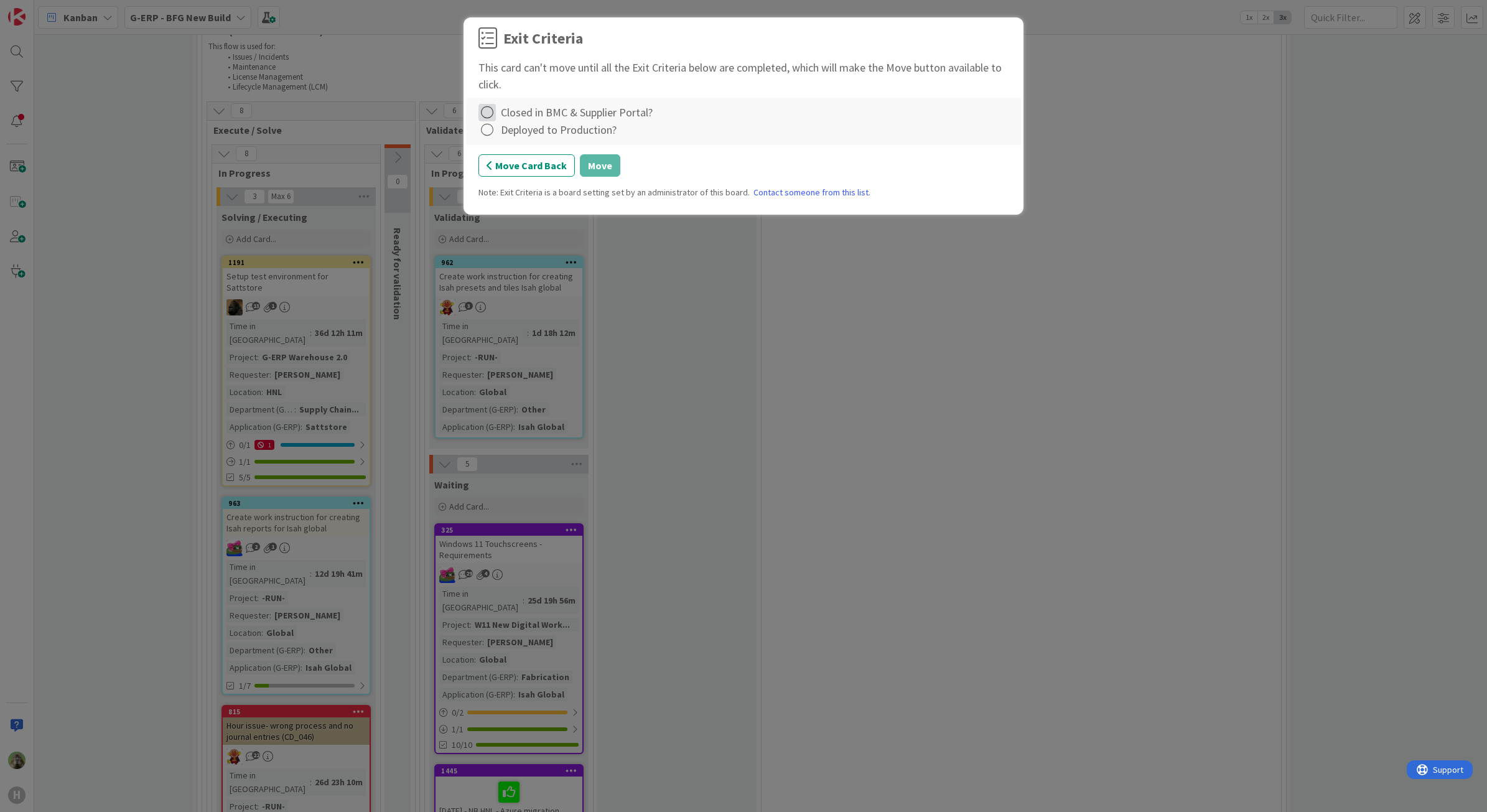
click at [486, 111] on icon at bounding box center [487, 113] width 17 height 17
click at [533, 157] on link "Not Applicable" at bounding box center [556, 157] width 156 height 18
click at [485, 125] on icon at bounding box center [487, 130] width 17 height 17
click at [565, 153] on link "Complete" at bounding box center [556, 156] width 156 height 18
click at [600, 163] on button "Move" at bounding box center [599, 165] width 40 height 22
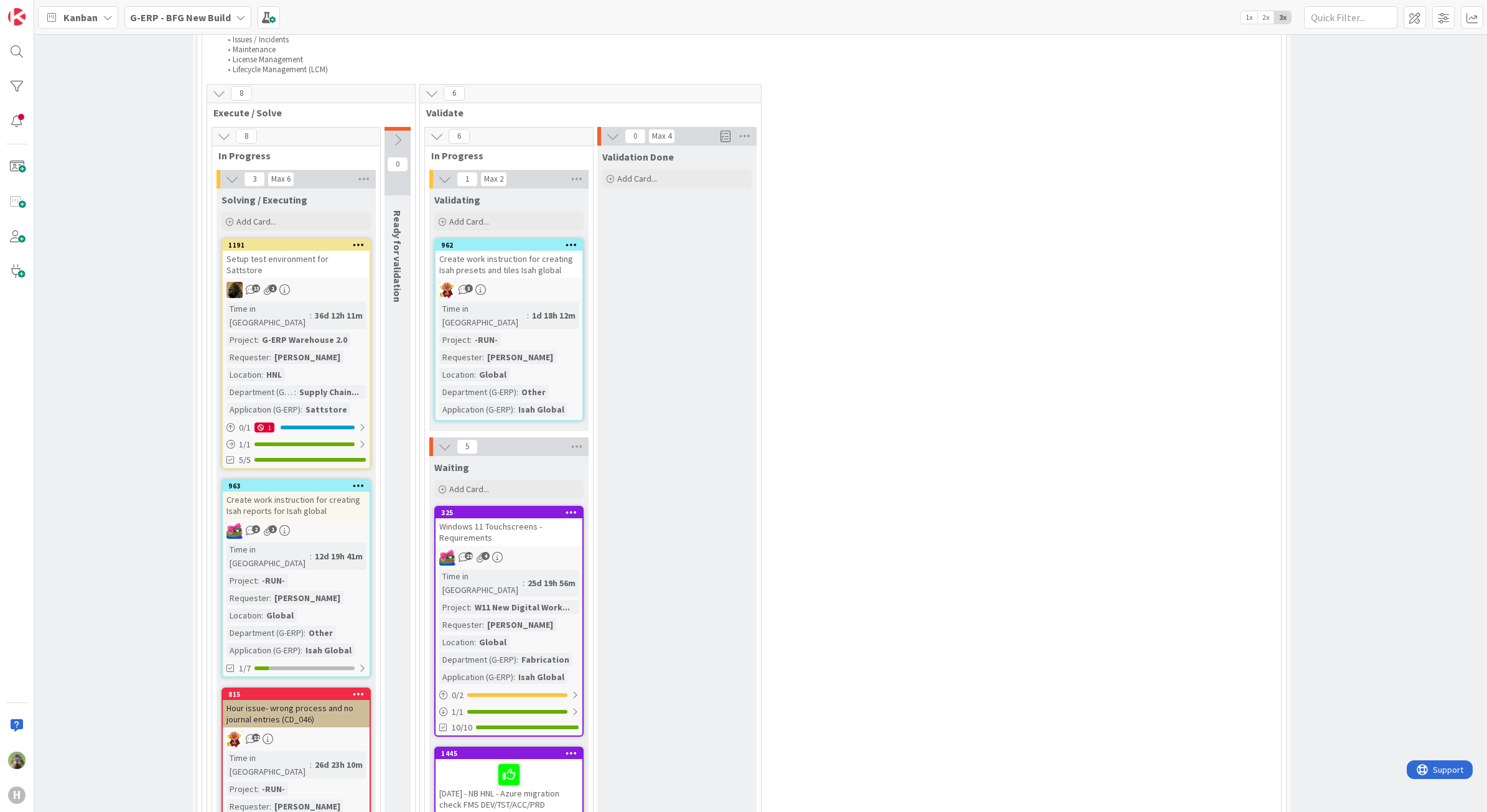
scroll to position [1959, 168]
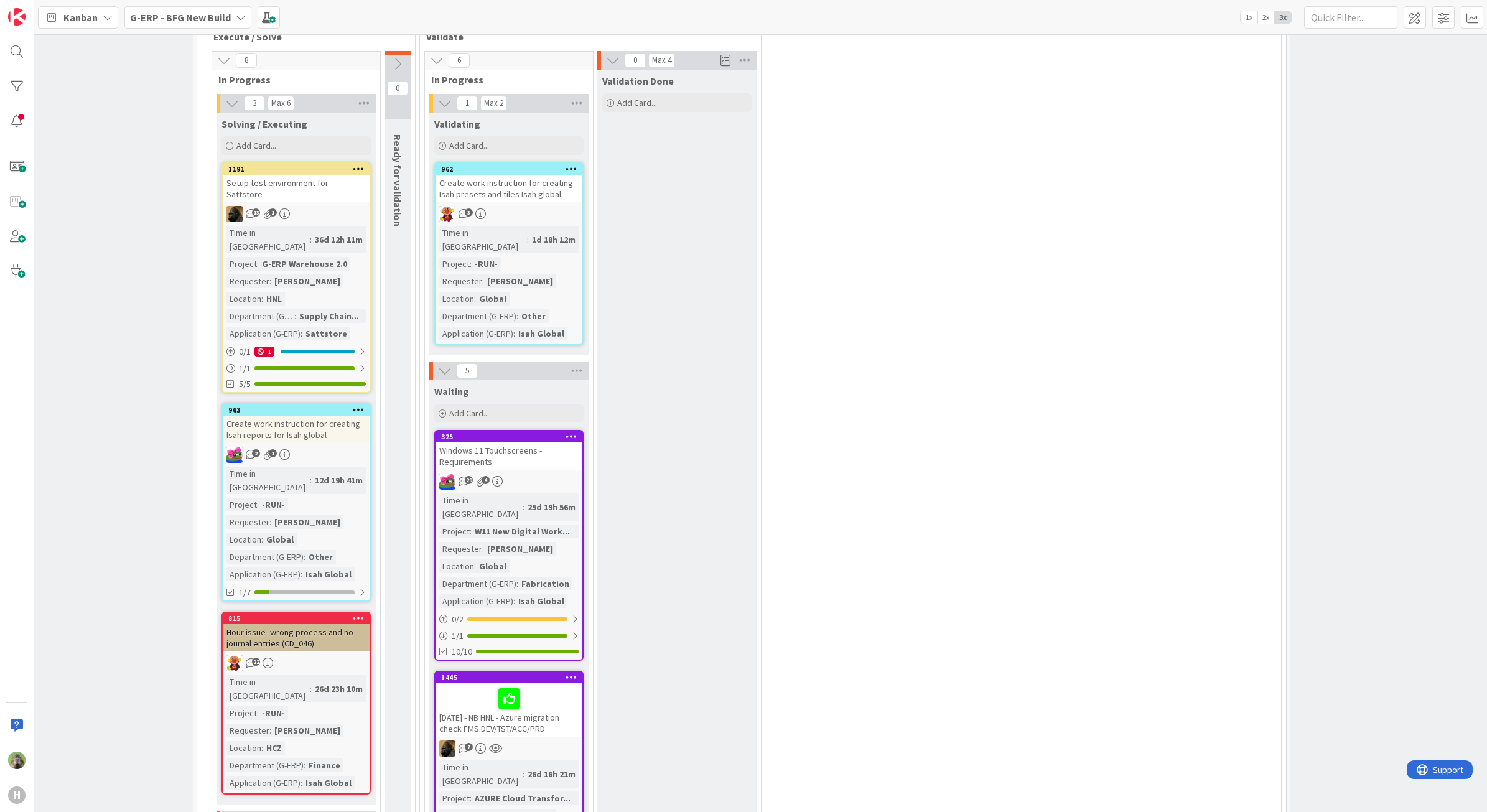
click at [290, 624] on div "Hour issue- wrong process and no journal entries (CD_046)" at bounding box center [296, 638] width 147 height 27
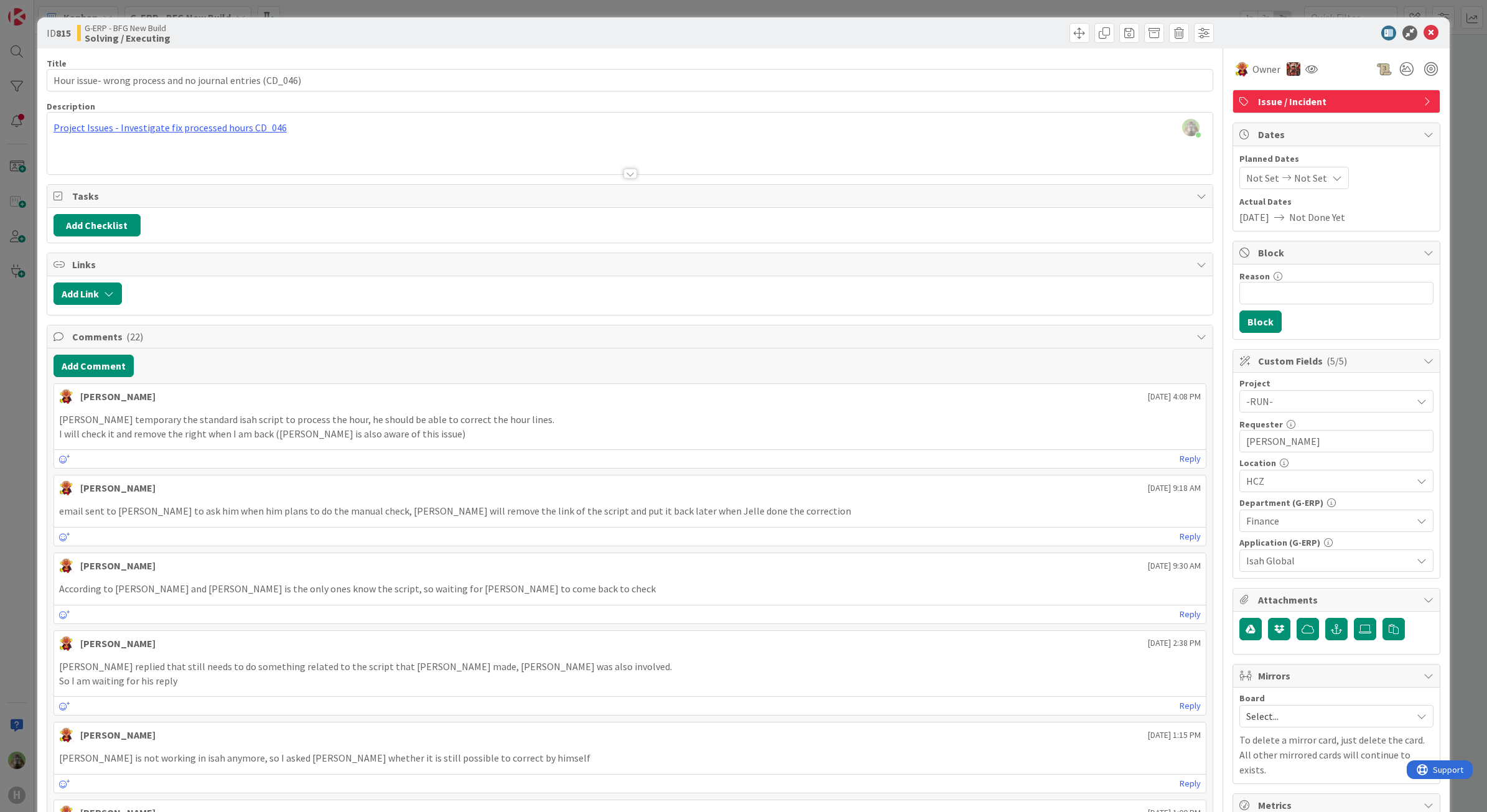
click at [15, 436] on div "ID 815 G-ERP - BFG New Build Solving / Executing Title 57 / 128 Hour issue- wro…" at bounding box center [743, 406] width 1487 height 812
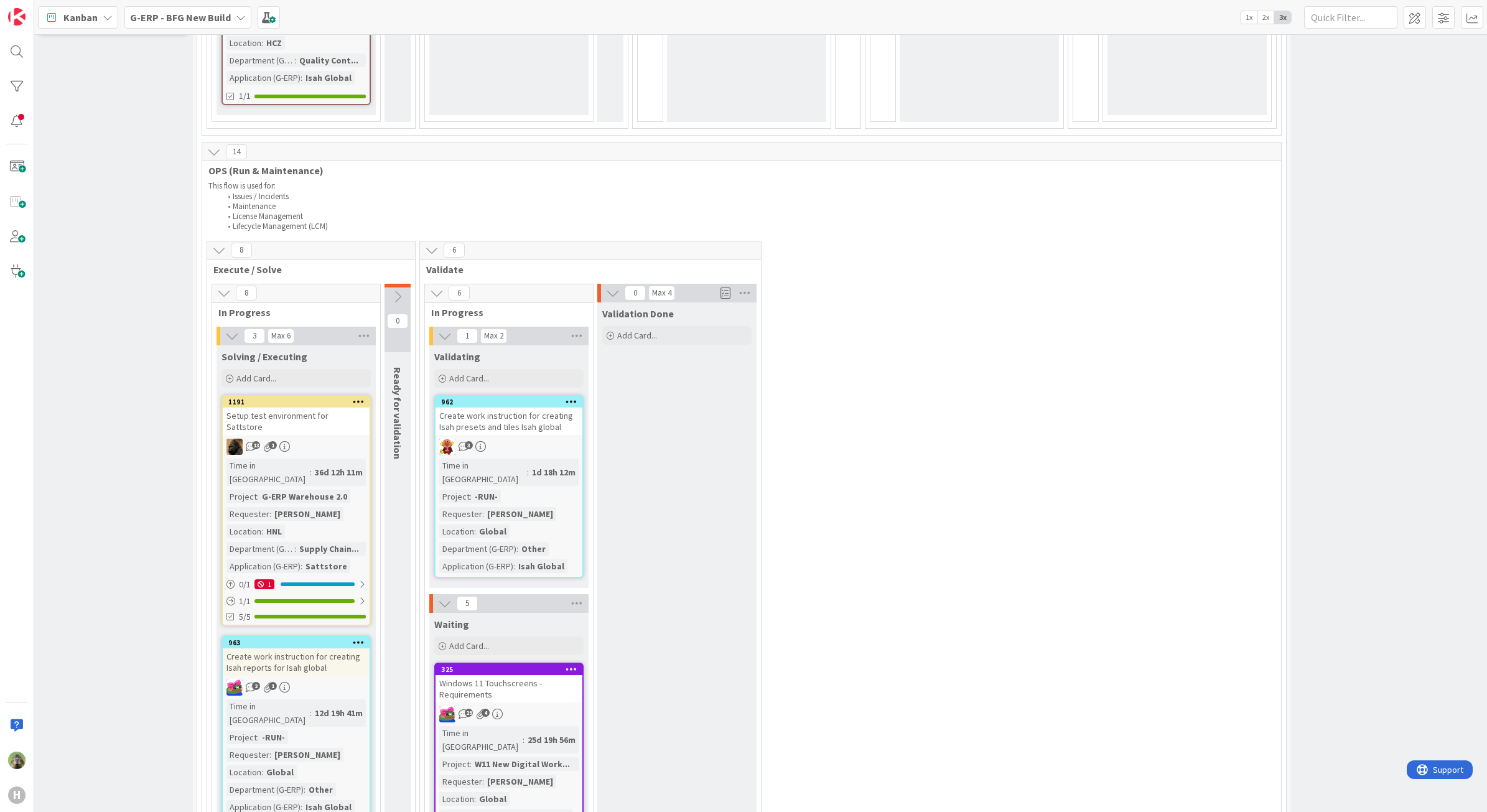
scroll to position [1726, 168]
